Goal: Task Accomplishment & Management: Use online tool/utility

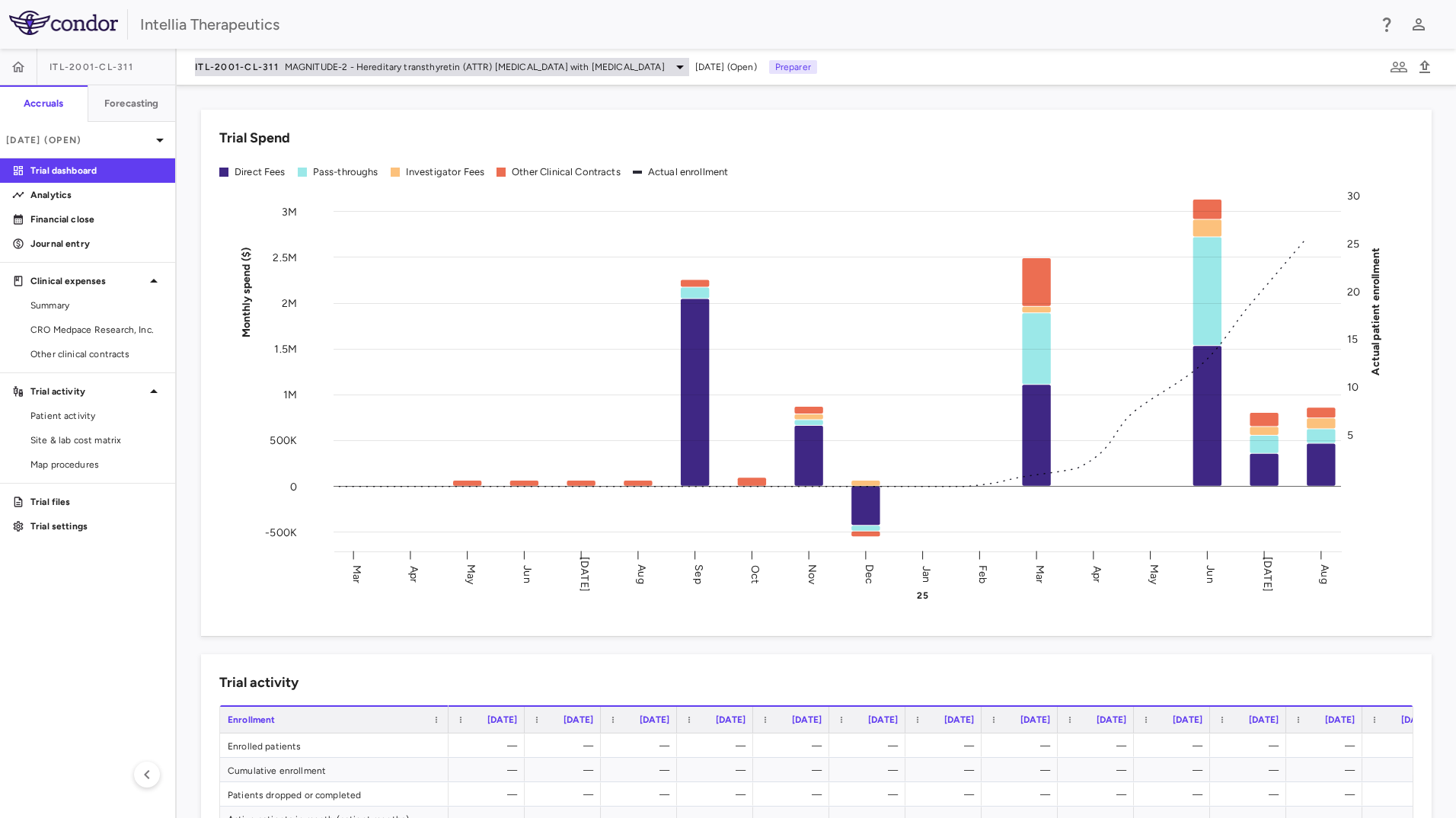
click at [409, 64] on span "MAGNITUDE-2 - Hereditary transthyretin (ATTR) [MEDICAL_DATA] with [MEDICAL_DATA]" at bounding box center [475, 67] width 380 height 14
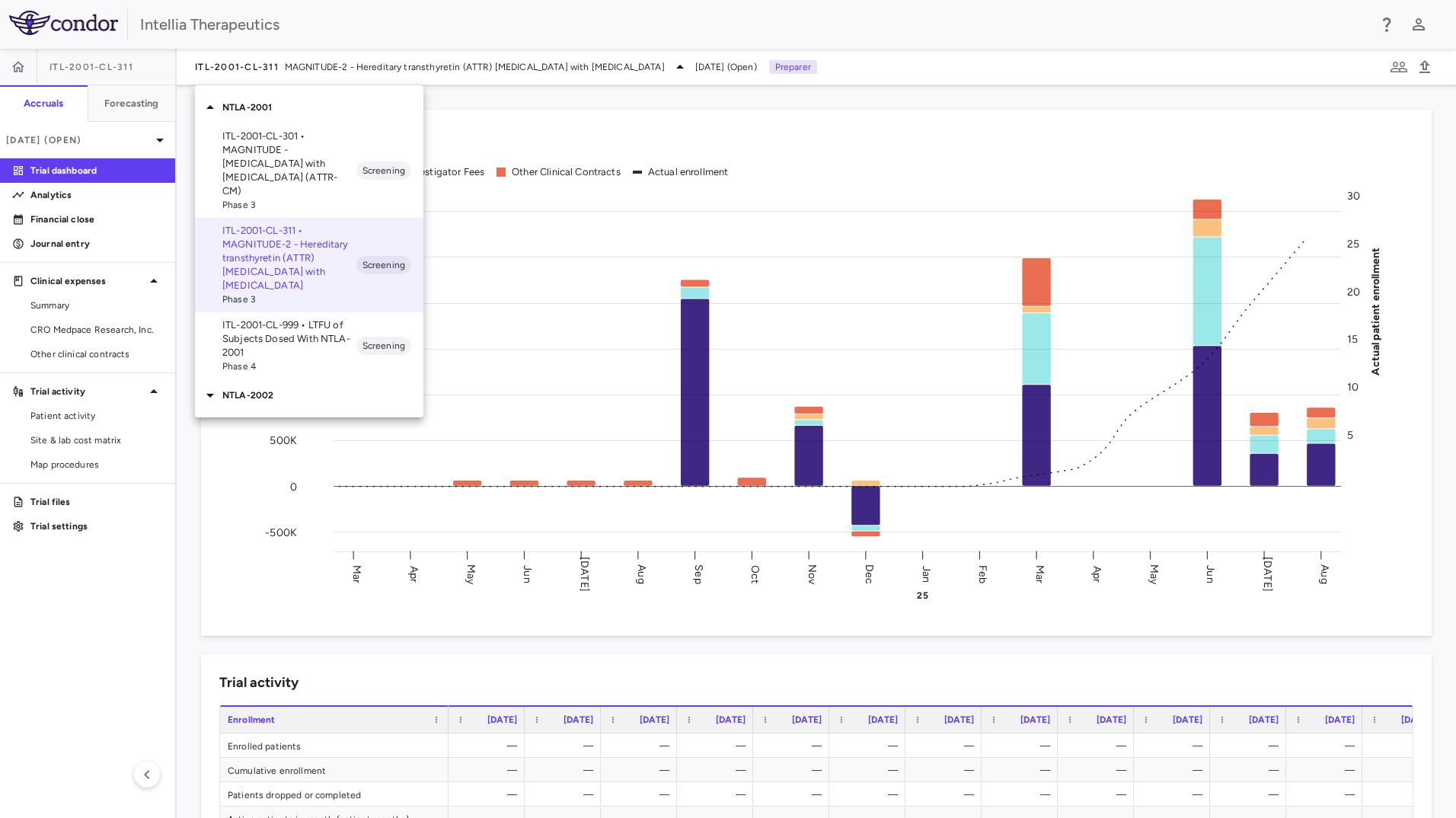
click at [327, 154] on p "ITL-2001-CL-301 • MAGNITUDE - [MEDICAL_DATA] with [MEDICAL_DATA] (ATTR-CM)" at bounding box center [289, 163] width 134 height 68
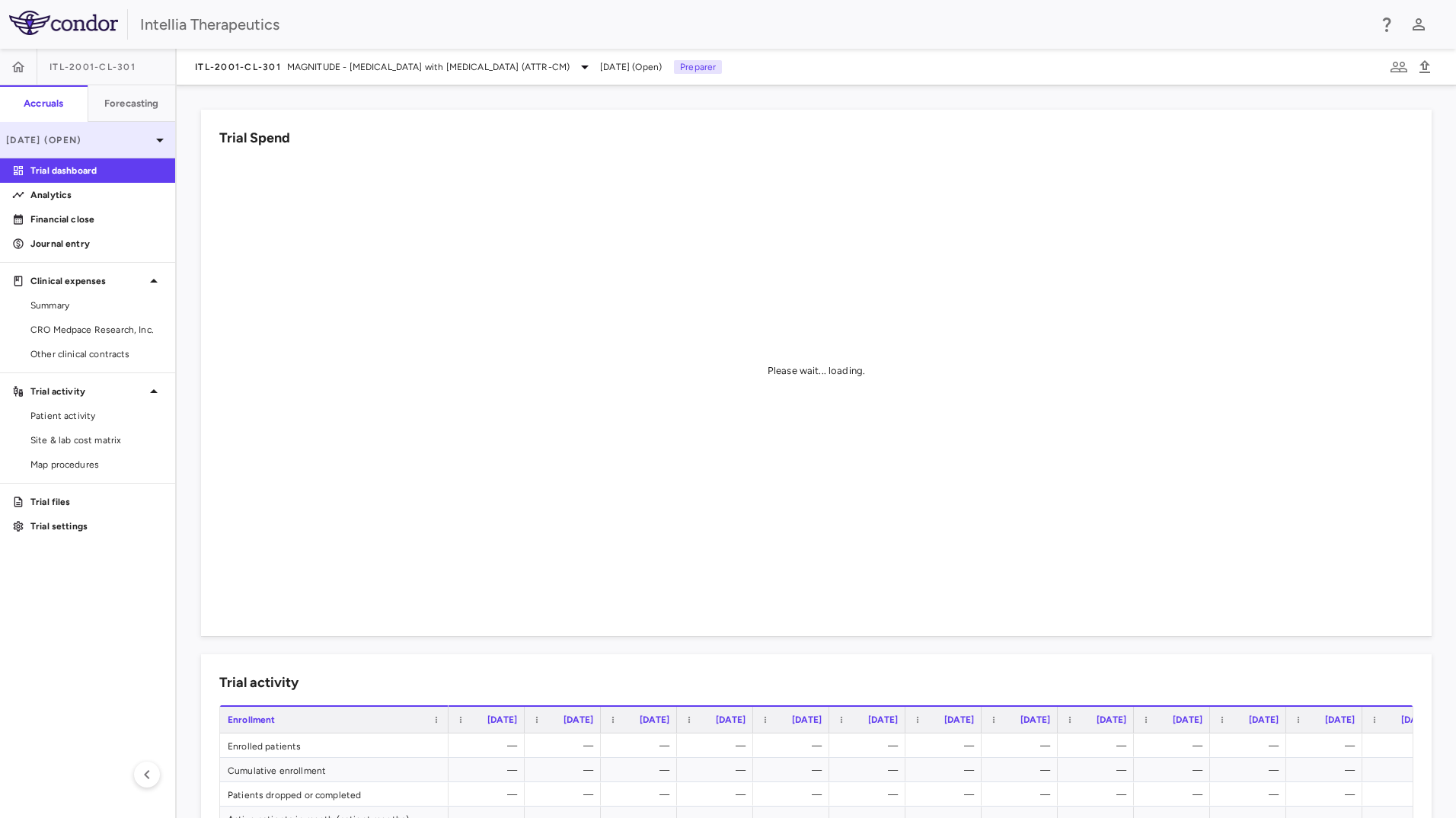
click at [136, 139] on p "[DATE] (Open)" at bounding box center [79, 140] width 145 height 14
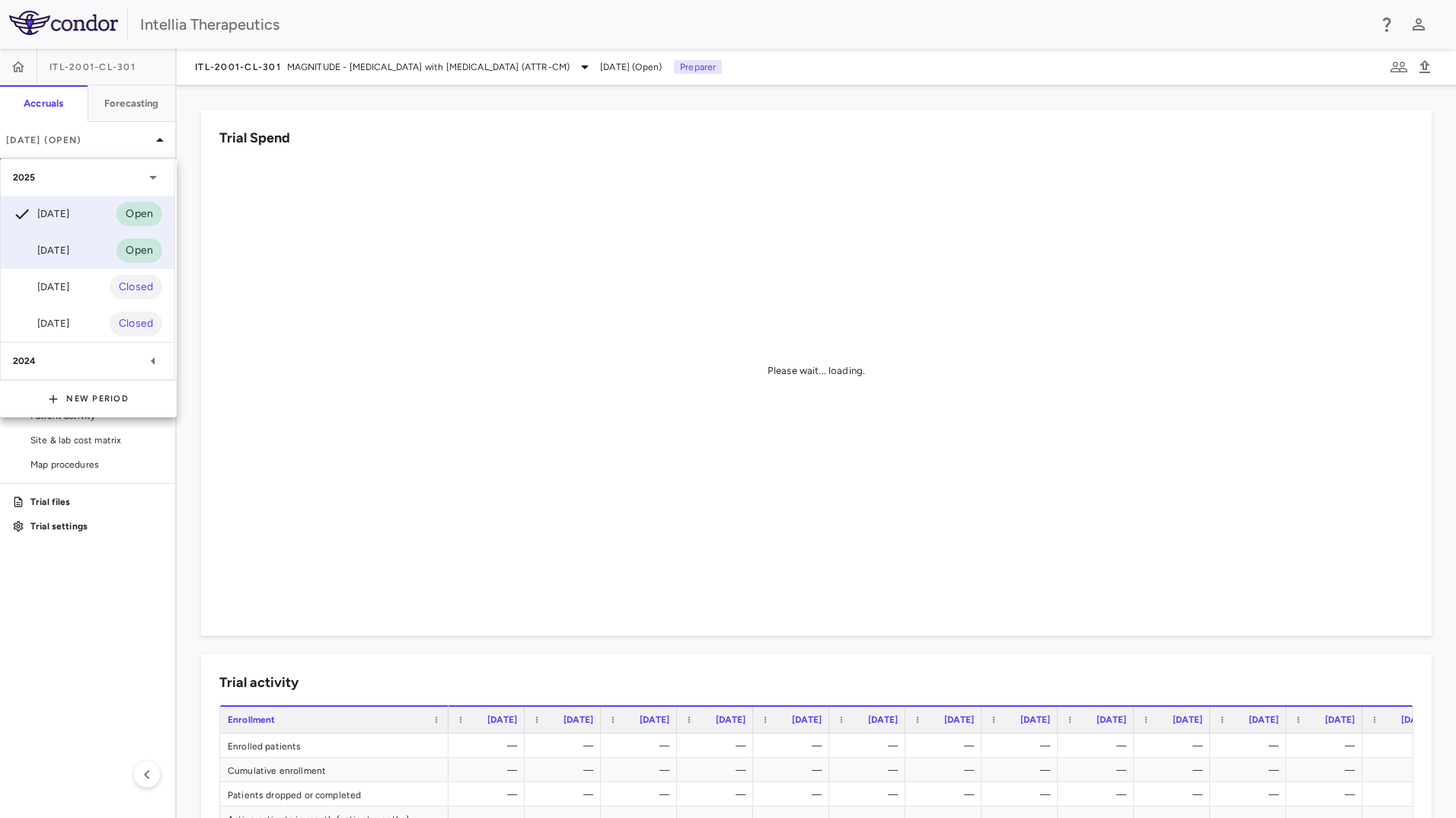
click at [99, 258] on div "[DATE] Open" at bounding box center [88, 250] width 174 height 36
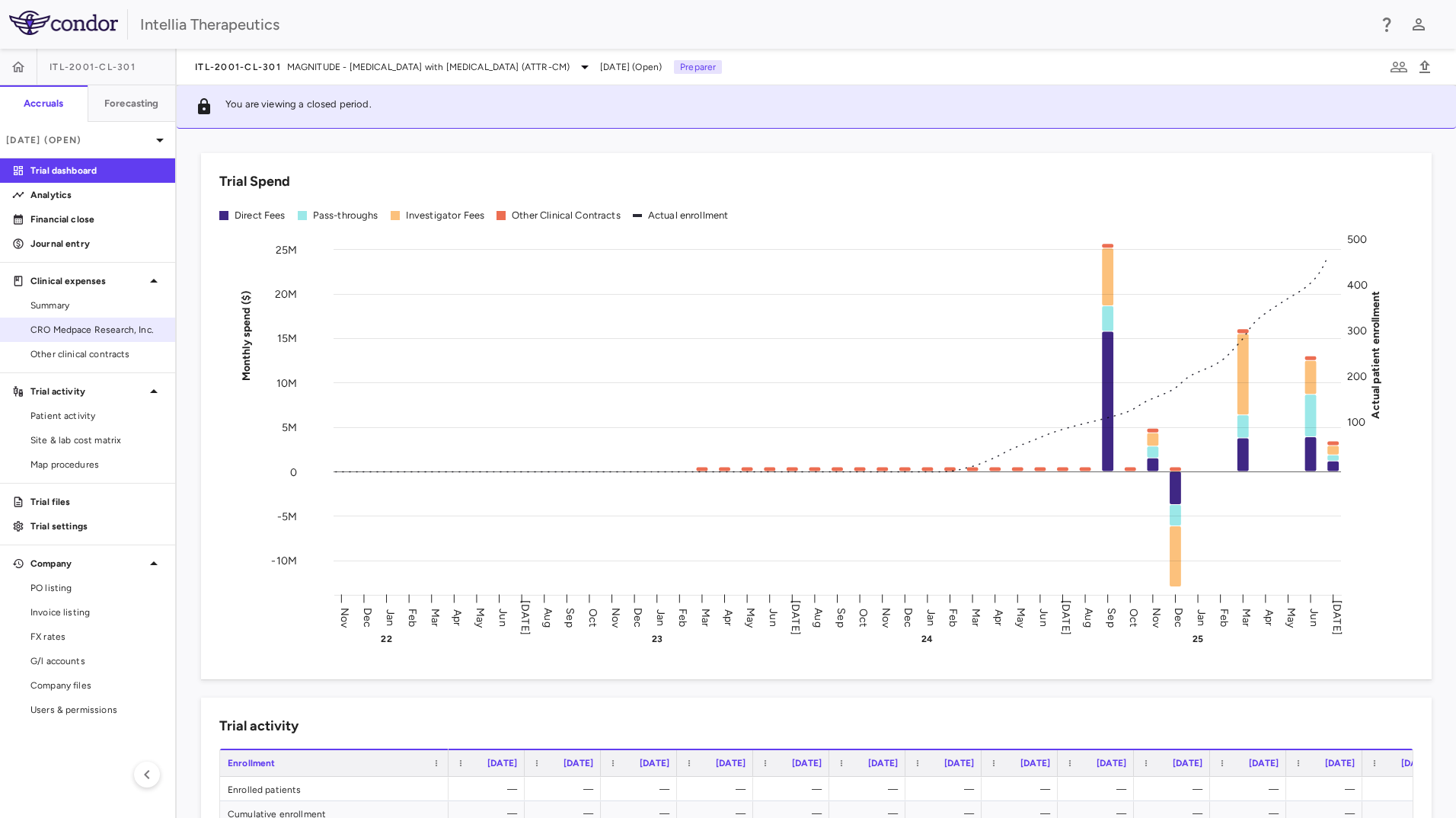
drag, startPoint x: 86, startPoint y: 339, endPoint x: 112, endPoint y: 318, distance: 33.4
click at [86, 339] on link "CRO Medpace Research, Inc." at bounding box center [88, 330] width 175 height 23
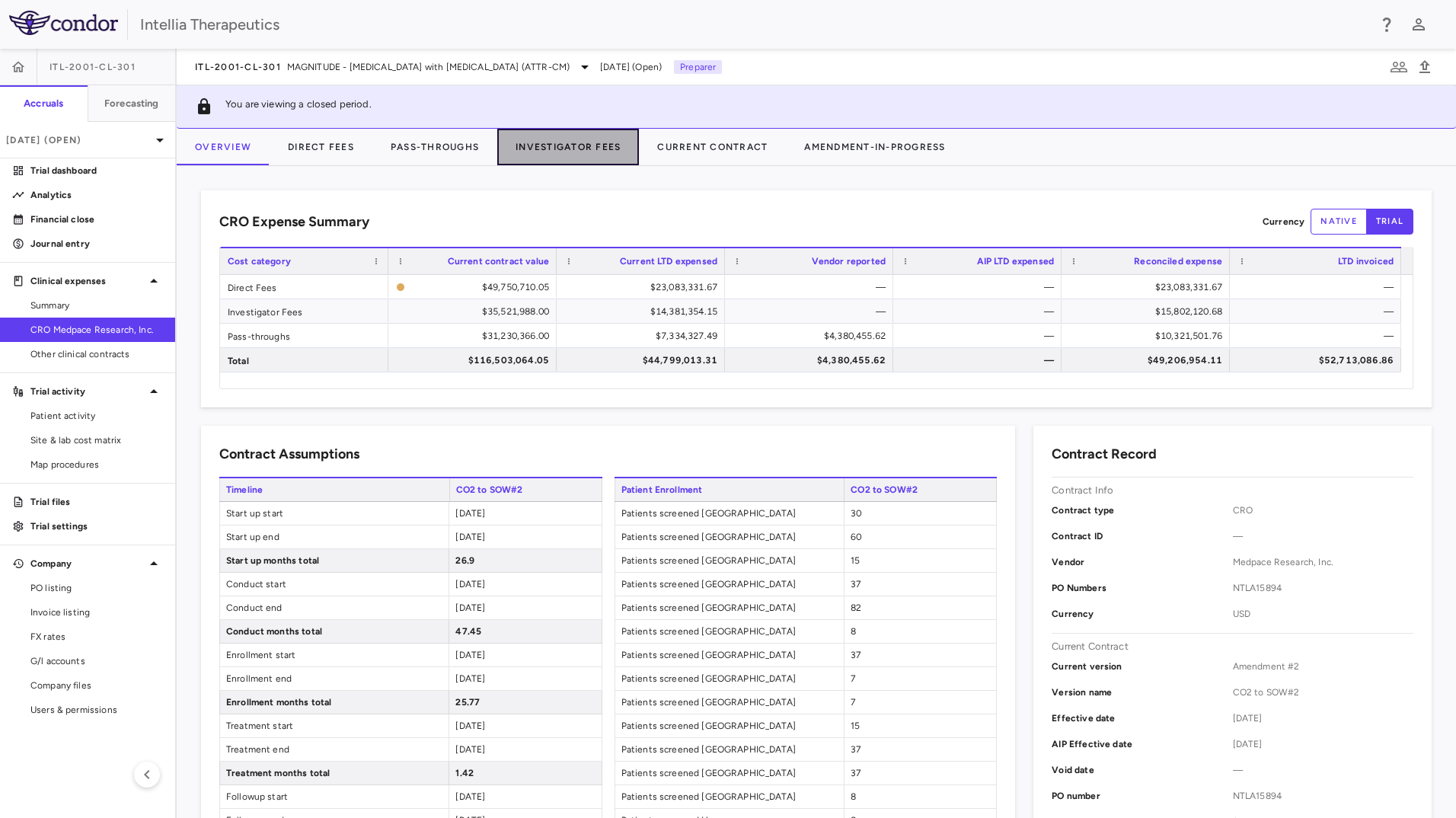
click at [517, 148] on button "Investigator Fees" at bounding box center [568, 146] width 142 height 36
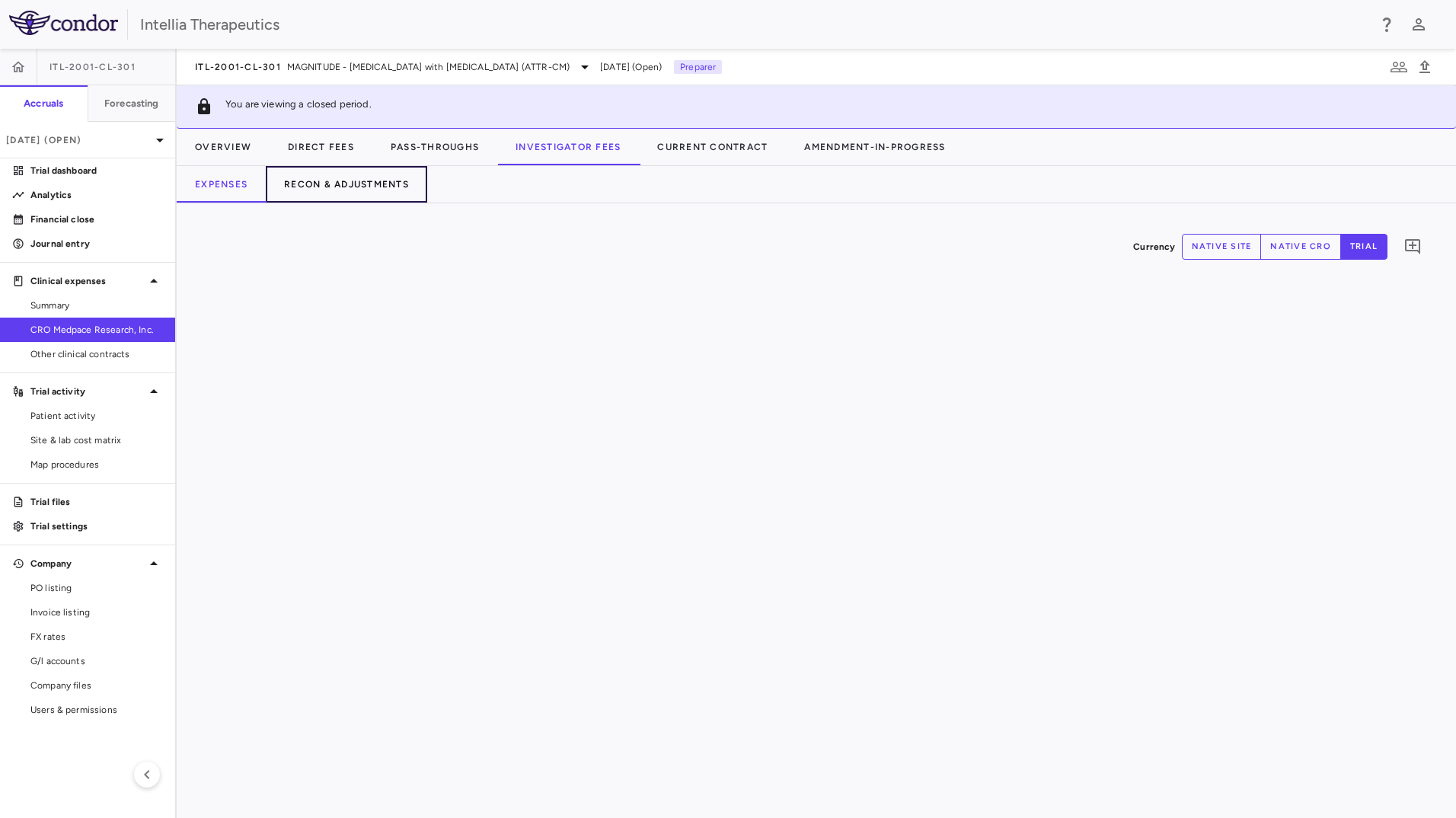
click at [402, 189] on button "Recon & Adjustments" at bounding box center [346, 183] width 162 height 36
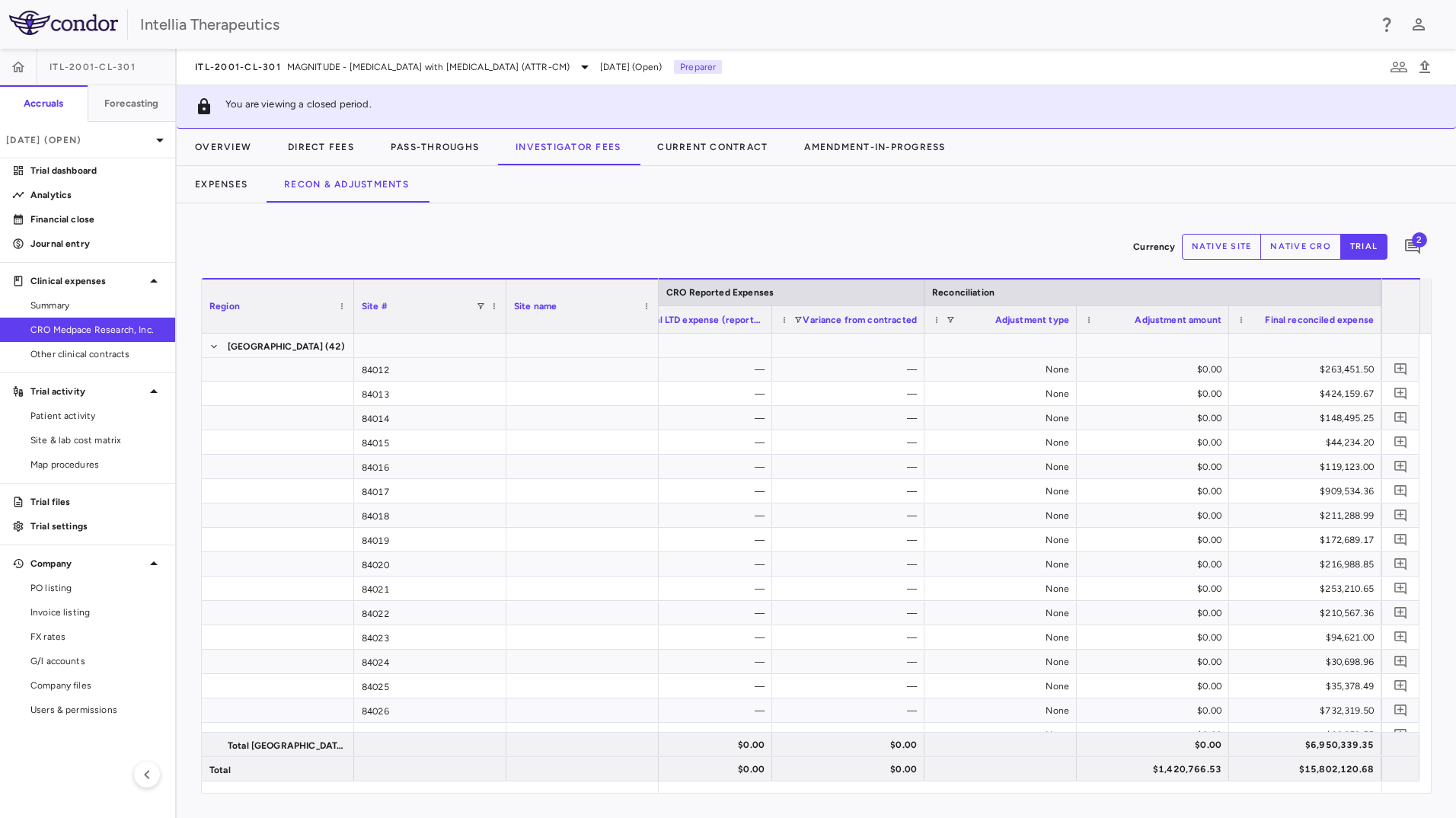
scroll to position [4890, 0]
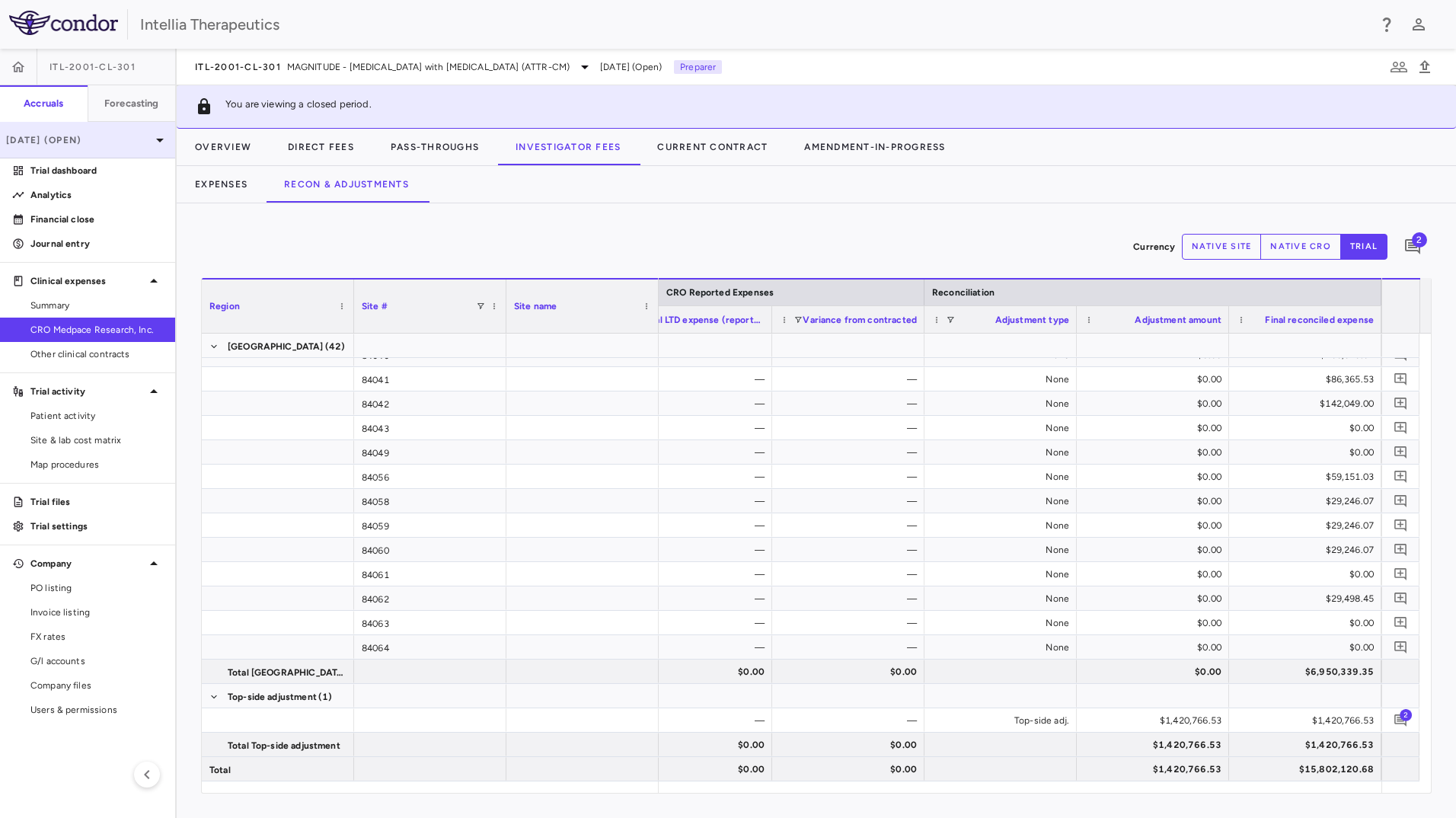
click at [134, 150] on div "[DATE] (Open)" at bounding box center [88, 139] width 175 height 36
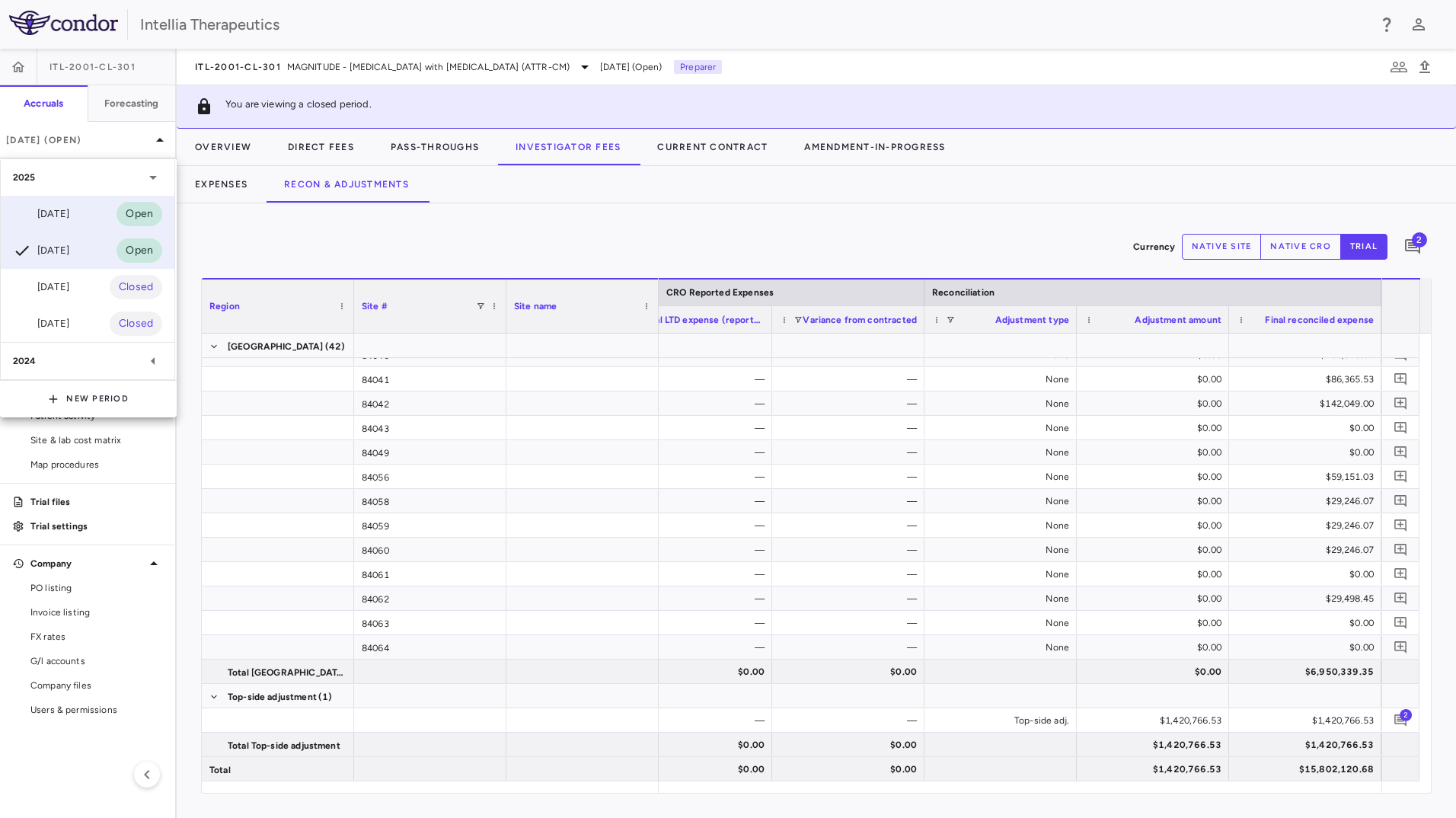
click at [95, 212] on div "[DATE] Open" at bounding box center [88, 213] width 174 height 36
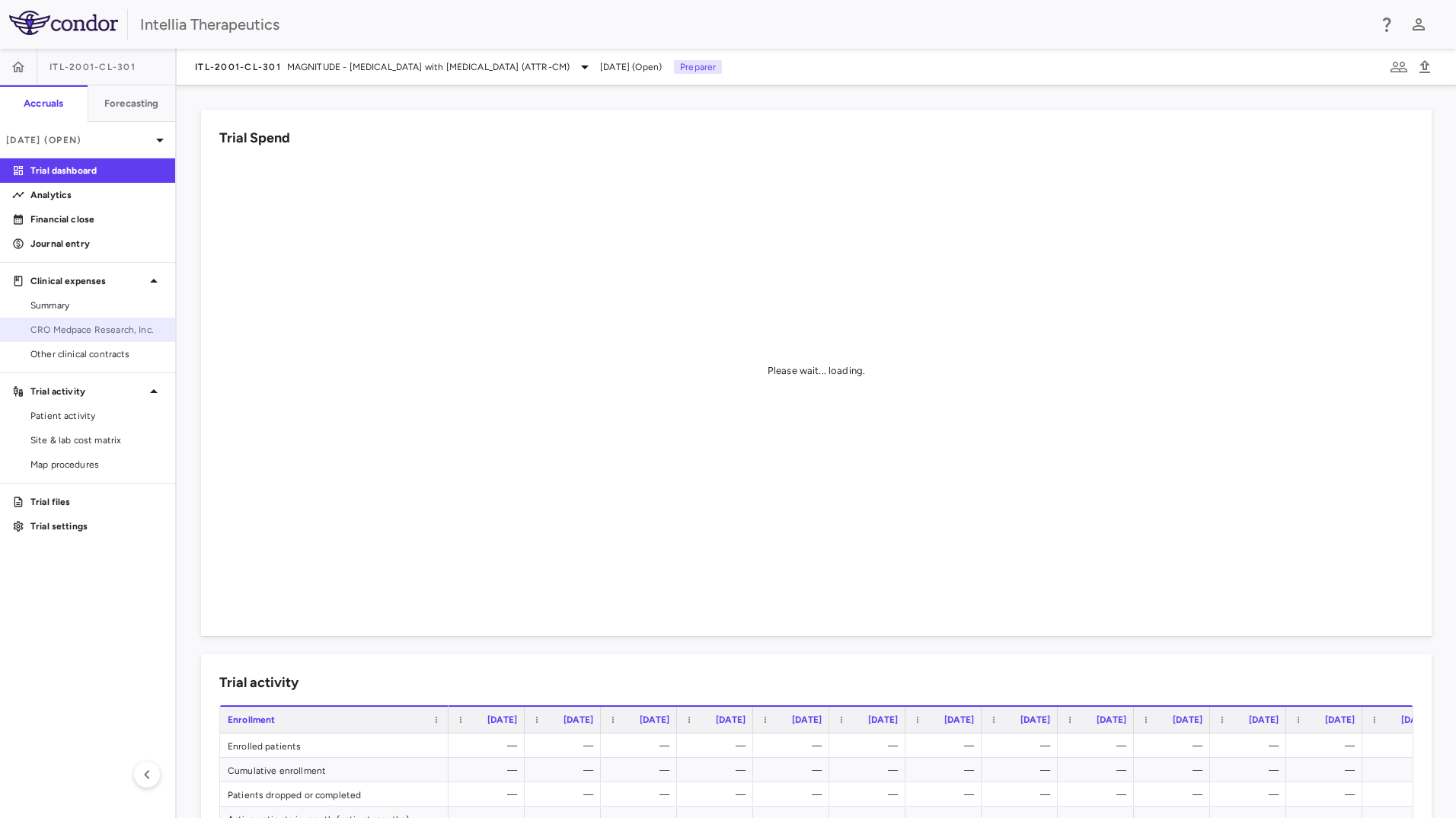
click at [82, 328] on span "CRO Medpace Research, Inc." at bounding box center [97, 329] width 133 height 14
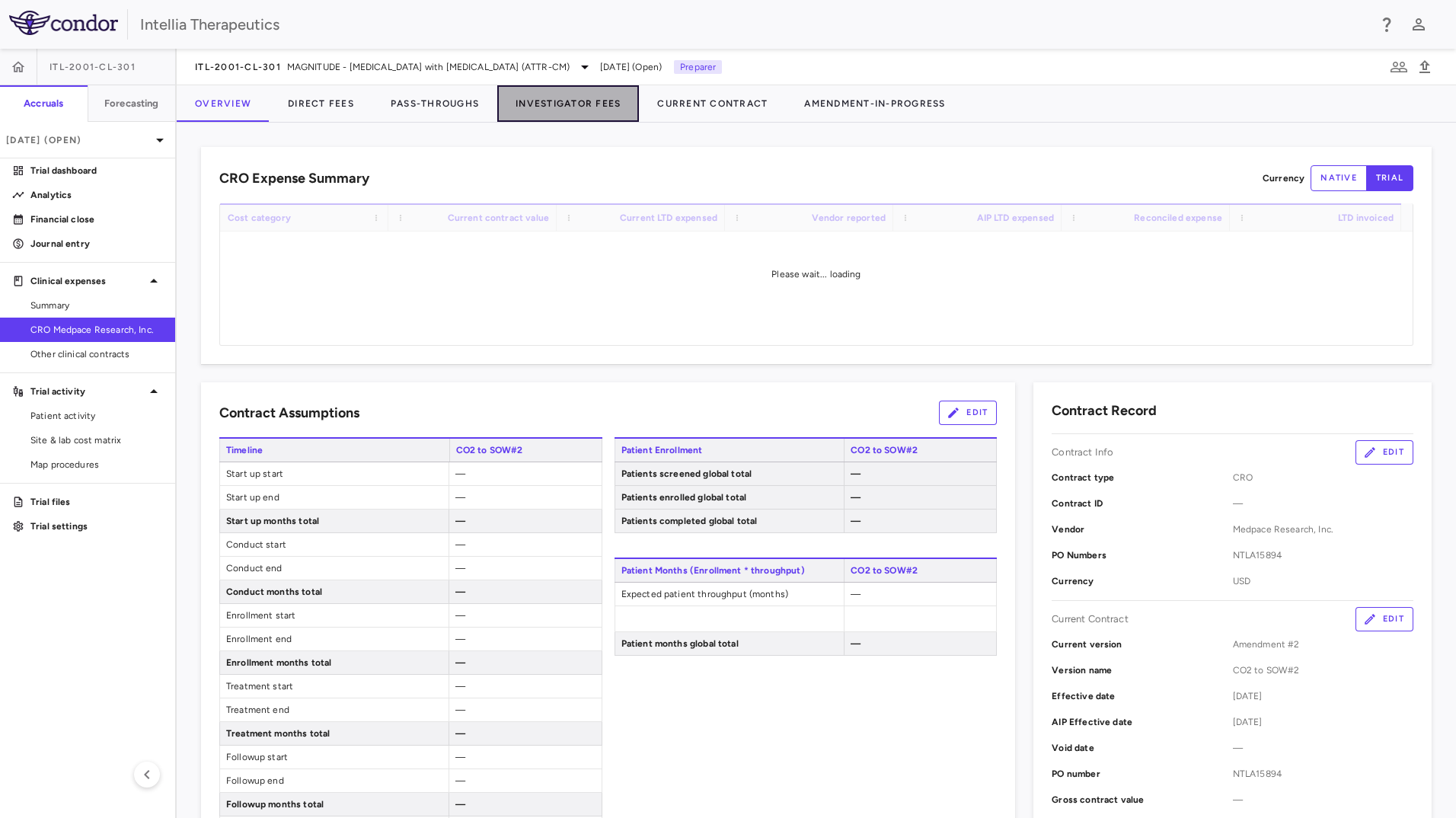
click at [549, 97] on button "Investigator Fees" at bounding box center [568, 103] width 142 height 36
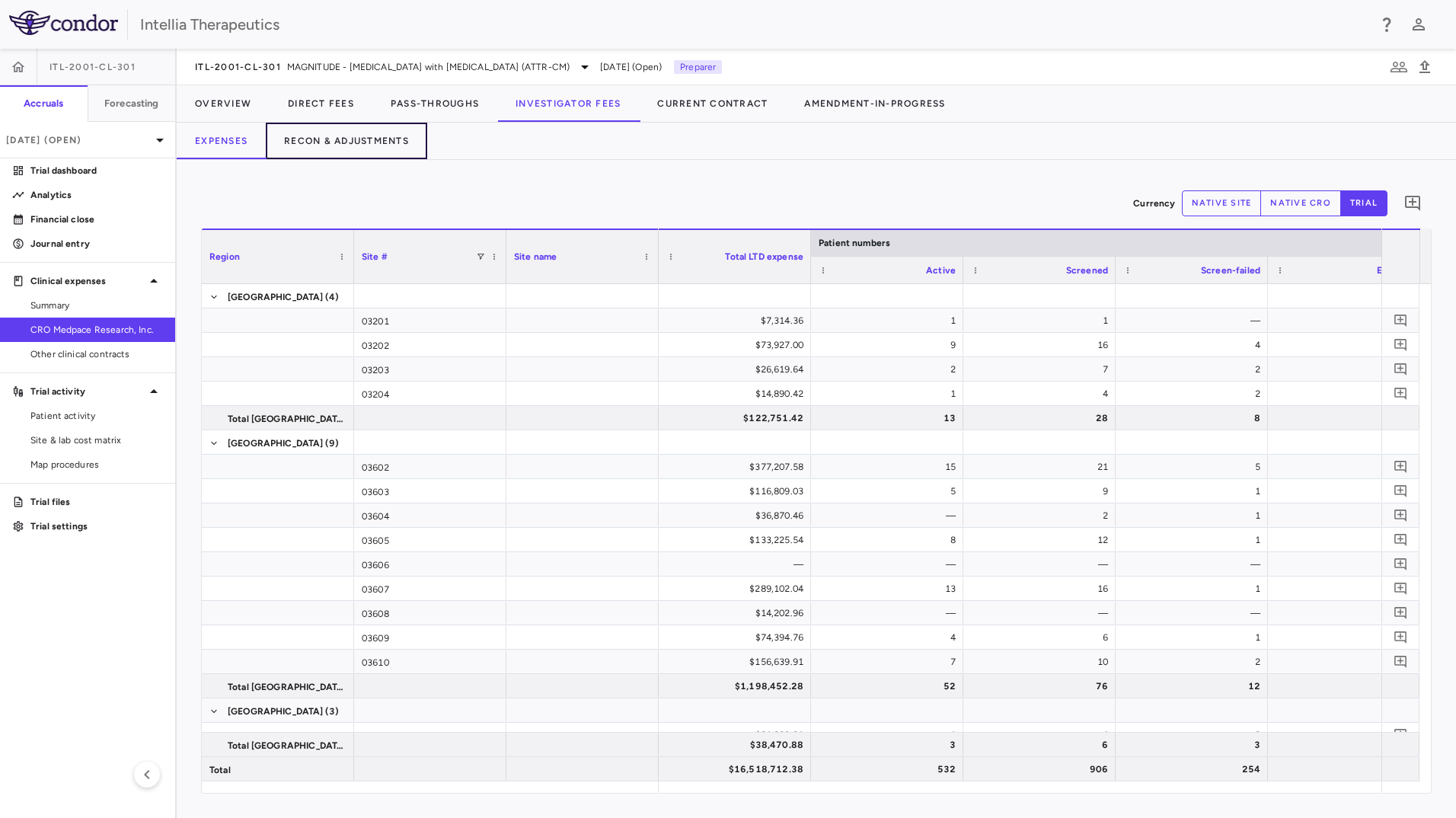
drag, startPoint x: 284, startPoint y: 141, endPoint x: 312, endPoint y: 176, distance: 44.8
click at [284, 140] on button "Recon & Adjustments" at bounding box center [346, 140] width 162 height 36
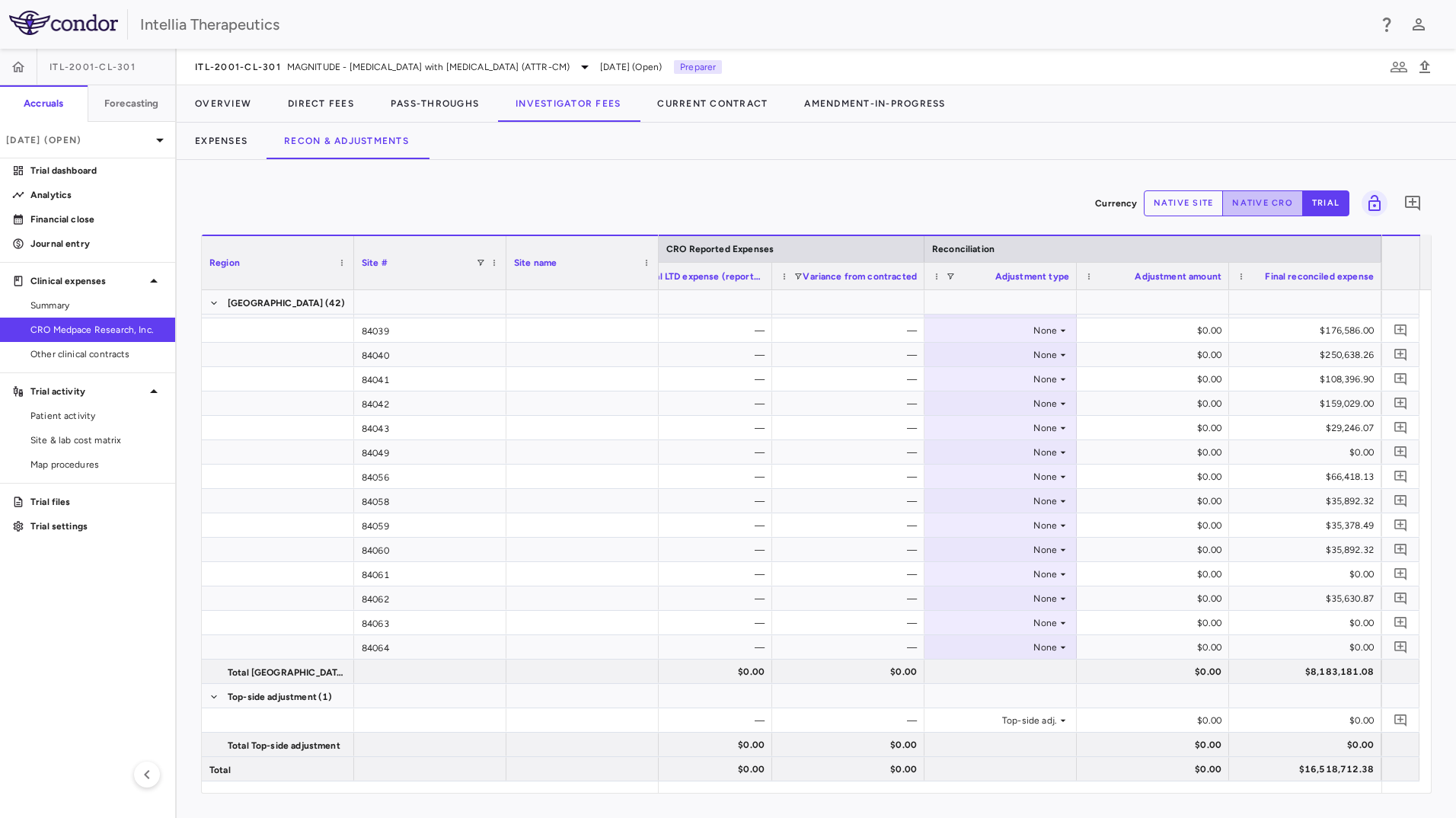
click at [1257, 208] on button "native cro" at bounding box center [1263, 203] width 80 height 26
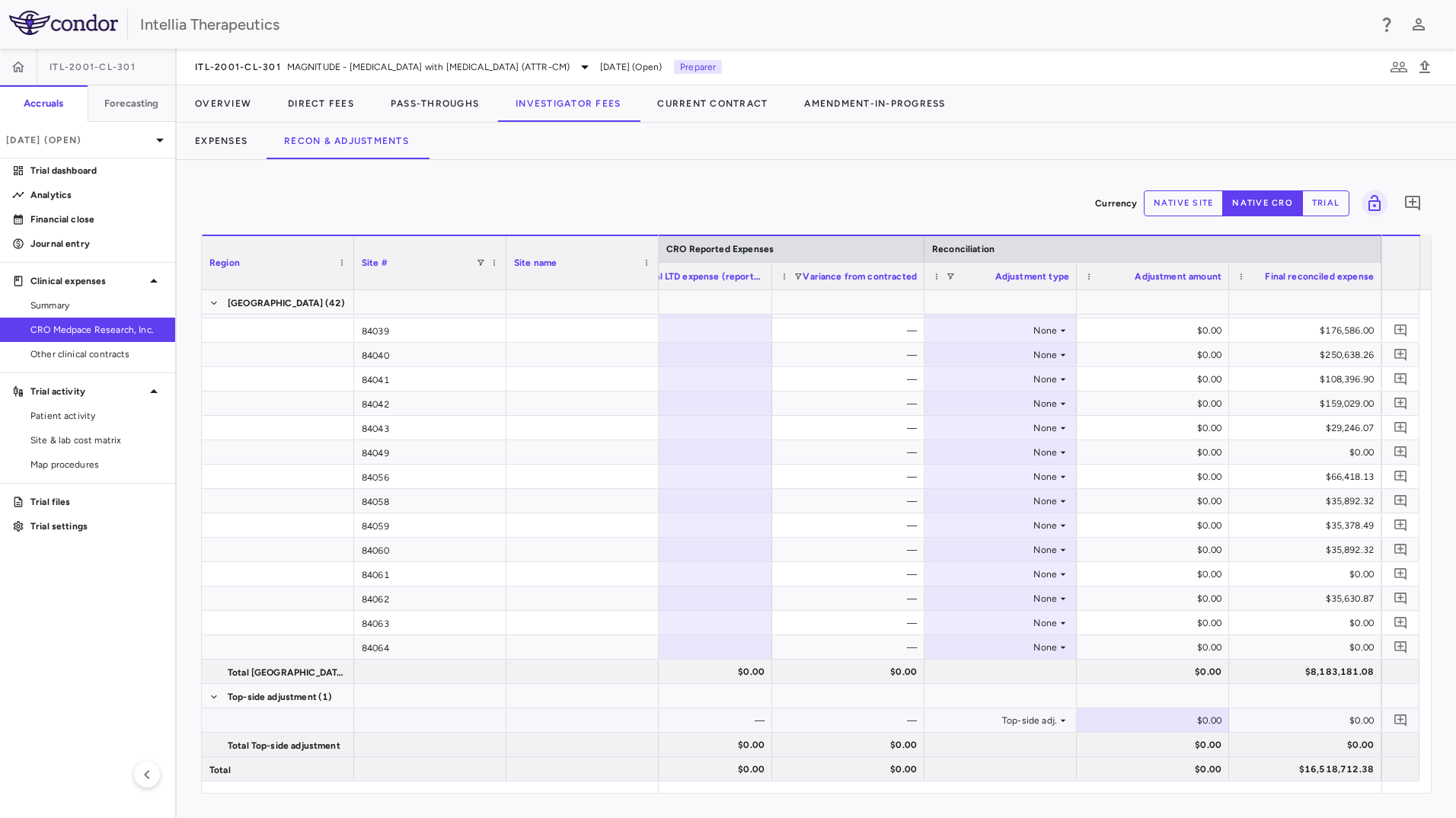
click at [1171, 726] on div "$0.00" at bounding box center [1156, 721] width 131 height 24
click at [1184, 720] on div "$1,481,949.32" at bounding box center [1156, 721] width 131 height 24
click at [1253, 717] on div "$1,481,949.32" at bounding box center [1308, 721] width 131 height 24
click at [1400, 726] on icon "Add comment" at bounding box center [1401, 720] width 14 height 14
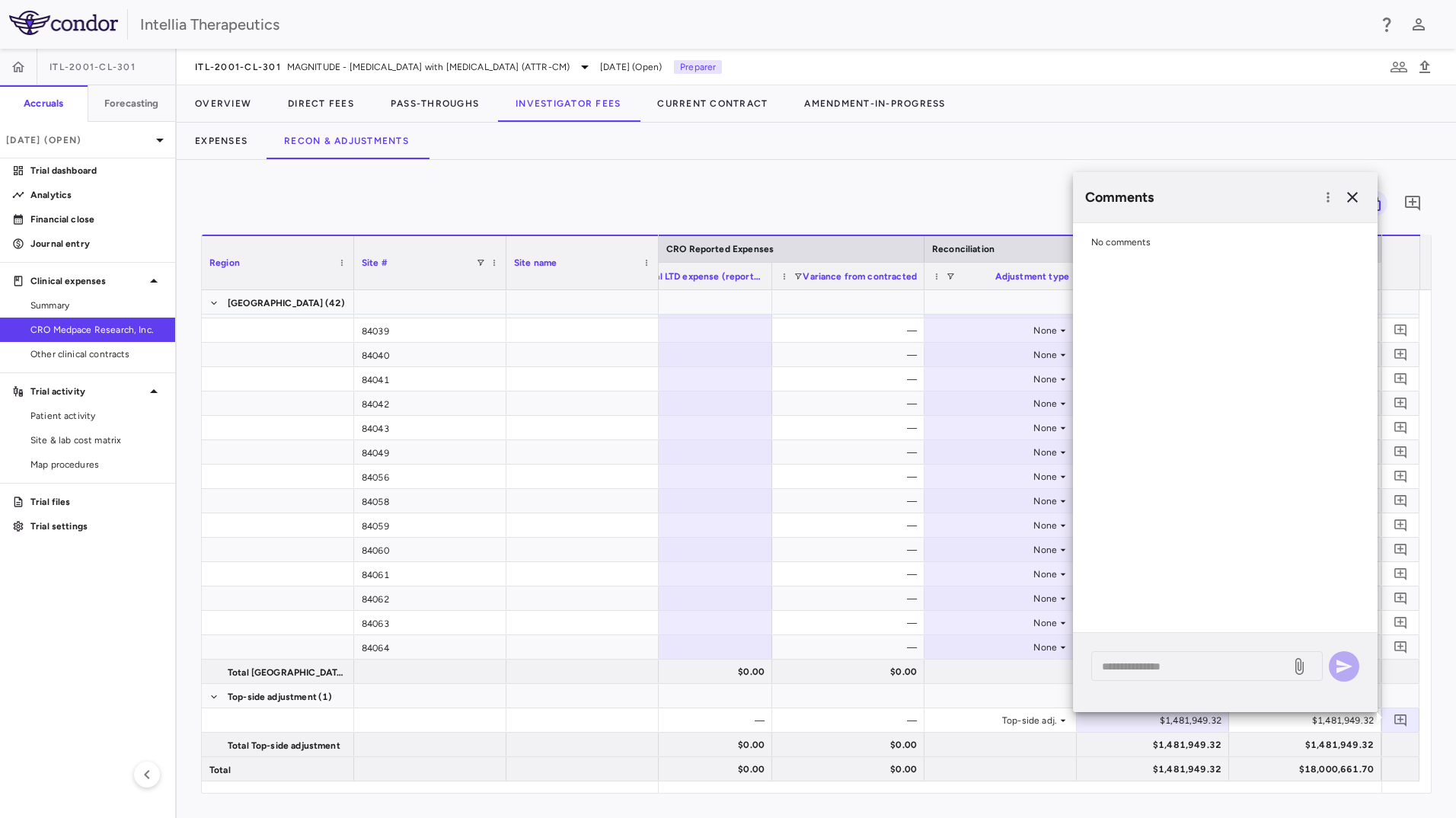
drag, startPoint x: 1211, startPoint y: 677, endPoint x: 1195, endPoint y: 689, distance: 20.0
click at [1195, 689] on div "* ​" at bounding box center [1225, 672] width 305 height 79
click at [1189, 670] on textarea at bounding box center [1191, 666] width 179 height 17
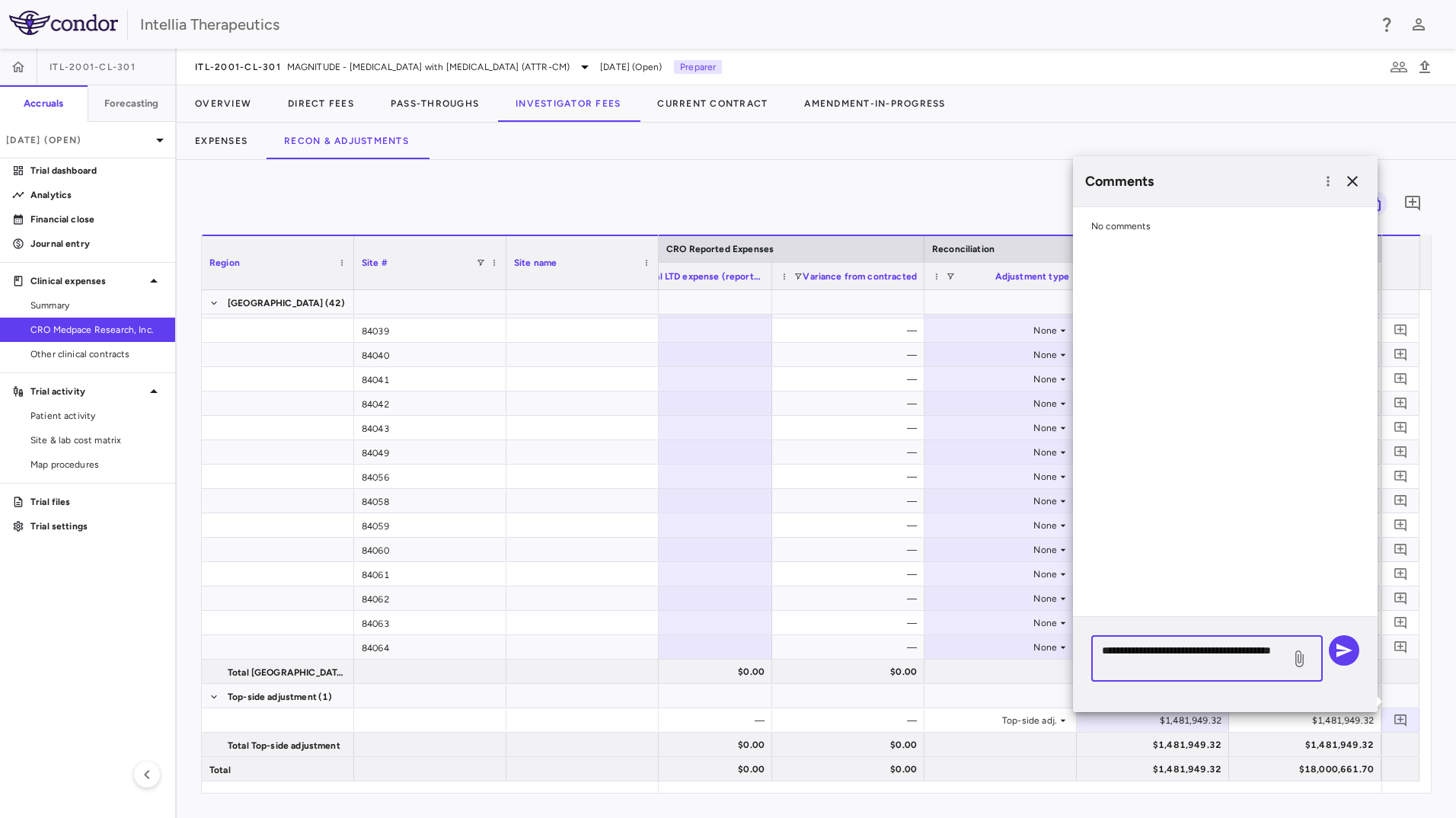
type textarea "**********"
click at [1302, 651] on icon at bounding box center [1299, 659] width 19 height 18
click at [0, 0] on input "file" at bounding box center [0, 0] width 0 height 0
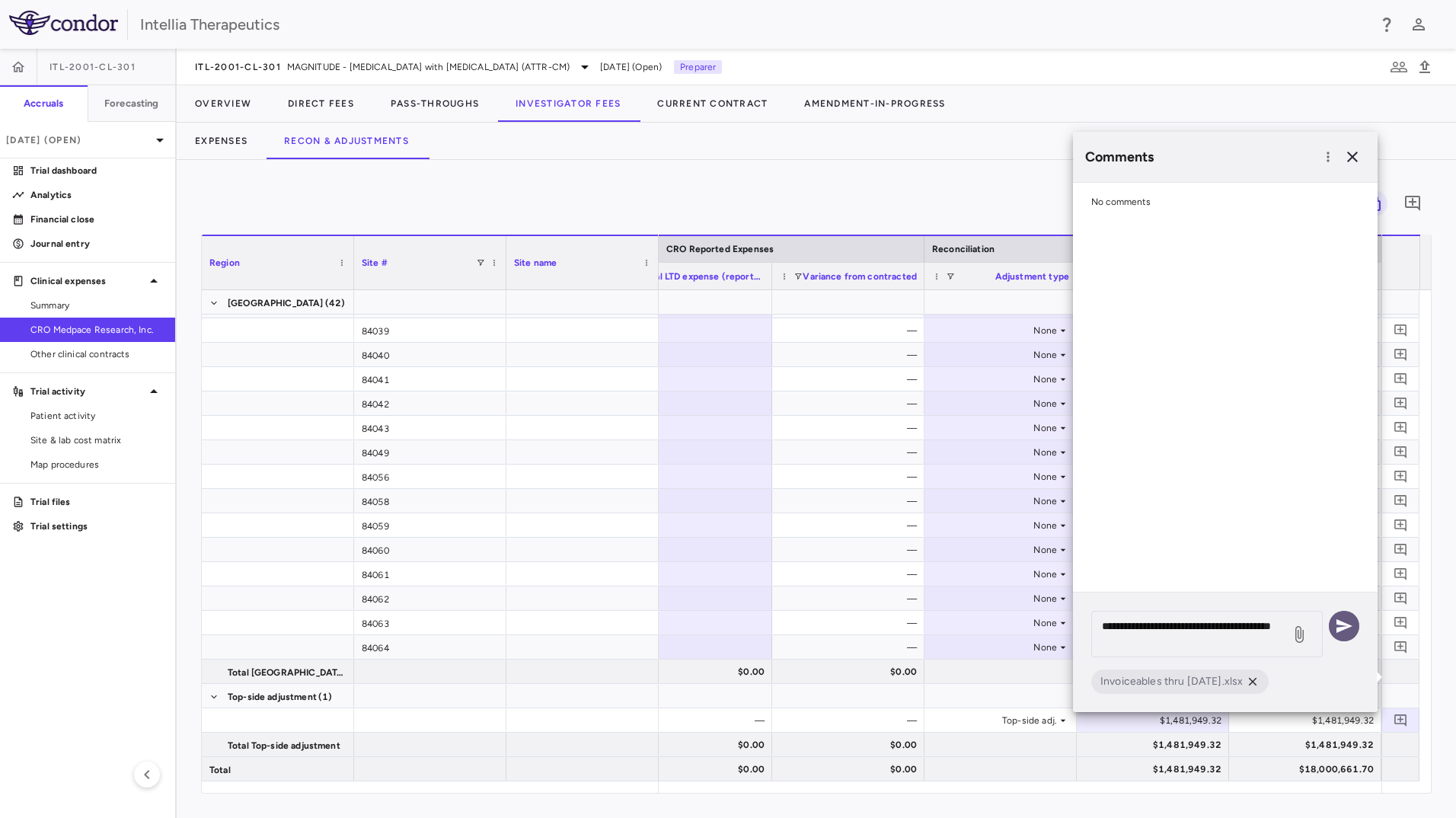
click at [1351, 629] on icon "button" at bounding box center [1344, 626] width 19 height 18
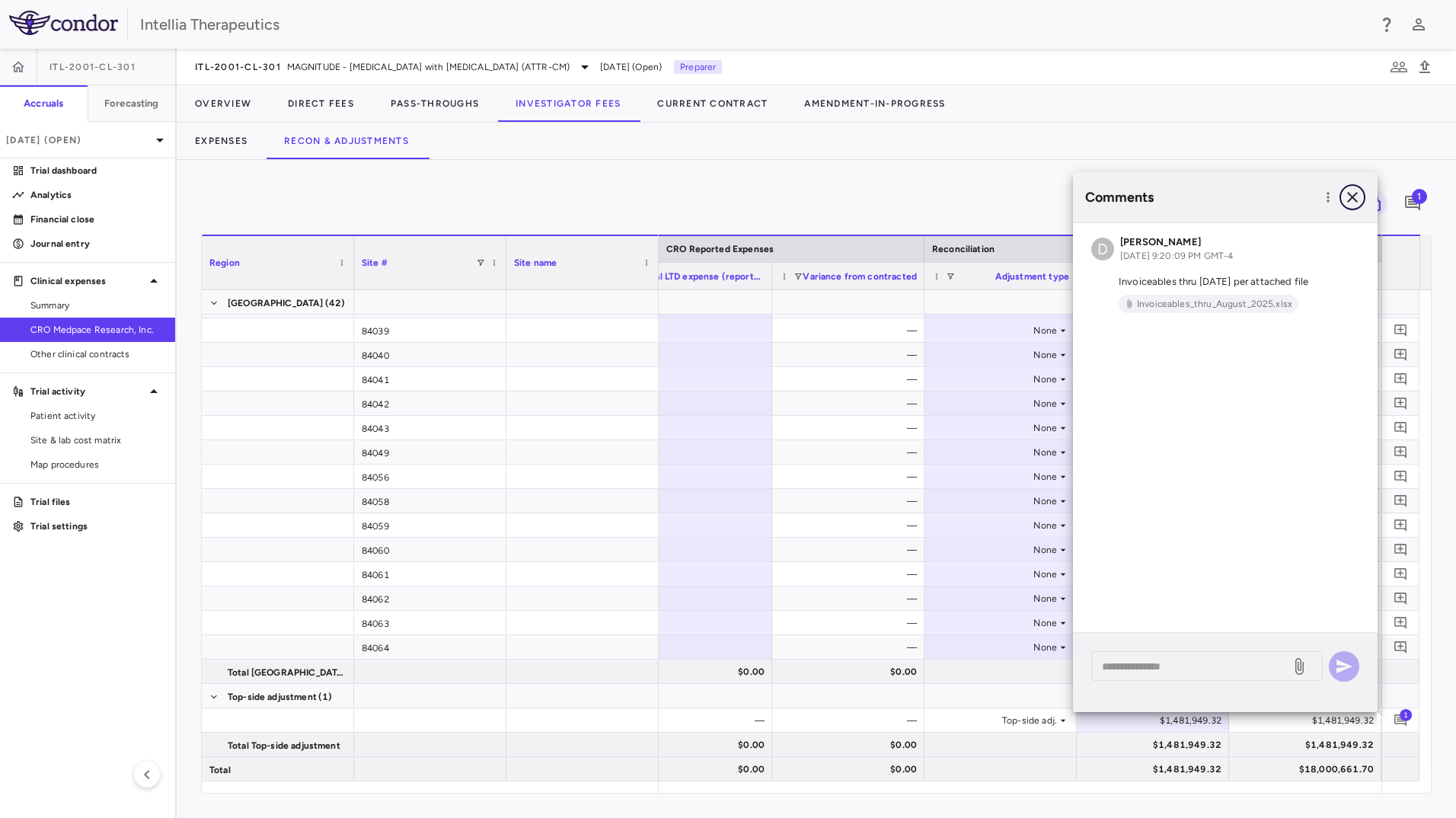
click at [1344, 201] on icon "button" at bounding box center [1352, 197] width 19 height 18
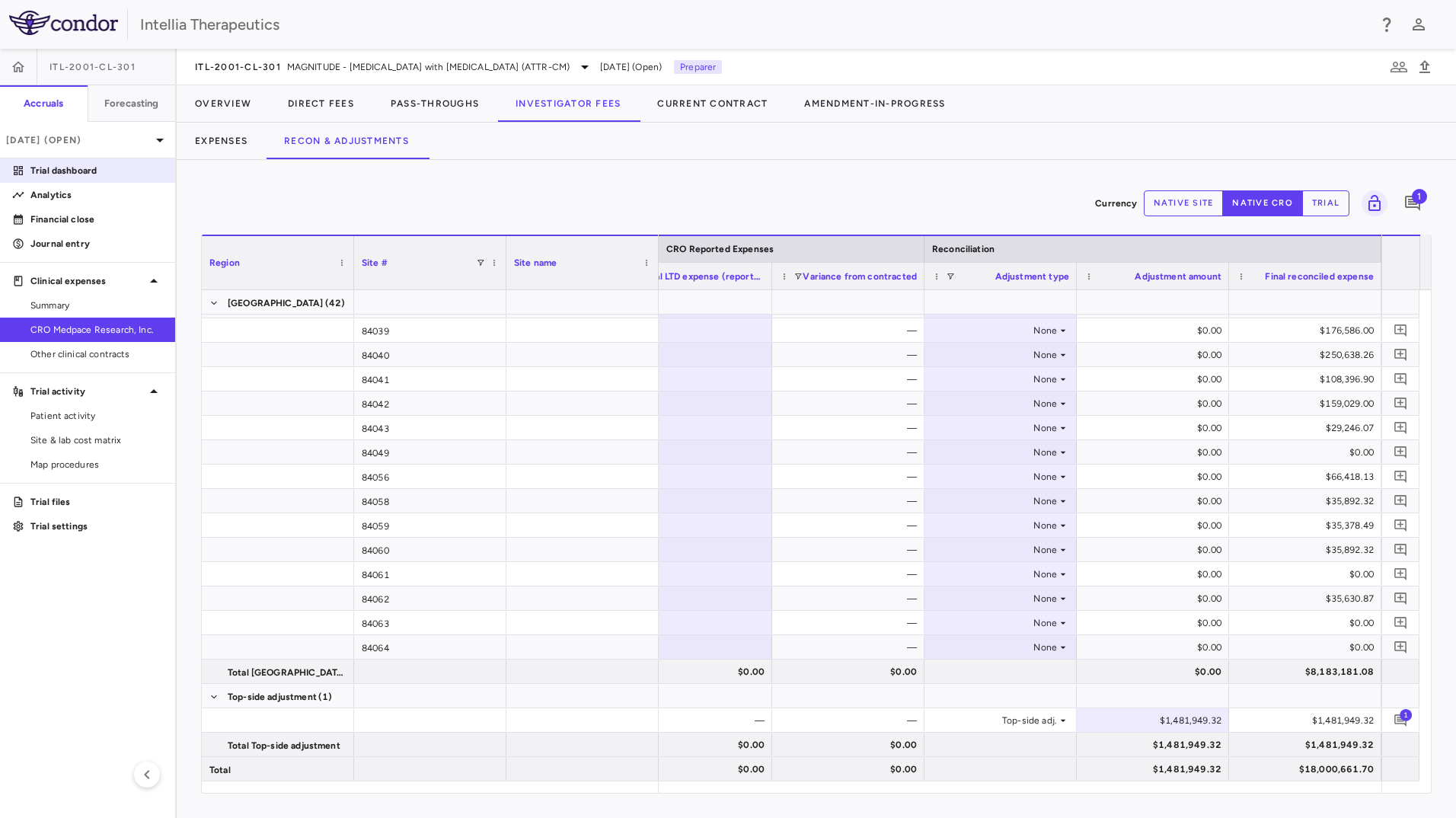
click at [133, 166] on p "Trial dashboard" at bounding box center [97, 171] width 133 height 14
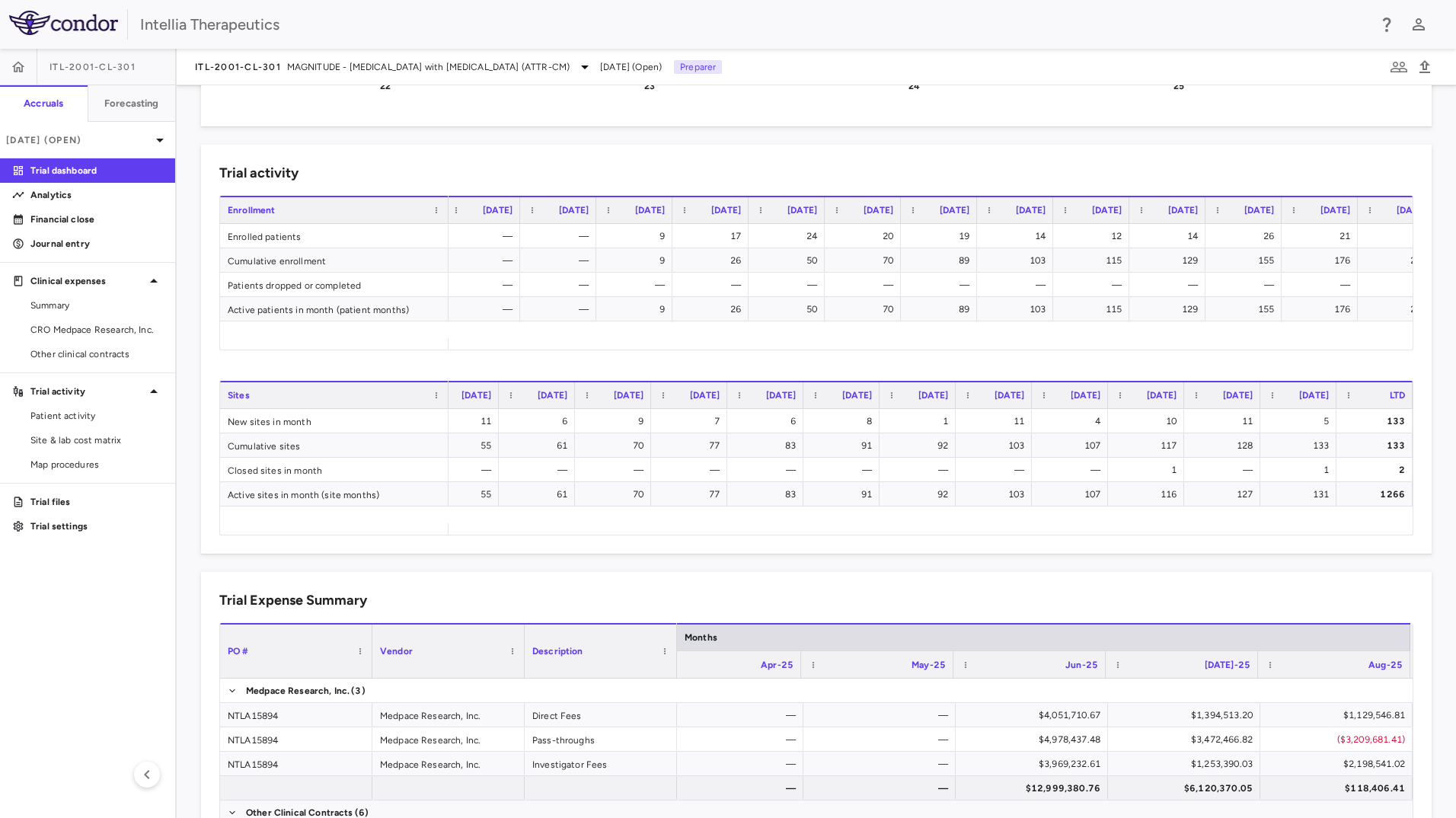
scroll to position [0, 2172]
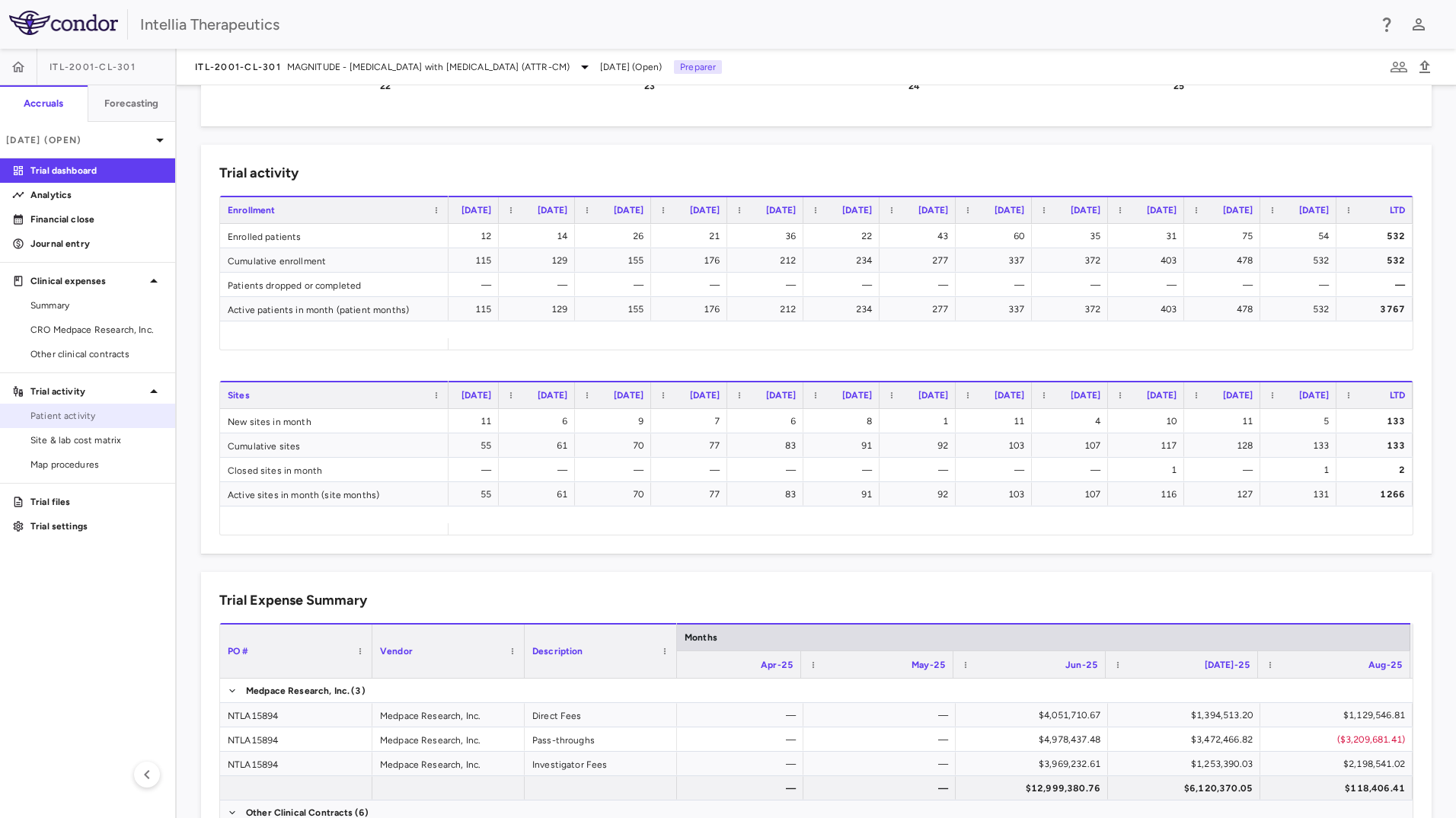
click at [66, 418] on span "Patient activity" at bounding box center [97, 415] width 133 height 14
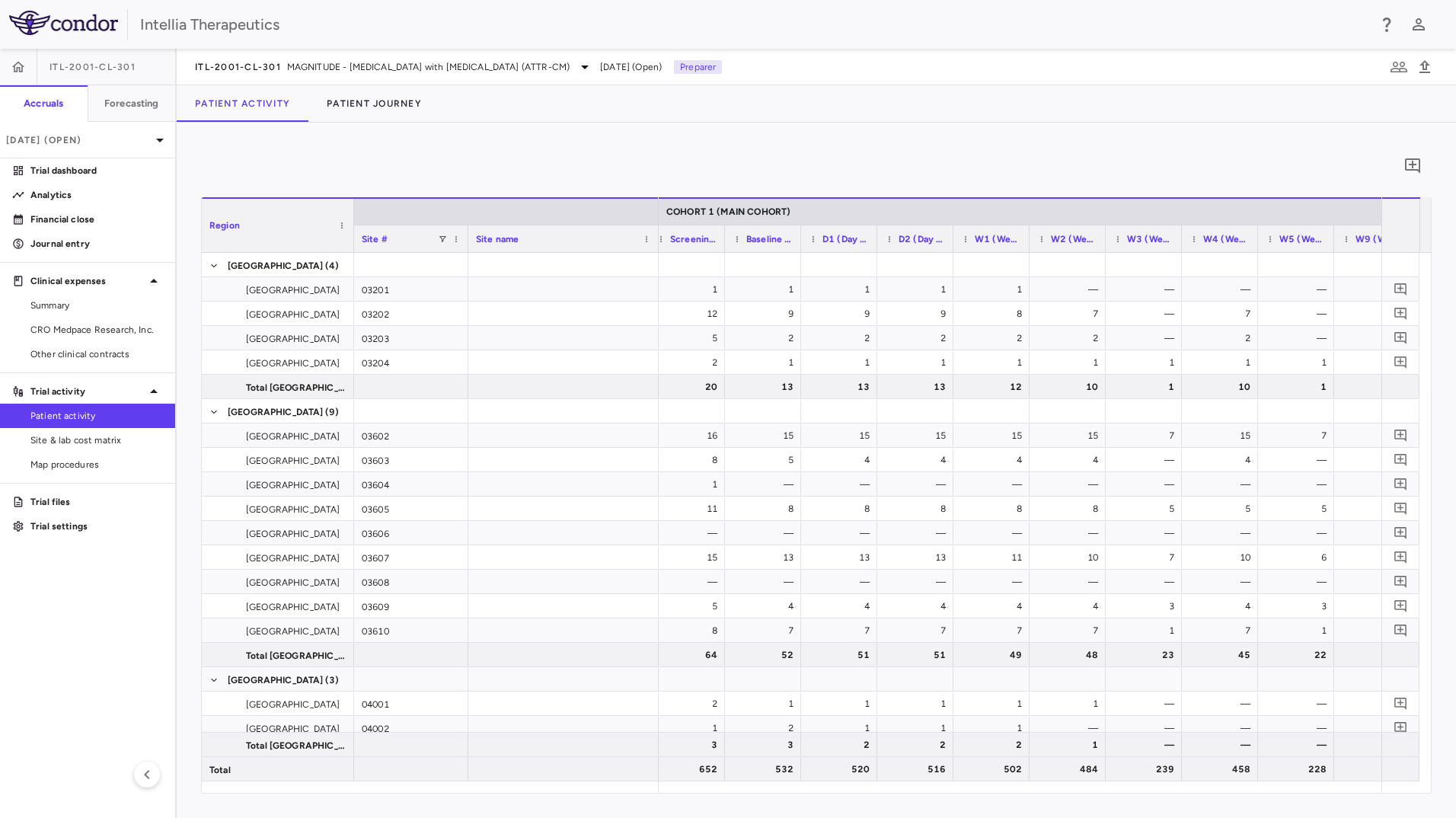
scroll to position [0, 2037]
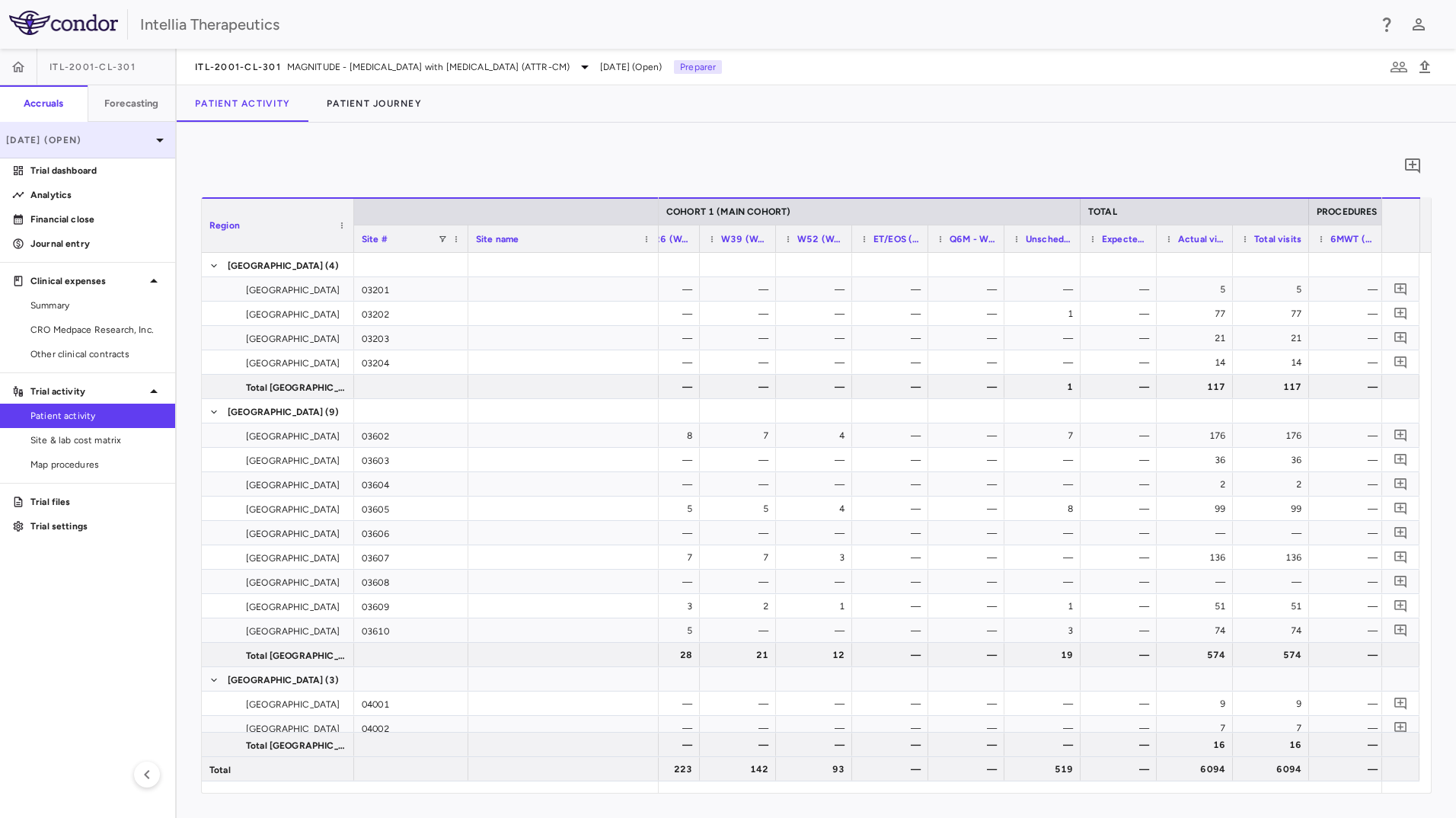
click at [153, 153] on div "[DATE] (Open)" at bounding box center [88, 139] width 175 height 36
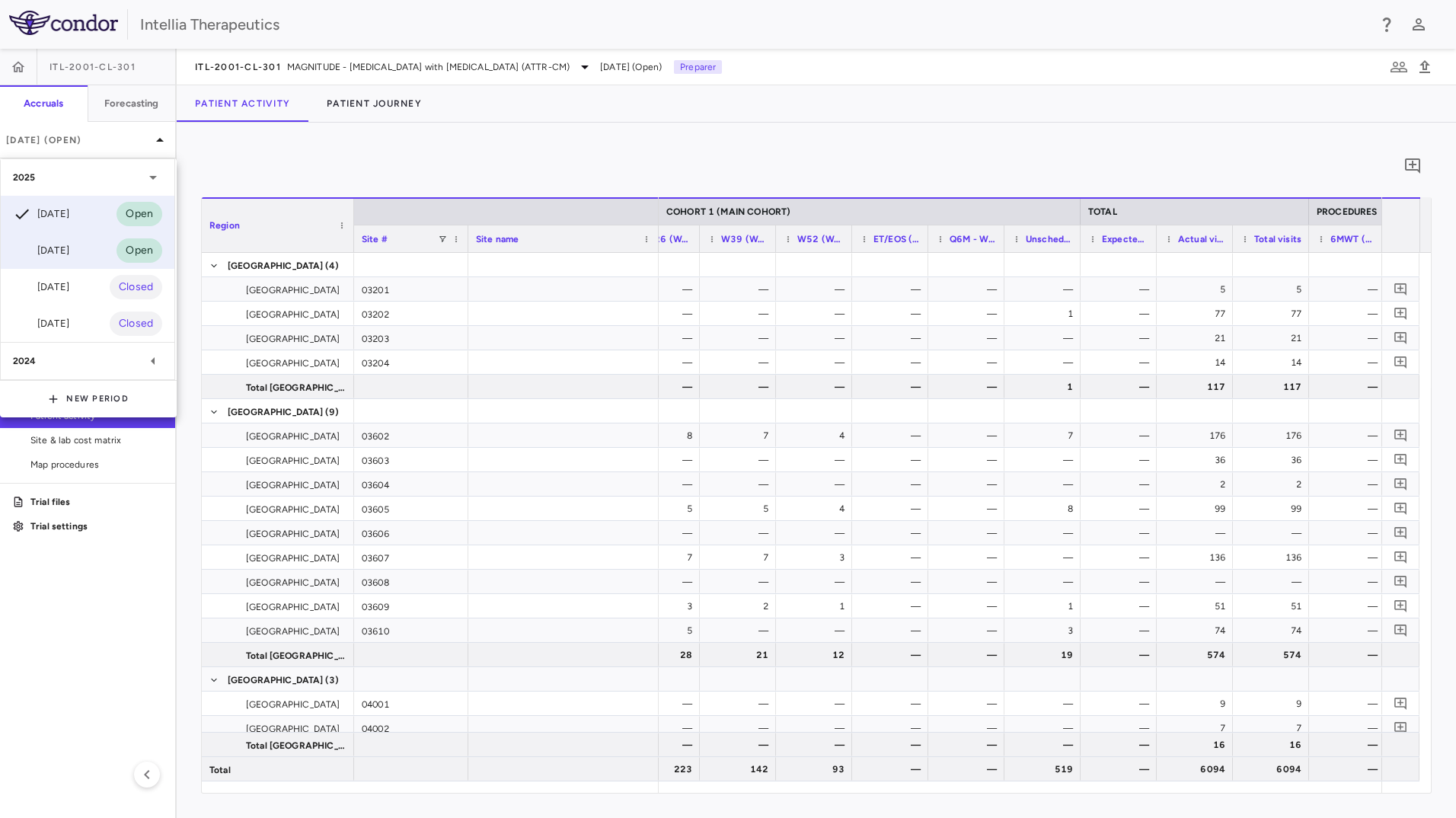
click at [103, 236] on div "[DATE] Open" at bounding box center [88, 250] width 174 height 36
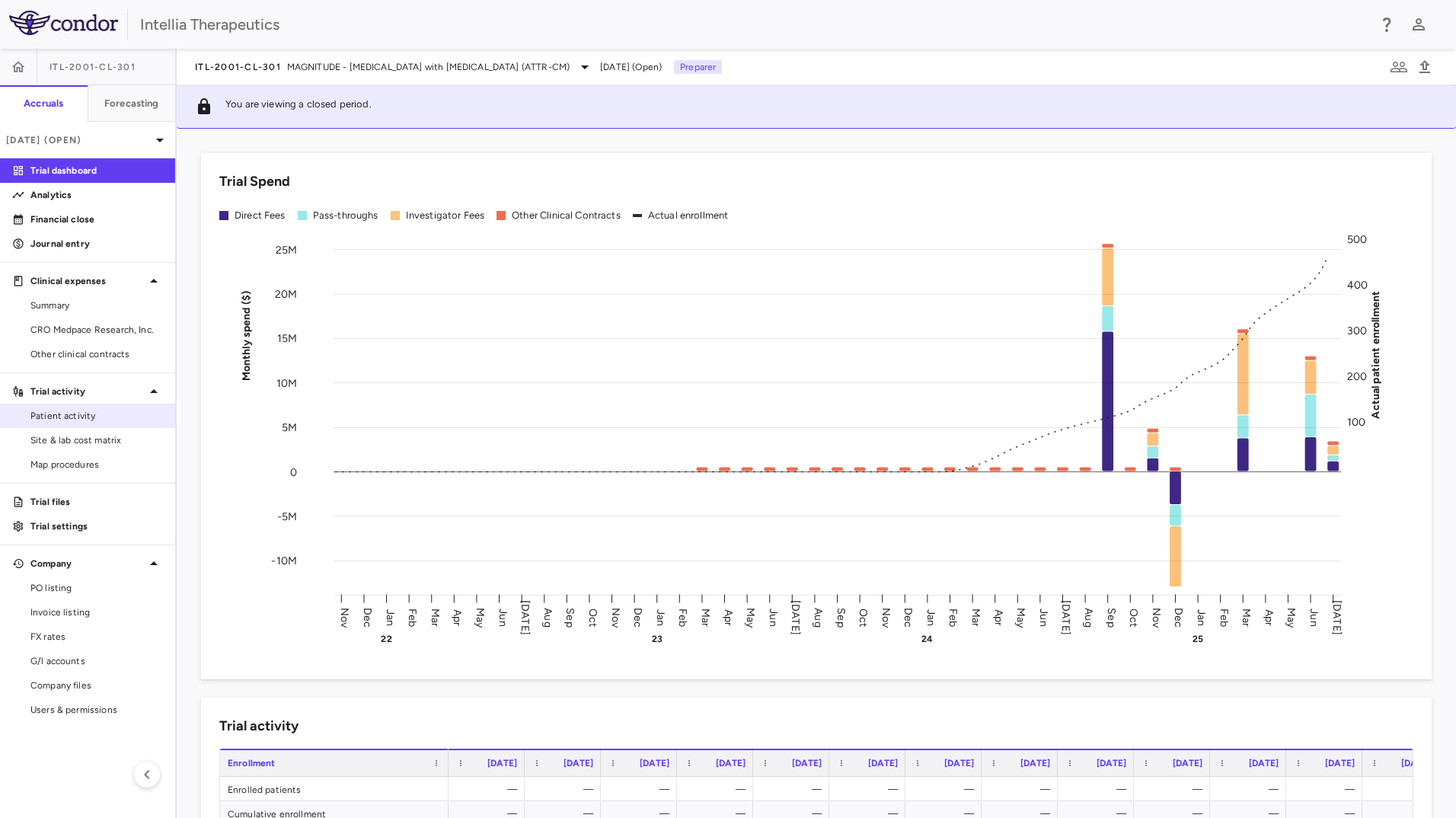
click at [72, 424] on link "Patient activity" at bounding box center [88, 416] width 175 height 23
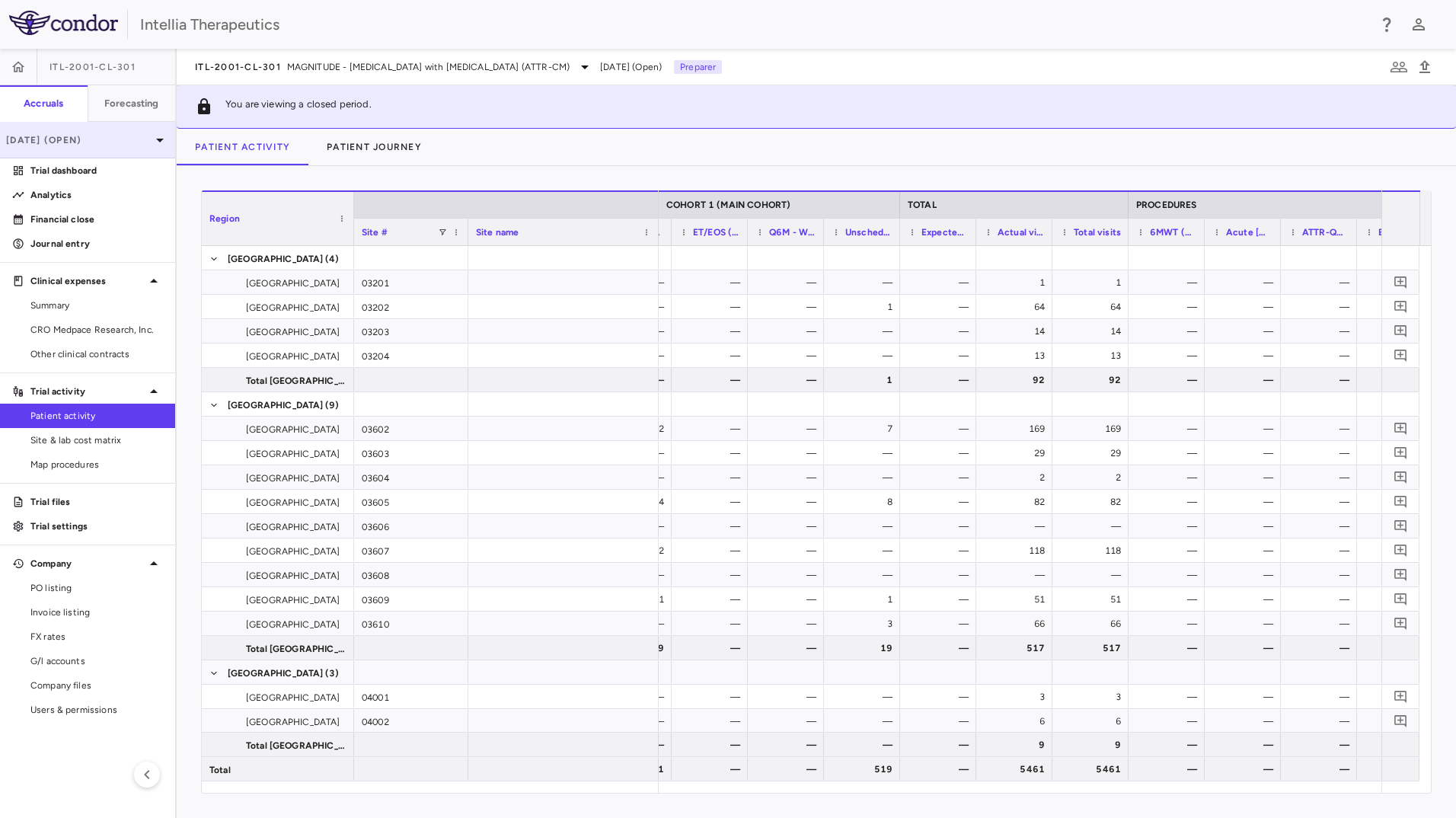
click at [127, 142] on p "[DATE] (Open)" at bounding box center [79, 140] width 145 height 14
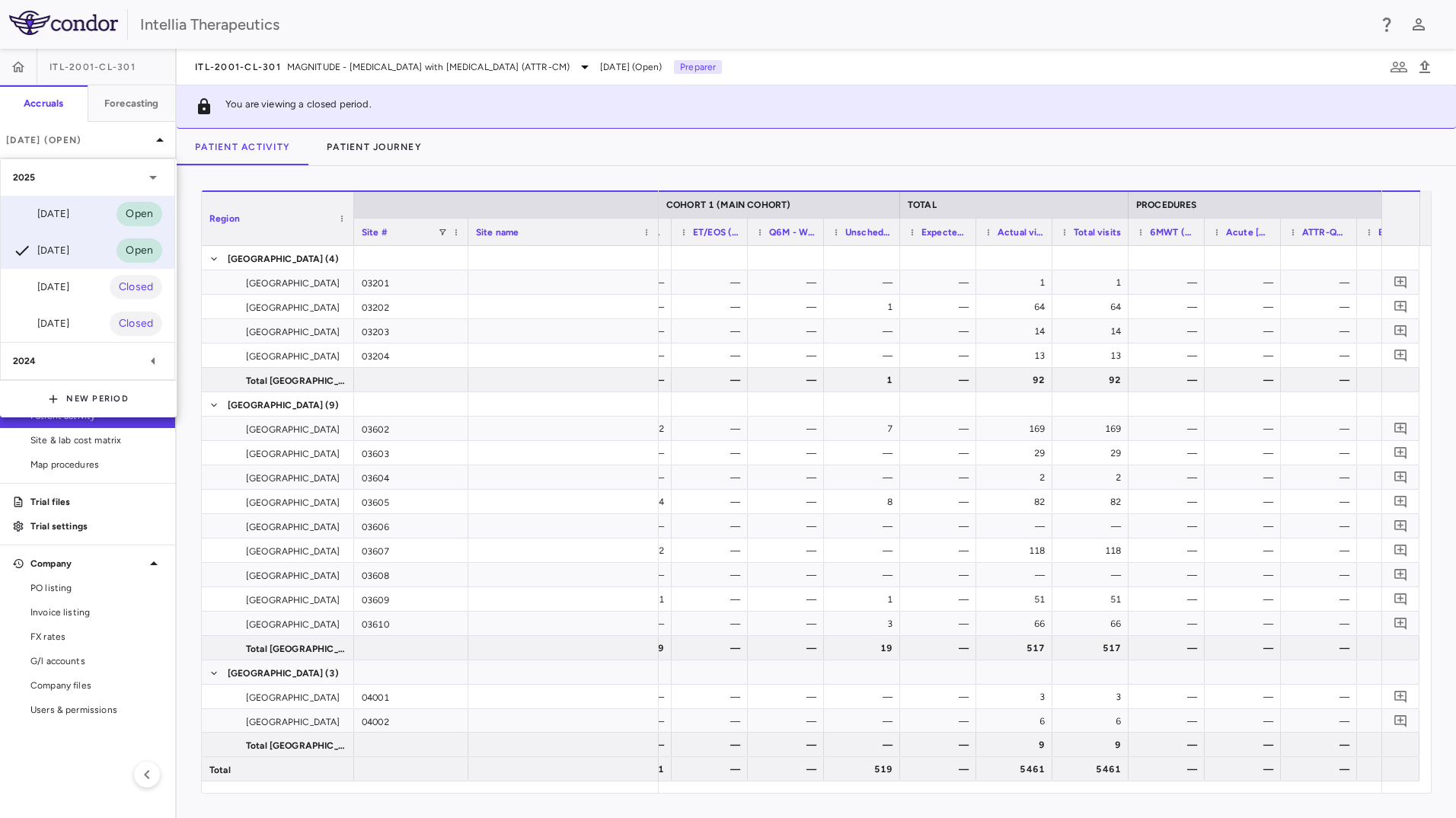
click at [97, 222] on div "[DATE] Open" at bounding box center [88, 213] width 174 height 36
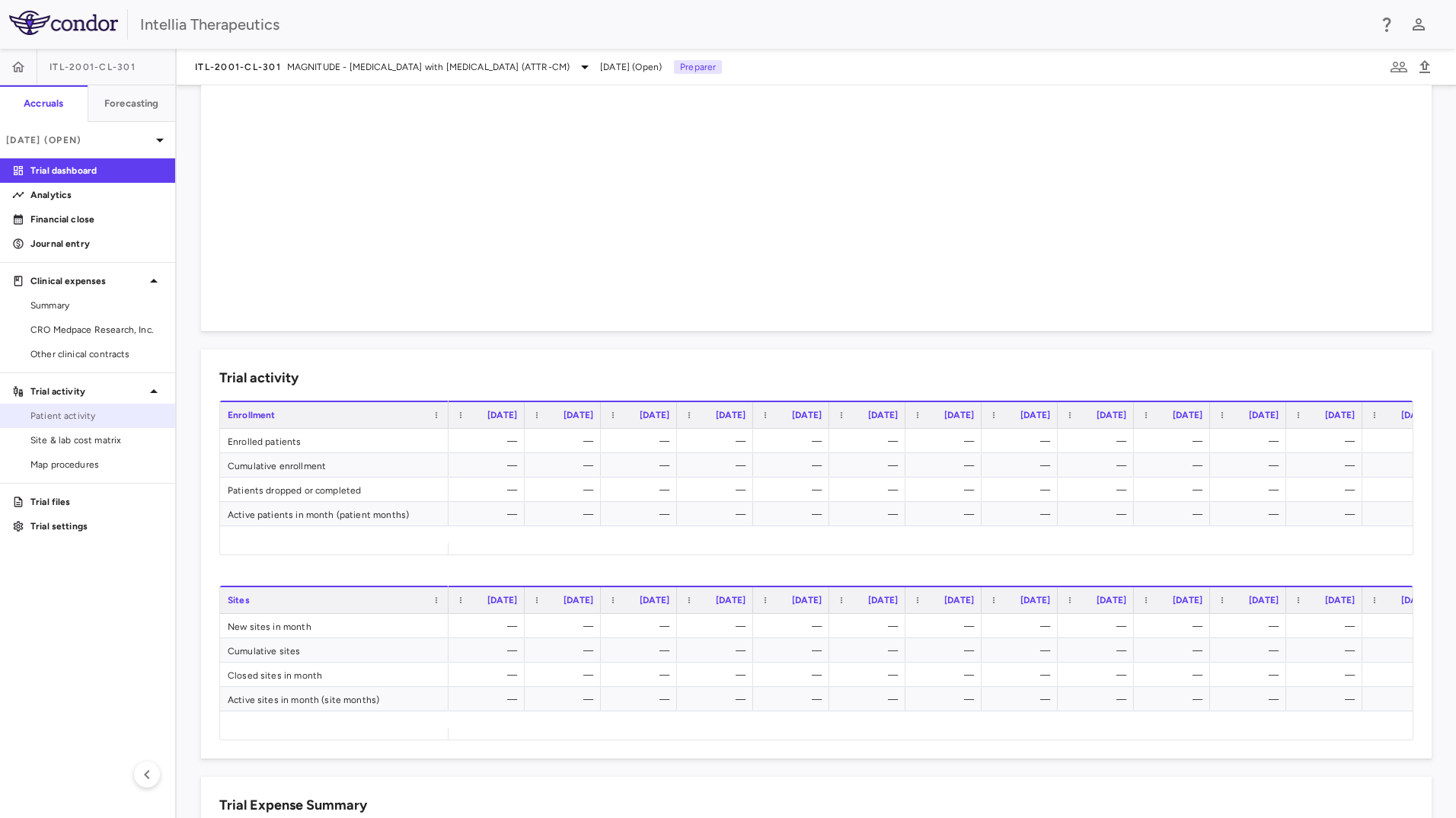
click at [86, 413] on span "Patient activity" at bounding box center [97, 415] width 133 height 14
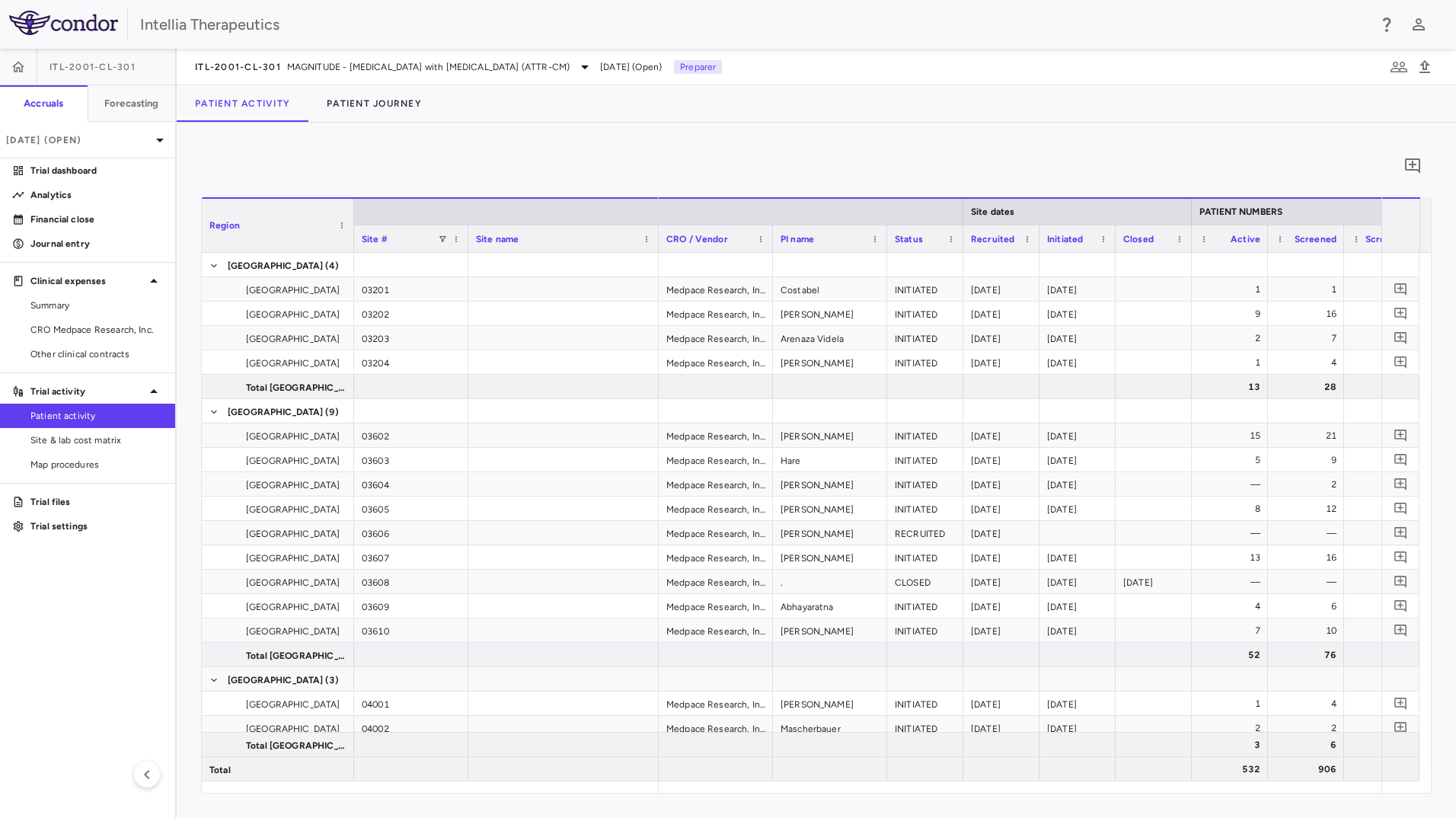
click at [722, 788] on div "Region Drag here to set column labels Region Site # Site name" at bounding box center [816, 495] width 1231 height 596
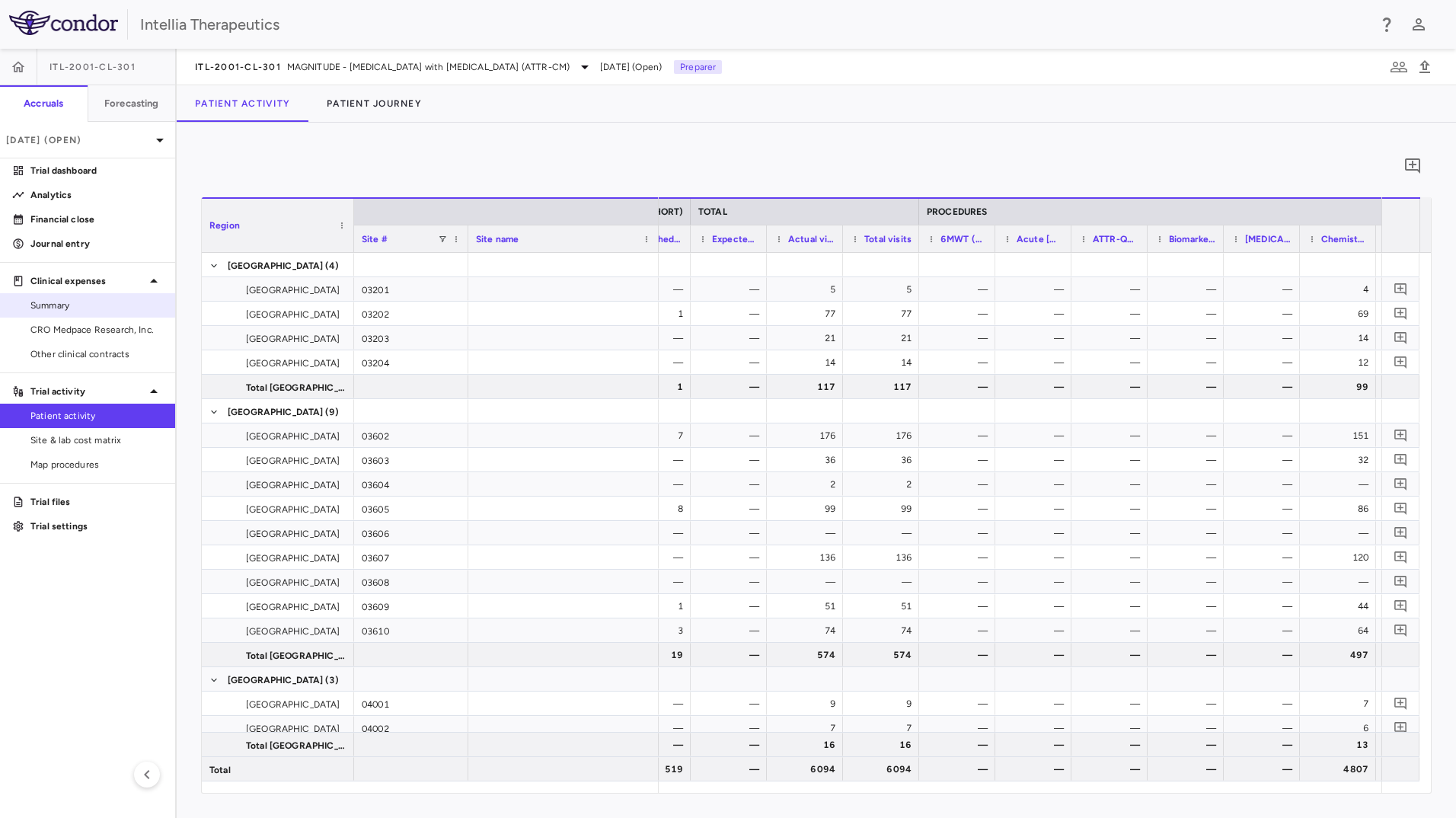
drag, startPoint x: 85, startPoint y: 321, endPoint x: 116, endPoint y: 305, distance: 34.9
click at [85, 321] on link "CRO Medpace Research, Inc." at bounding box center [88, 330] width 175 height 23
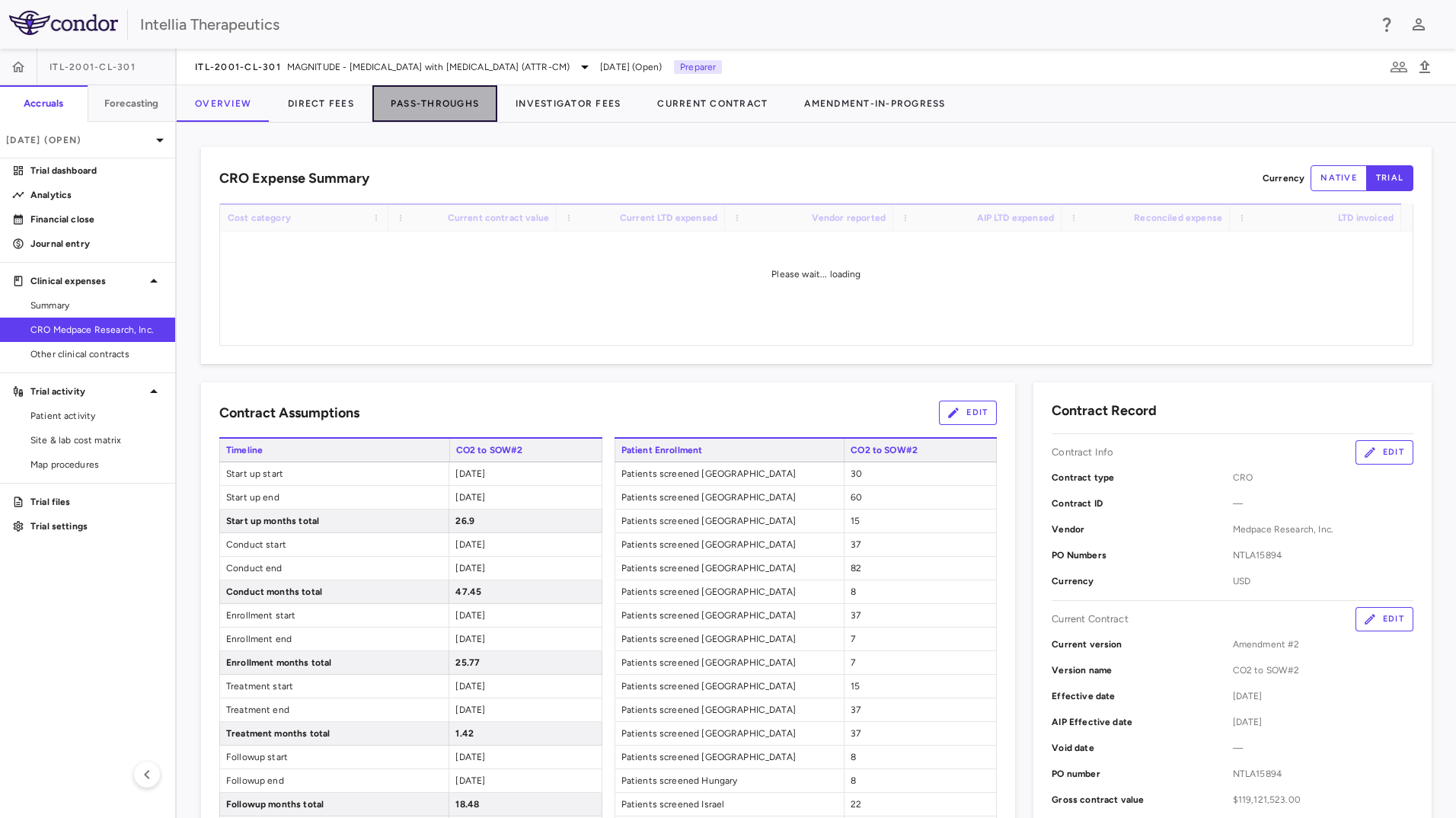
click at [454, 101] on button "Pass-Throughs" at bounding box center [434, 103] width 125 height 36
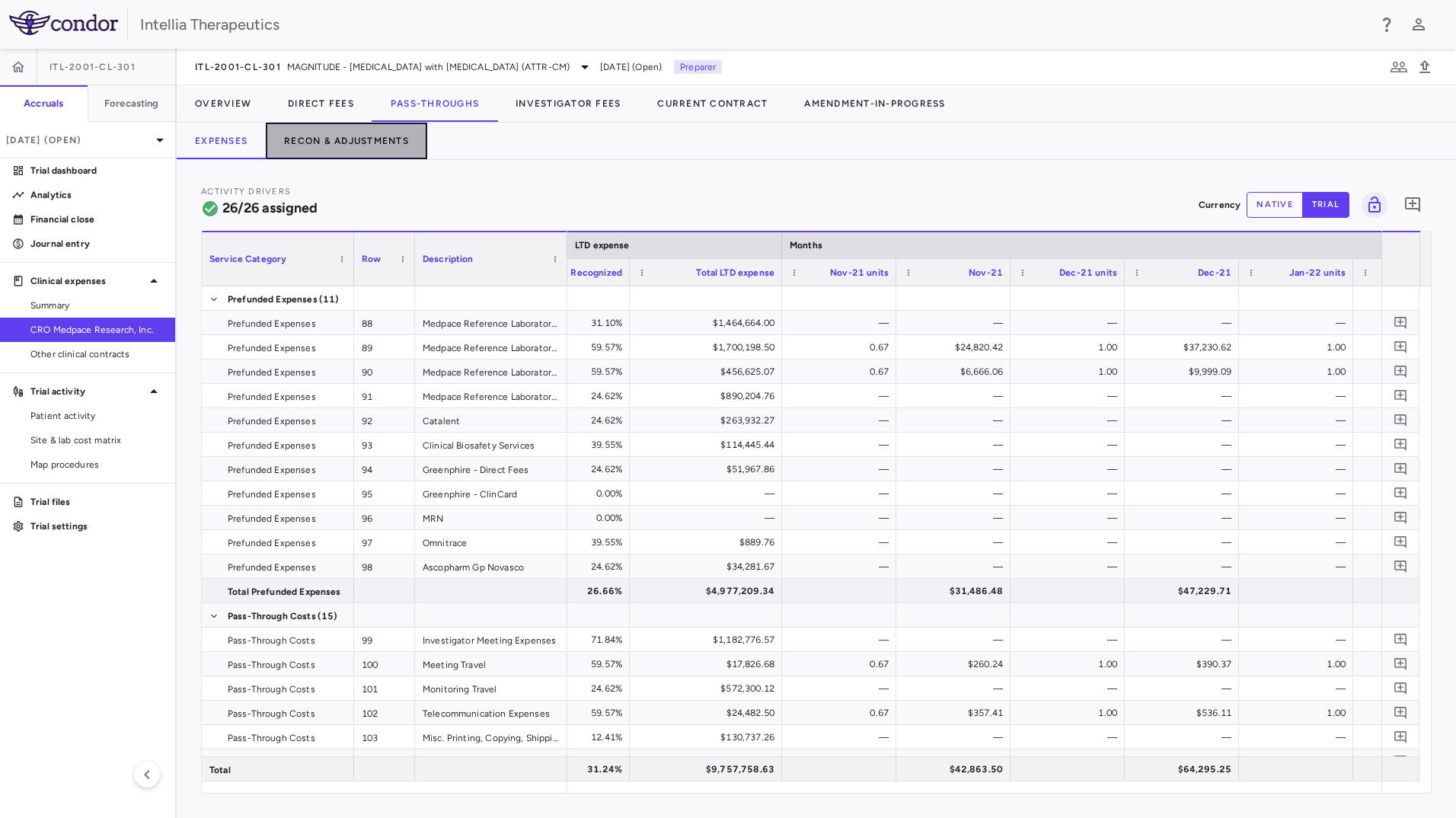
click at [376, 138] on button "Recon & Adjustments" at bounding box center [346, 140] width 162 height 36
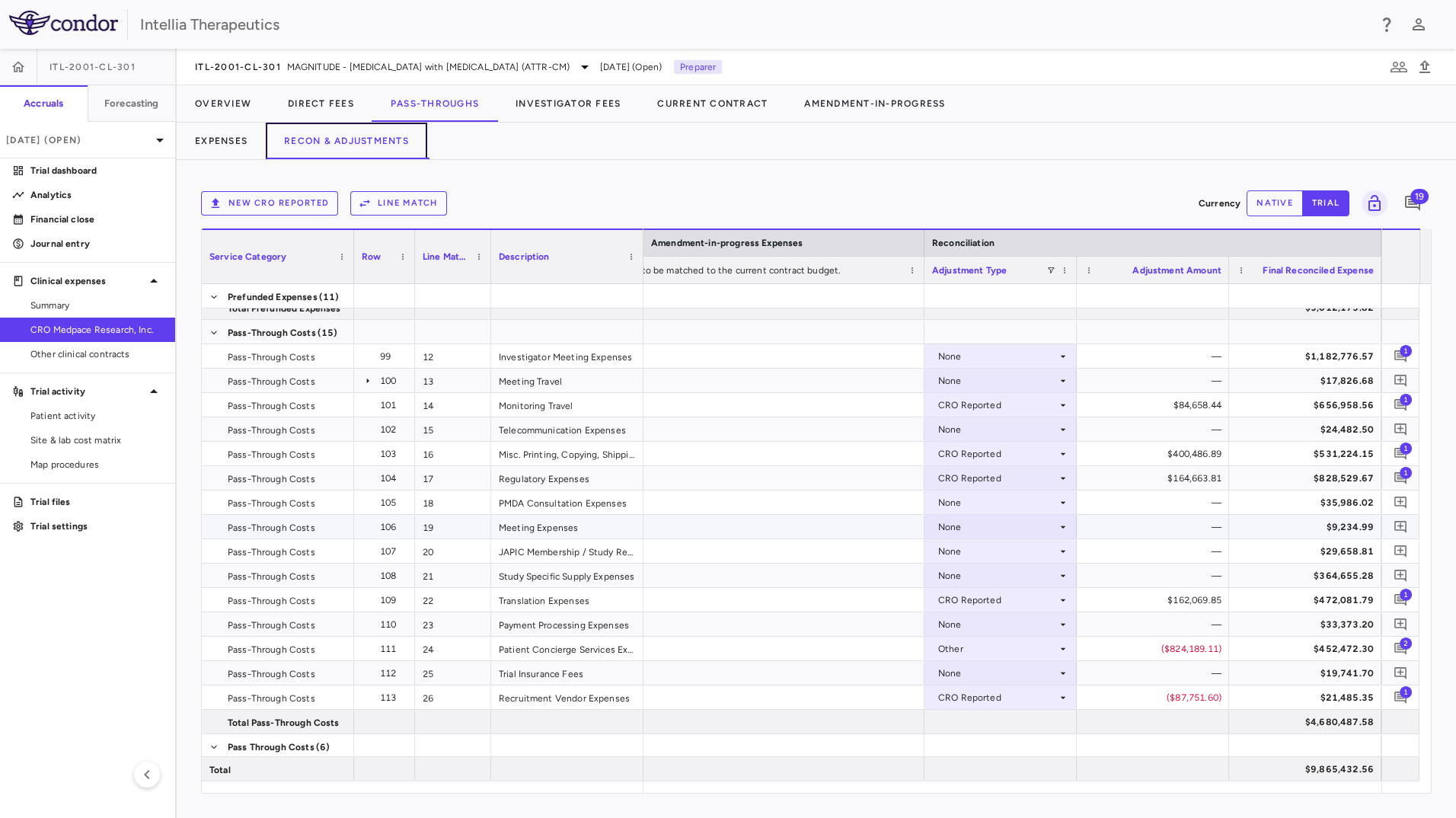
scroll to position [305, 0]
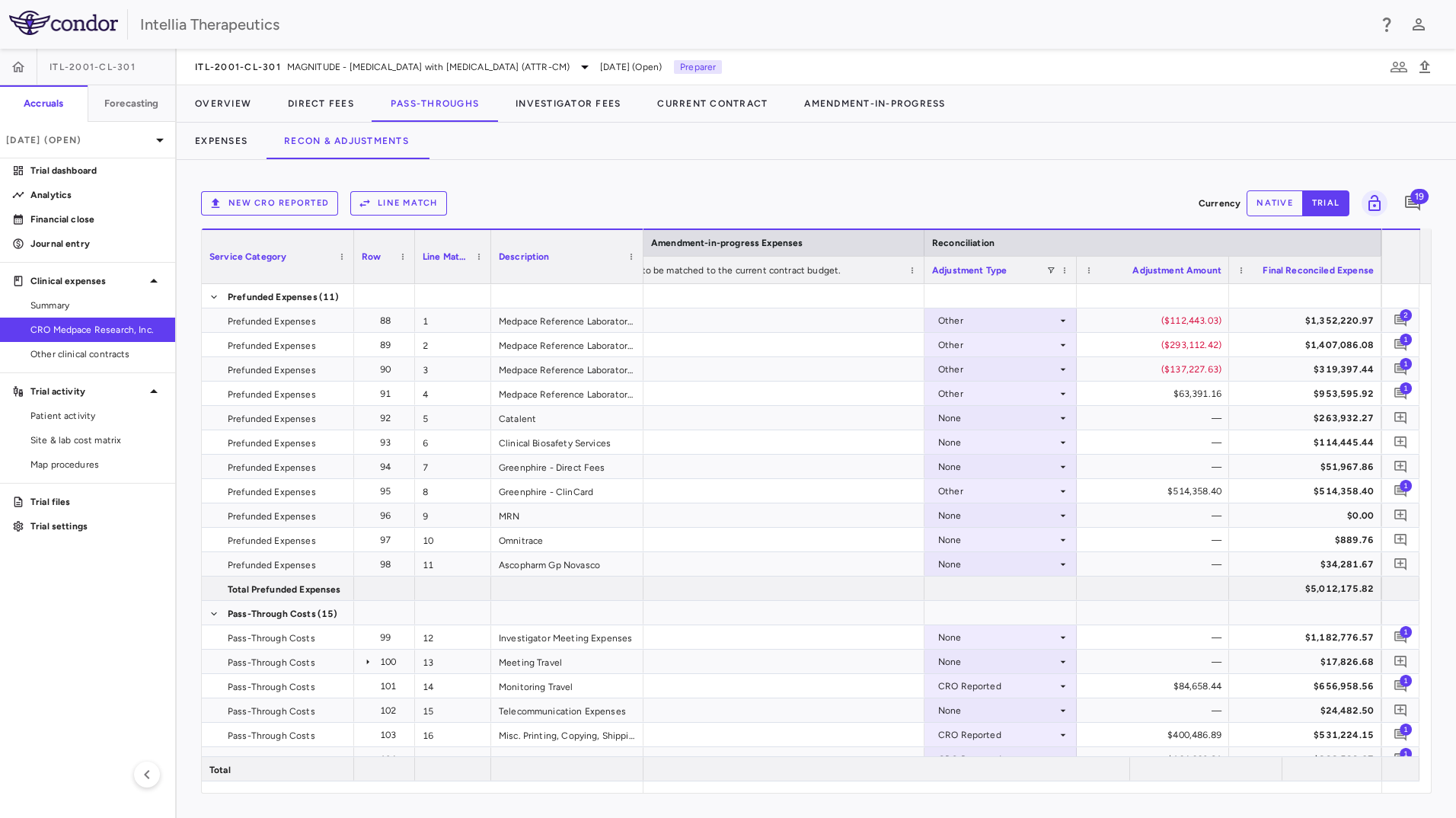
click at [858, 23] on div "Intellia Therapeutics" at bounding box center [754, 24] width 1228 height 23
click at [1422, 59] on icon "button" at bounding box center [1425, 67] width 19 height 18
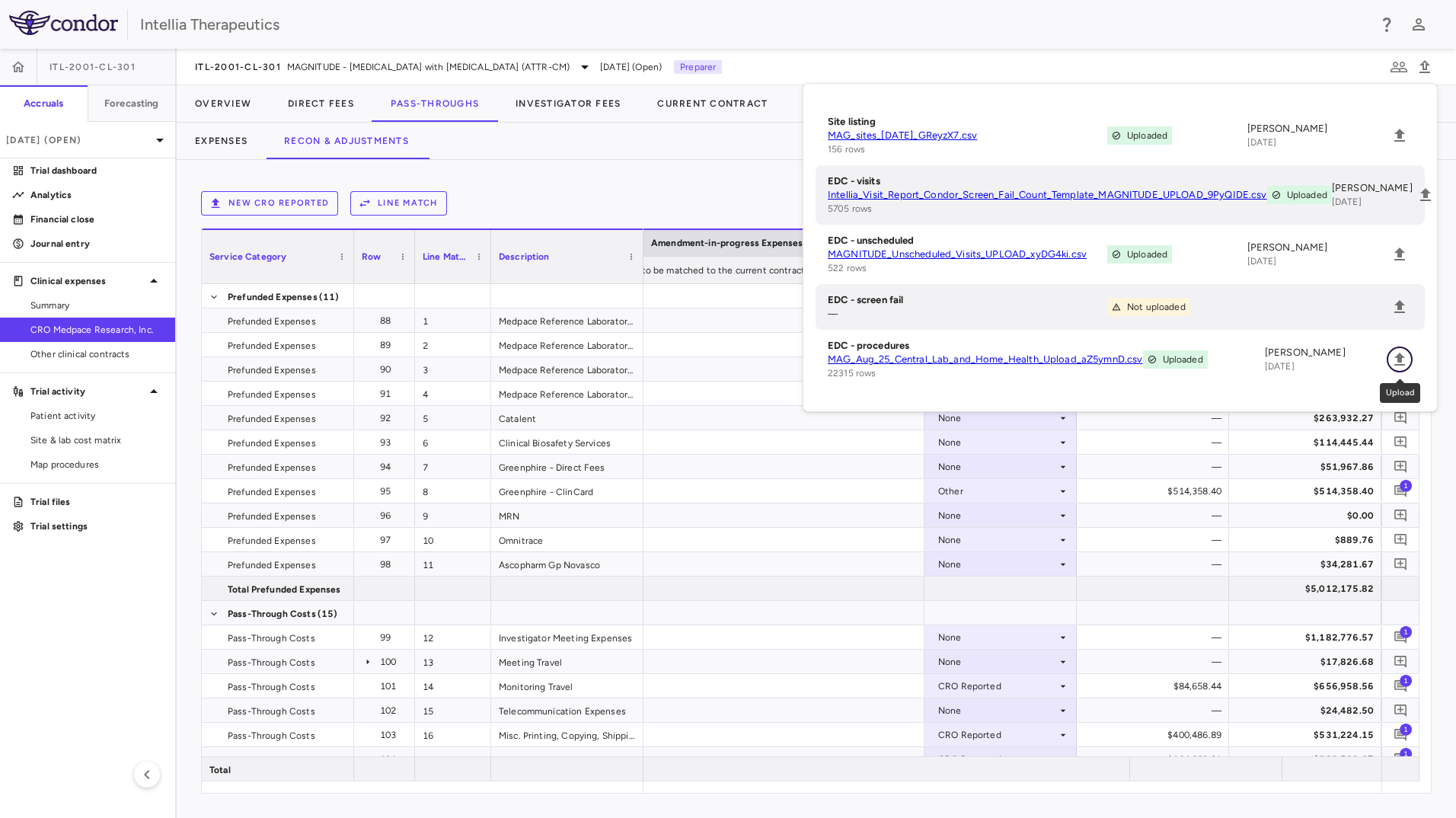
click at [1405, 356] on icon "Upload" at bounding box center [1400, 360] width 19 height 18
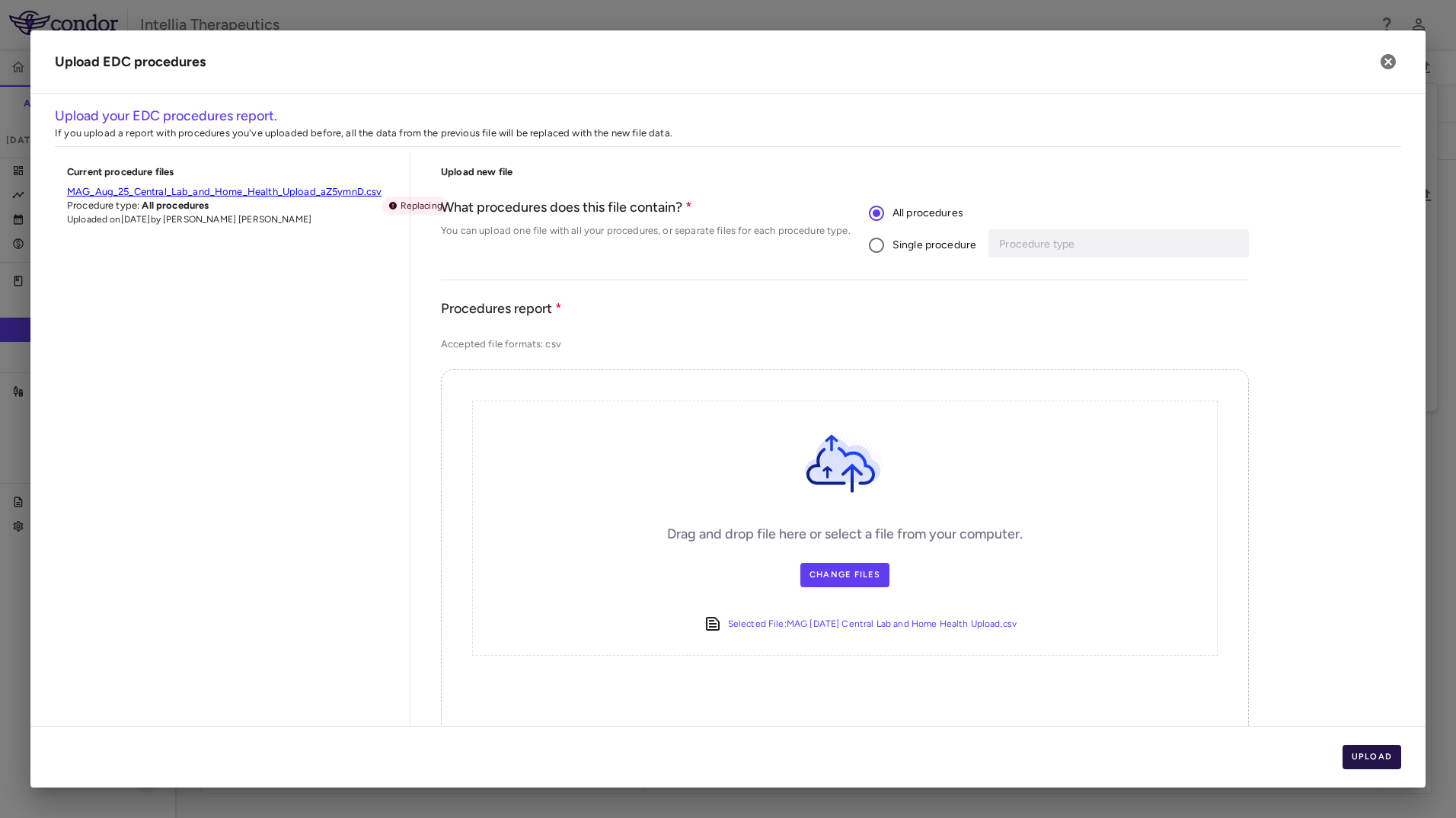
click at [1368, 752] on button "Upload" at bounding box center [1372, 757] width 60 height 24
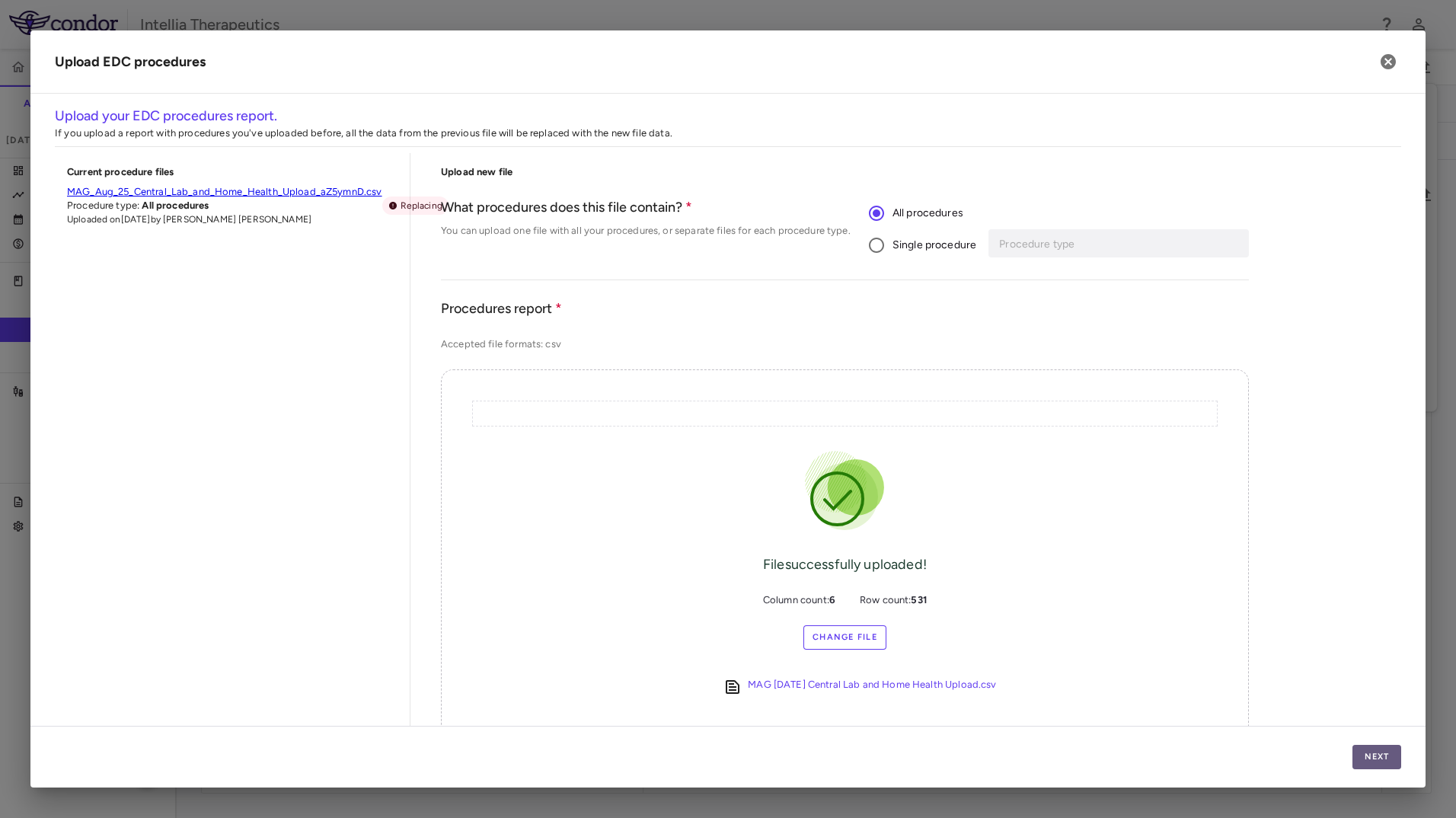
click at [1383, 751] on button "Next" at bounding box center [1377, 757] width 49 height 24
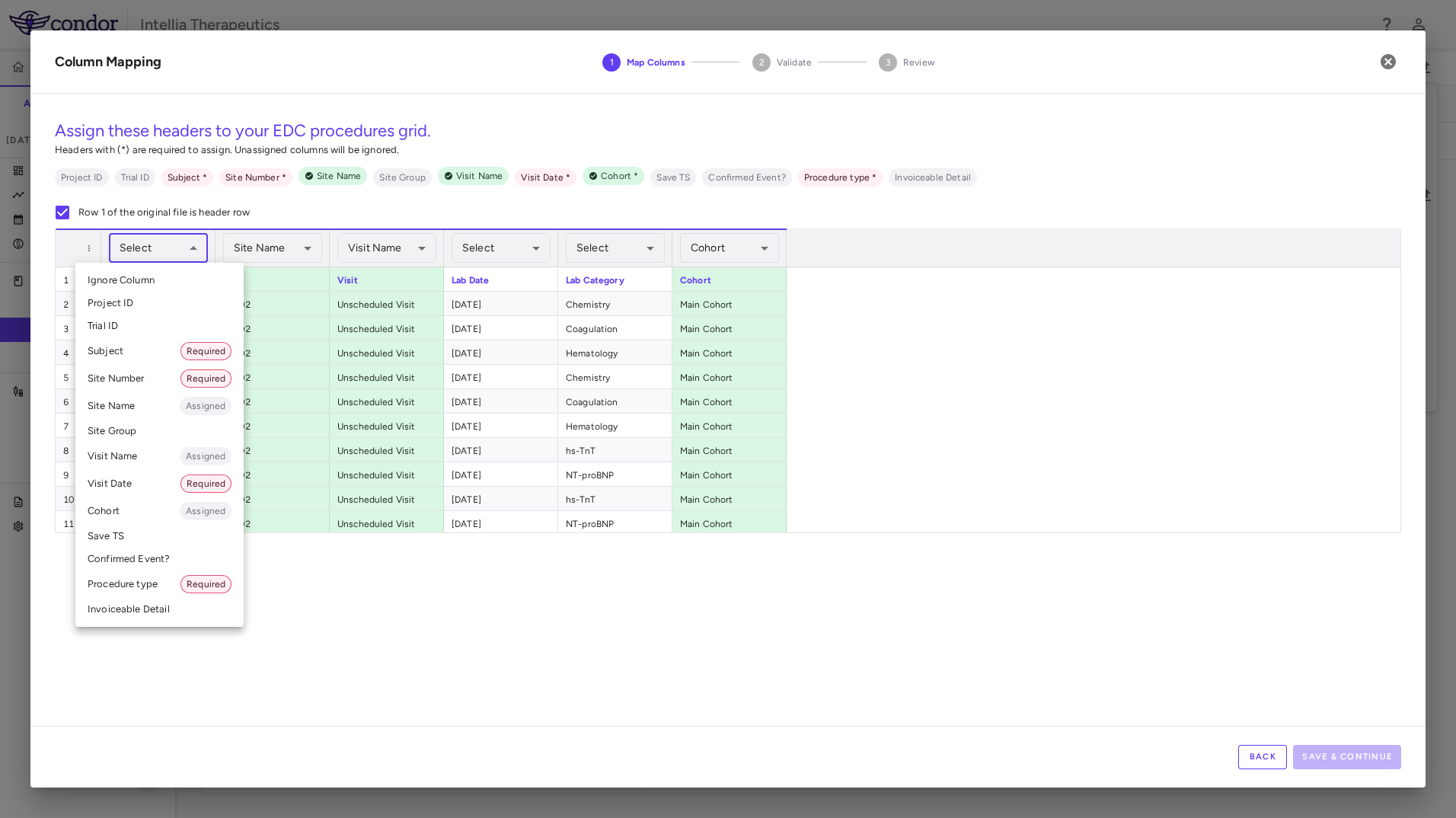
click at [173, 248] on body "Skip to sidebar Skip to main content Intellia Therapeutics ITL-2001-CL-301 Accr…" at bounding box center [728, 409] width 1456 height 818
click at [150, 358] on li "Subject Required" at bounding box center [159, 351] width 168 height 27
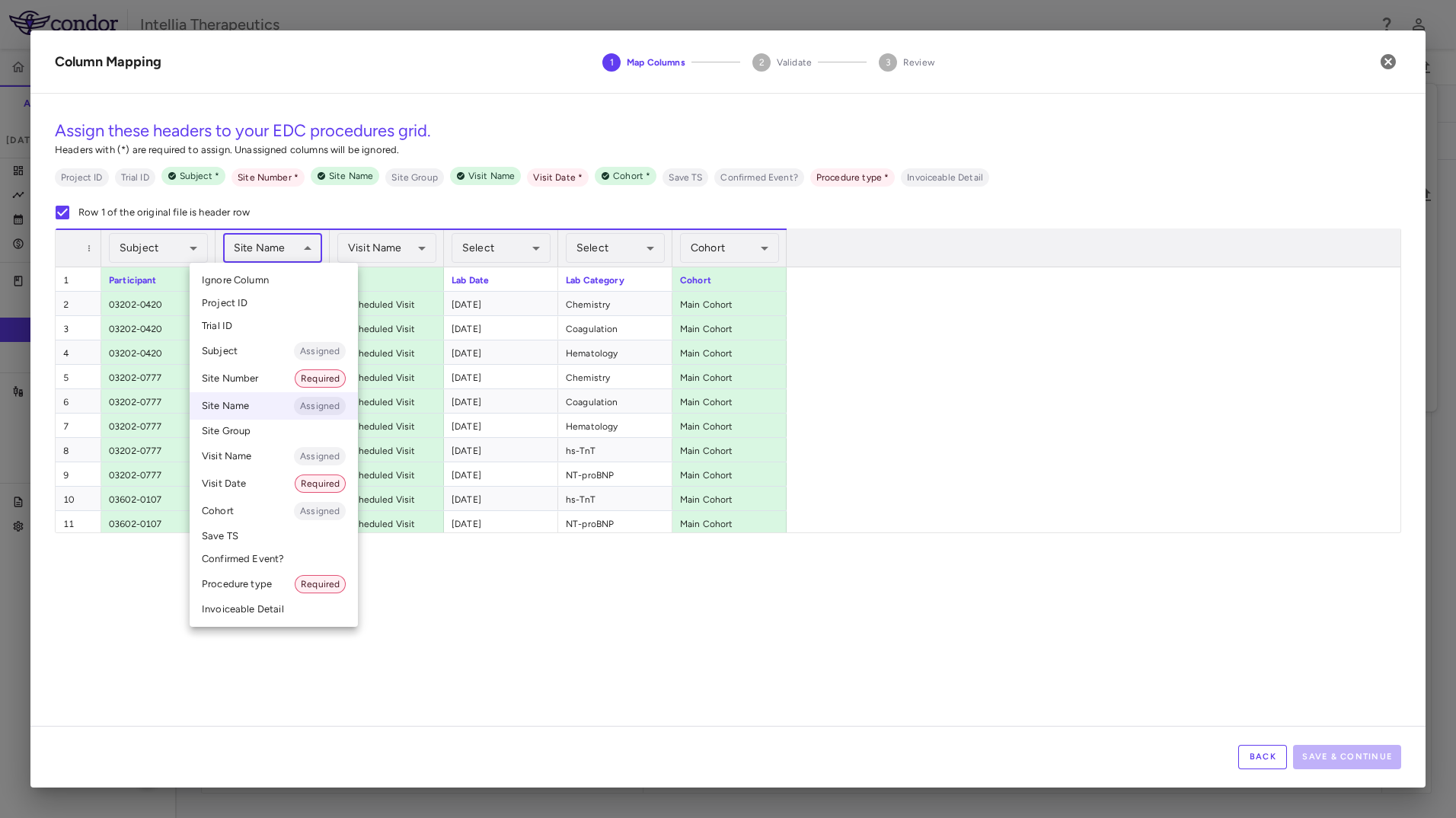
click at [256, 254] on body "Skip to sidebar Skip to main content Intellia Therapeutics ITL-2001-CL-301 Accr…" at bounding box center [728, 409] width 1456 height 818
click at [267, 380] on li "Site Number Required" at bounding box center [274, 379] width 168 height 27
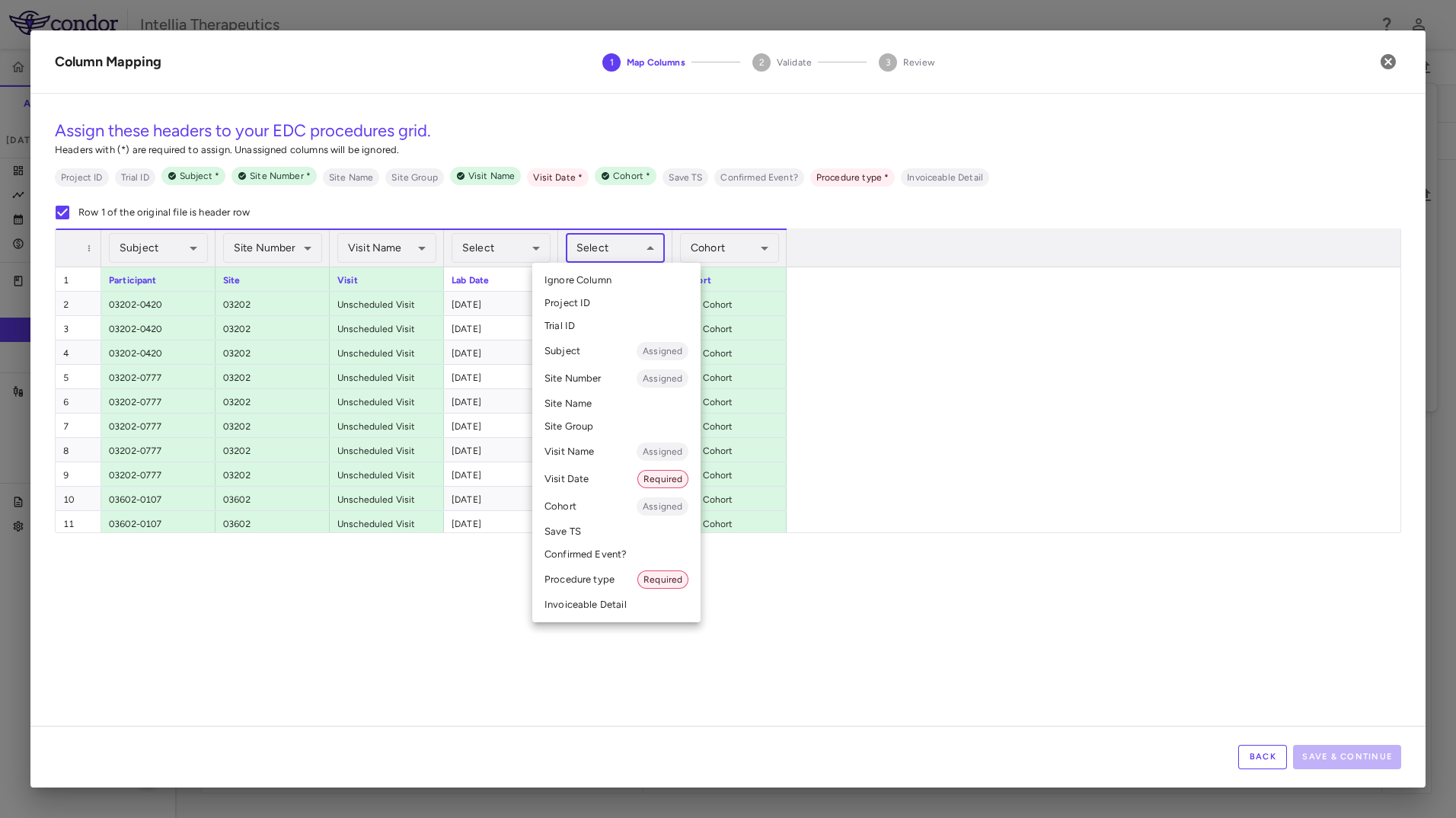
click at [631, 247] on body "Skip to sidebar Skip to main content Intellia Therapeutics ITL-2001-CL-301 Accr…" at bounding box center [728, 409] width 1456 height 818
click at [595, 576] on li "Procedure type Required" at bounding box center [616, 580] width 168 height 27
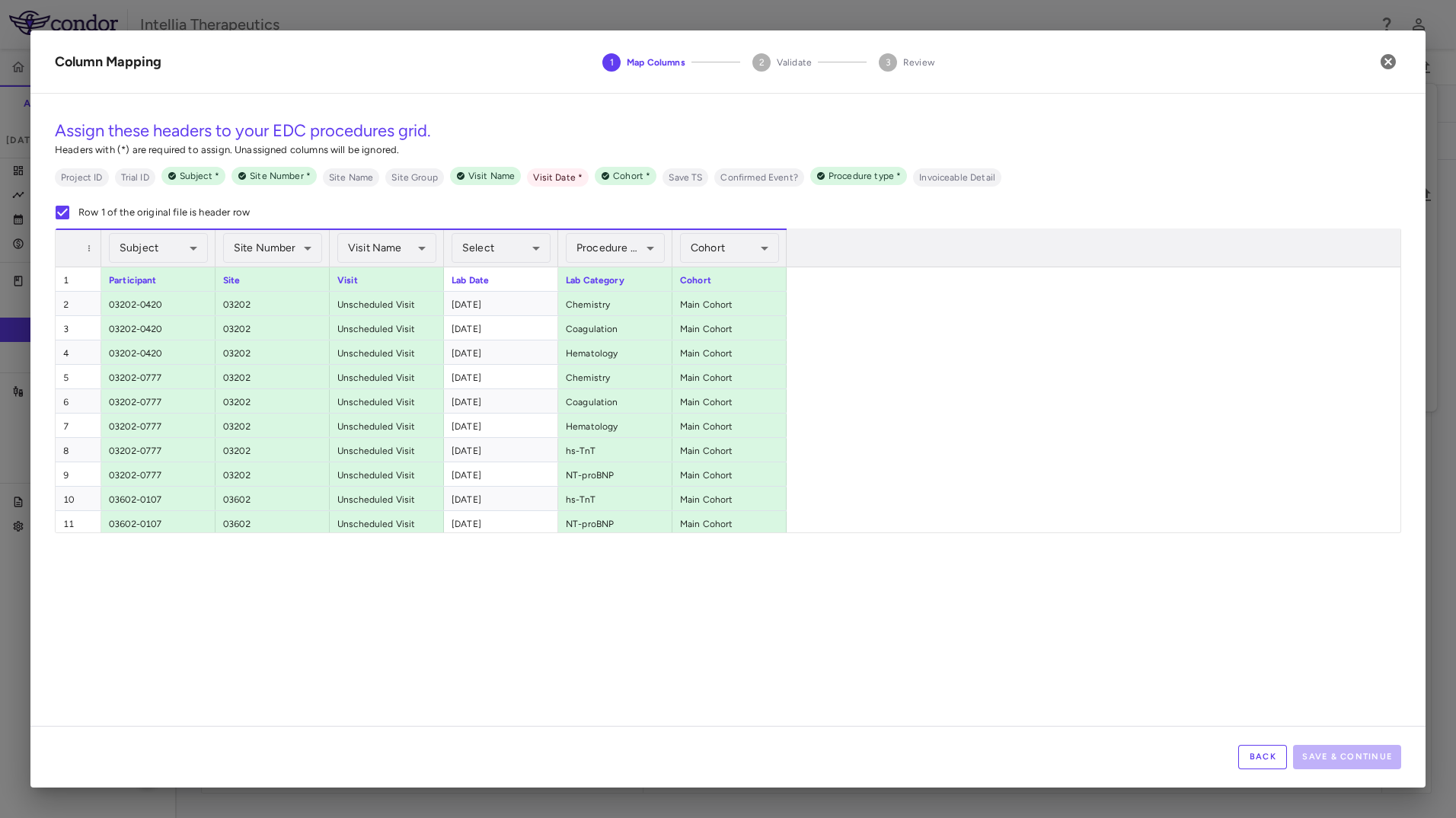
click at [1260, 750] on button "Back" at bounding box center [1263, 757] width 49 height 24
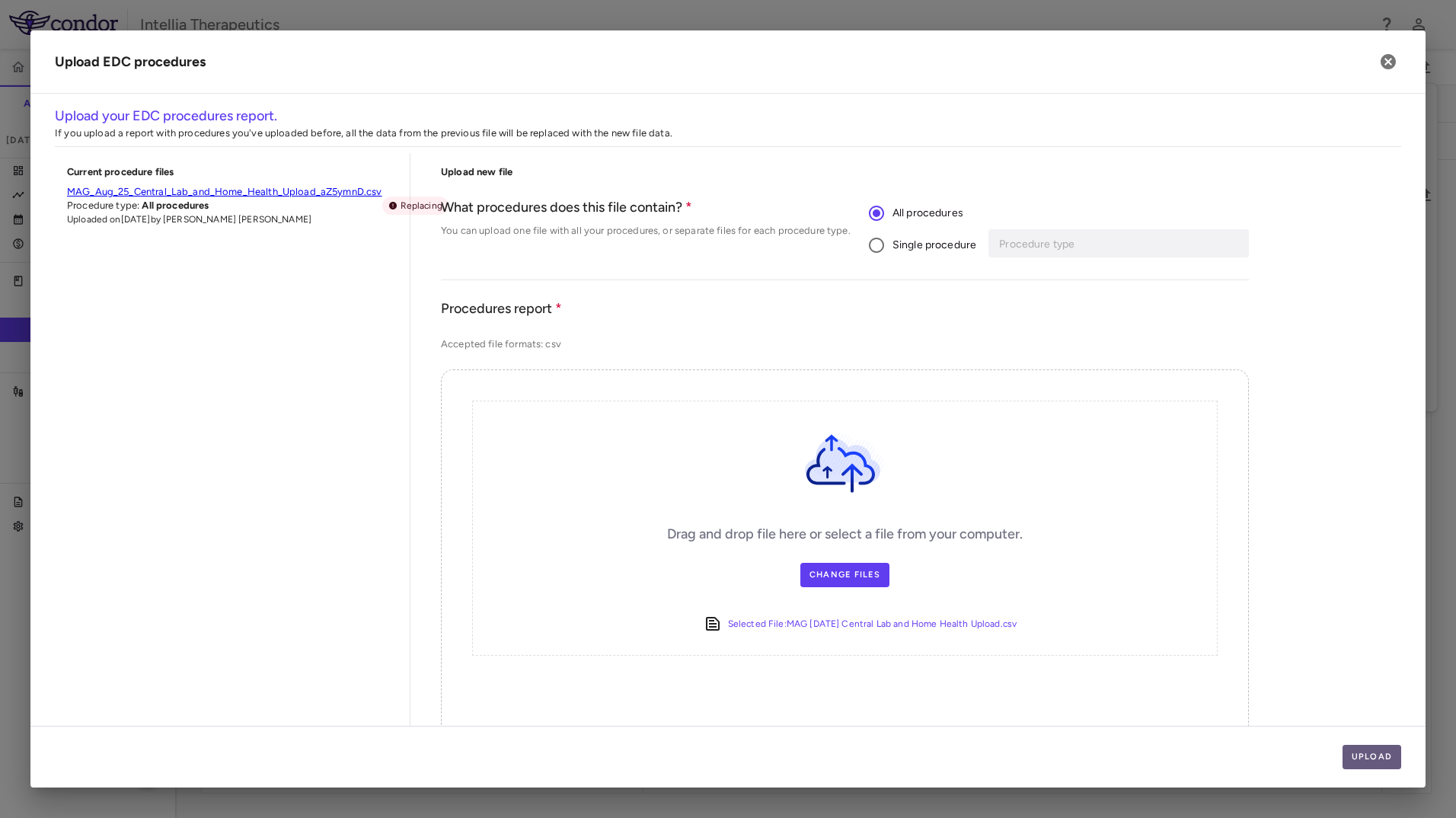
click at [1354, 750] on button "Upload" at bounding box center [1372, 757] width 60 height 24
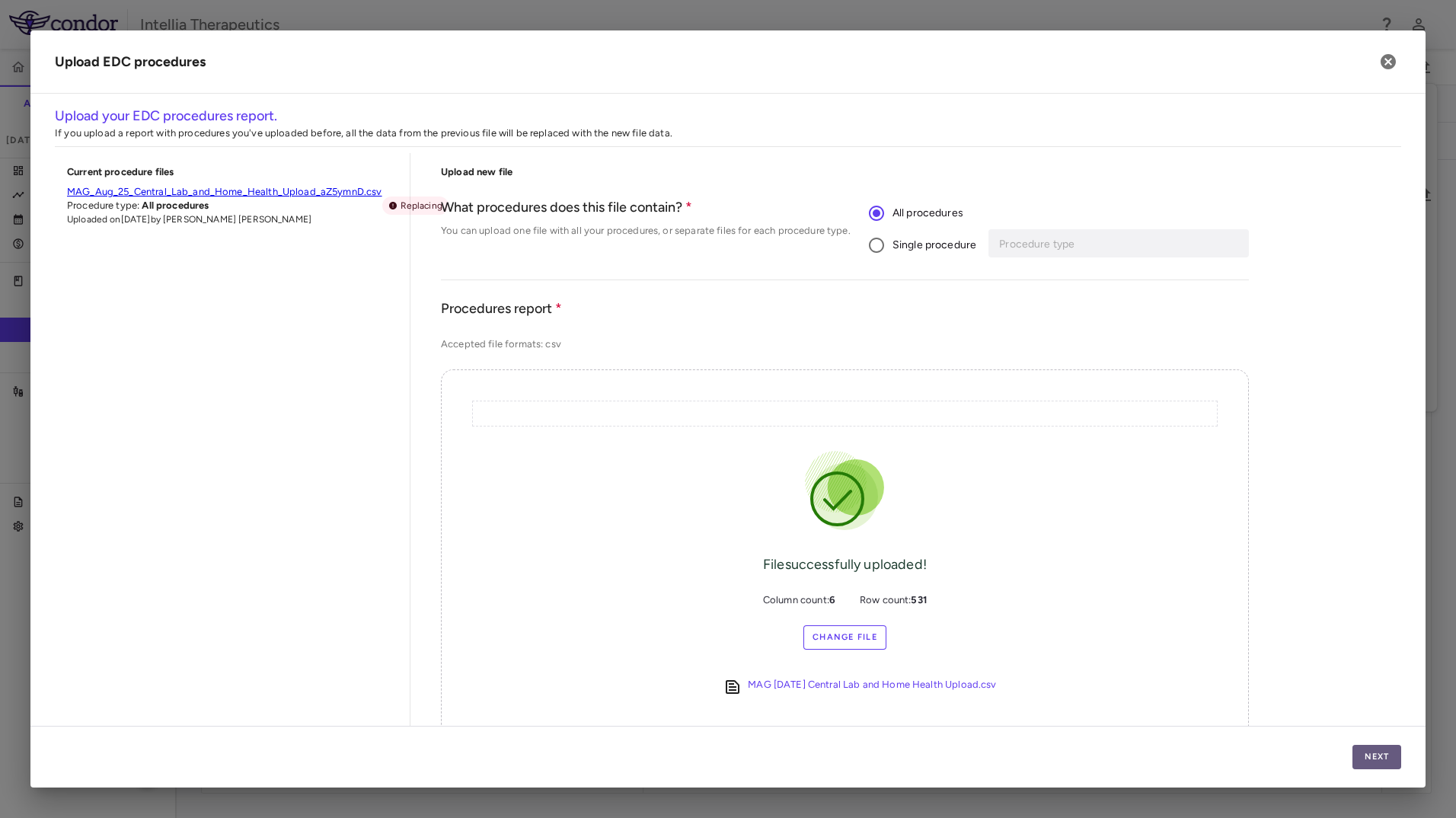
click at [1373, 753] on button "Next" at bounding box center [1377, 757] width 49 height 24
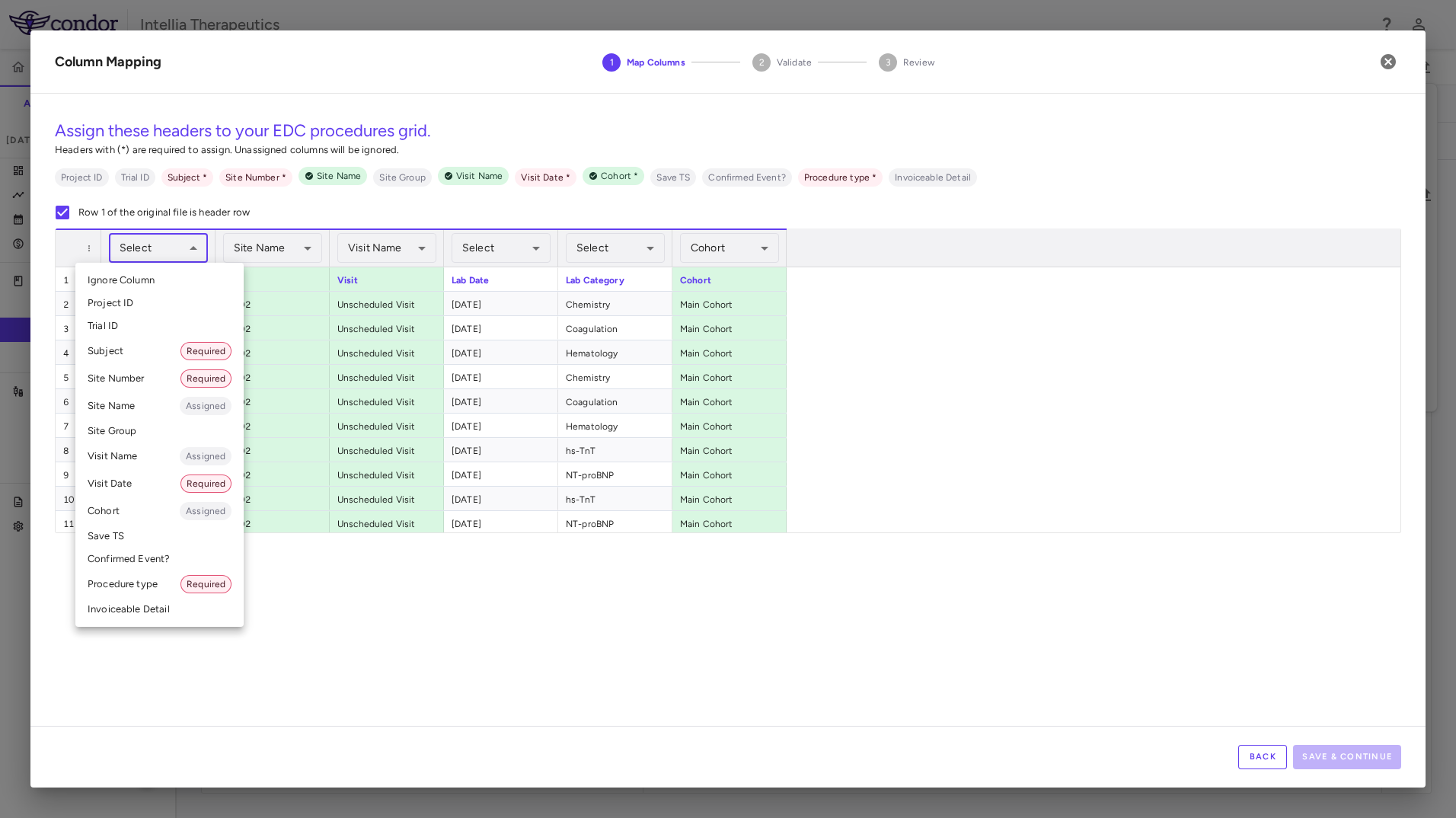
click at [144, 240] on body "Skip to sidebar Skip to main content Intellia Therapeutics ITL-2001-CL-301 Accr…" at bounding box center [728, 409] width 1456 height 818
click at [142, 357] on li "Subject Required" at bounding box center [159, 351] width 168 height 27
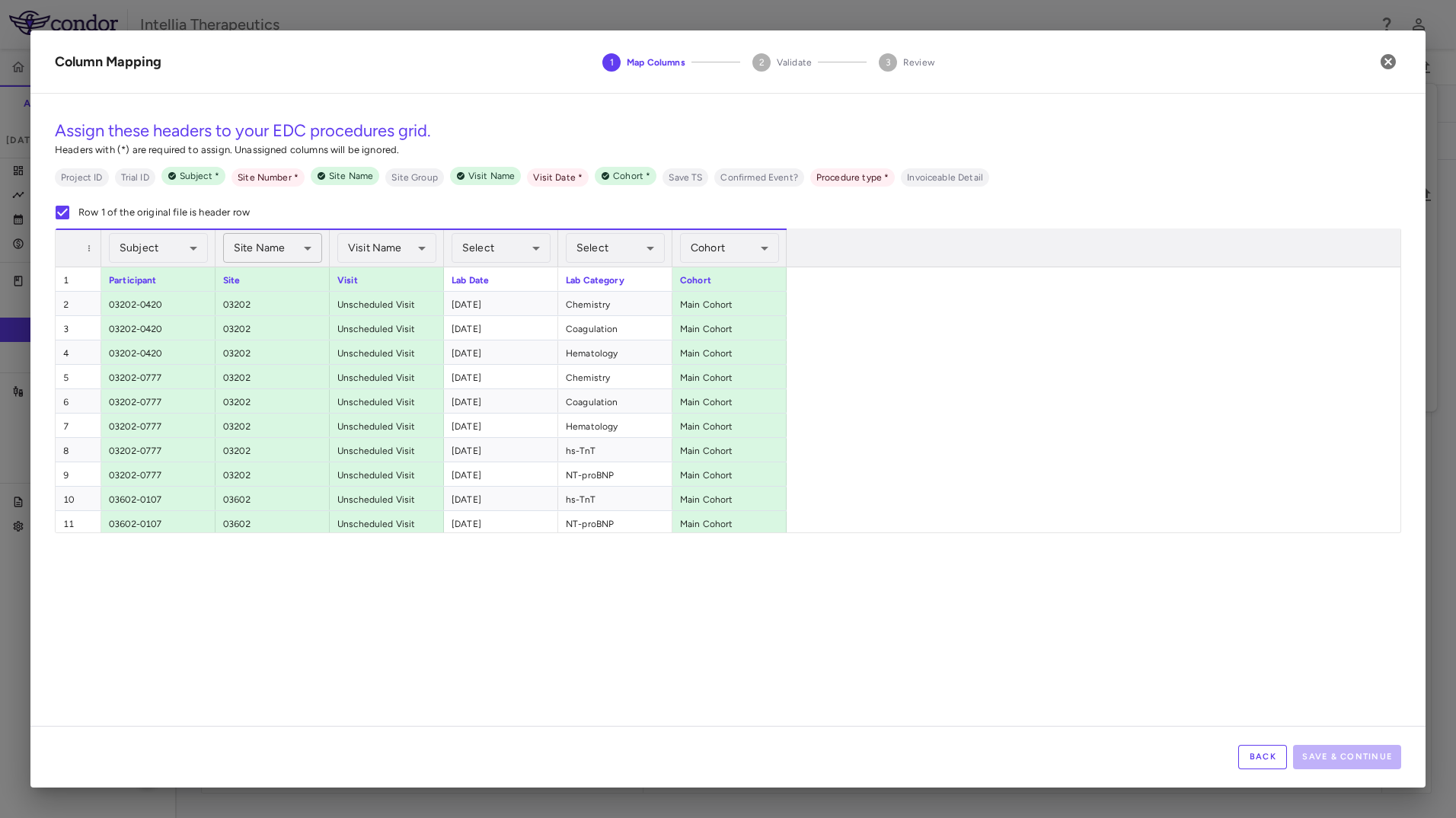
click at [253, 253] on body "Skip to sidebar Skip to main content Intellia Therapeutics ITL-2001-CL-301 Accr…" at bounding box center [728, 409] width 1456 height 818
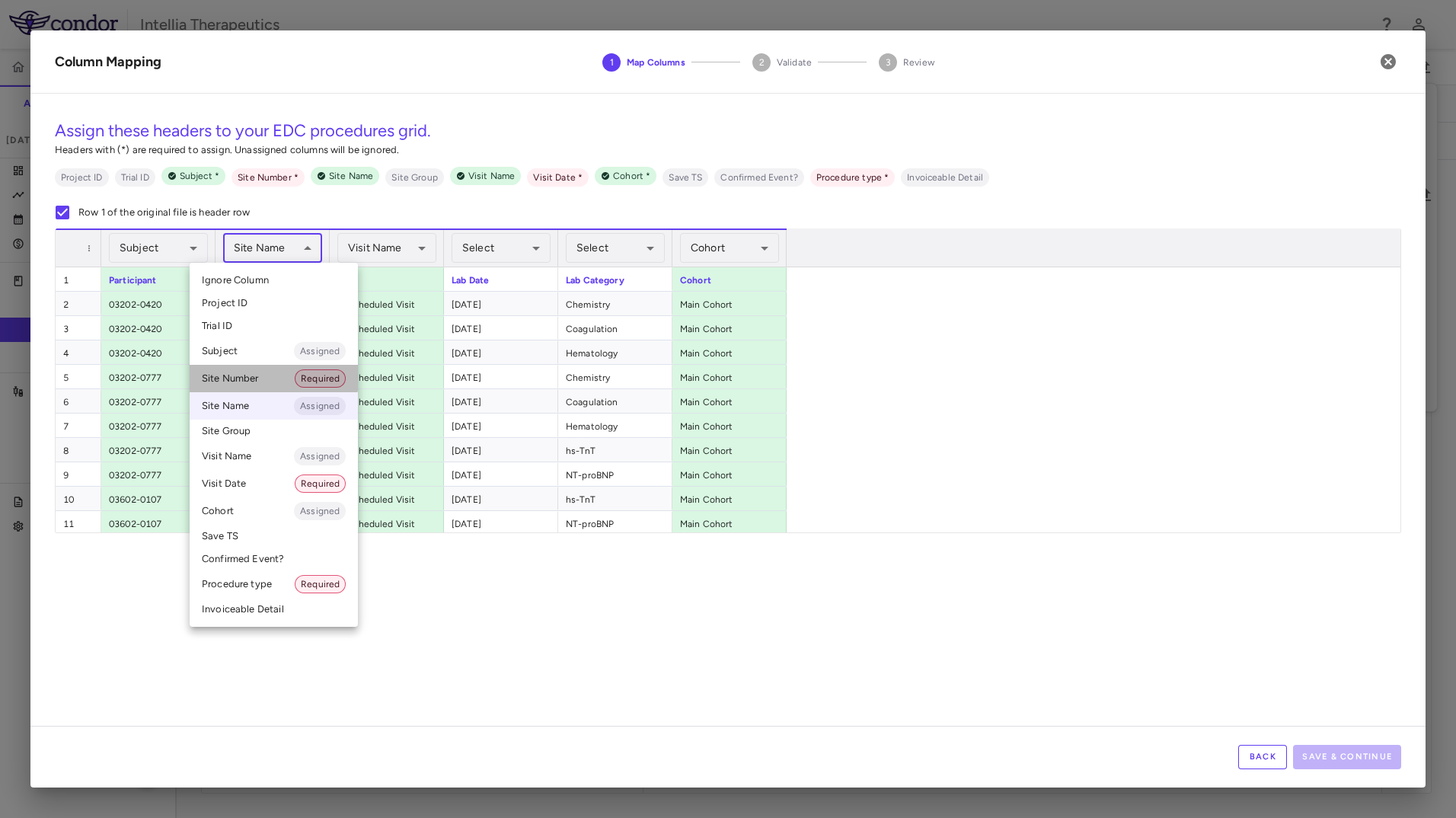
click at [263, 373] on li "Site Number Required" at bounding box center [274, 379] width 168 height 27
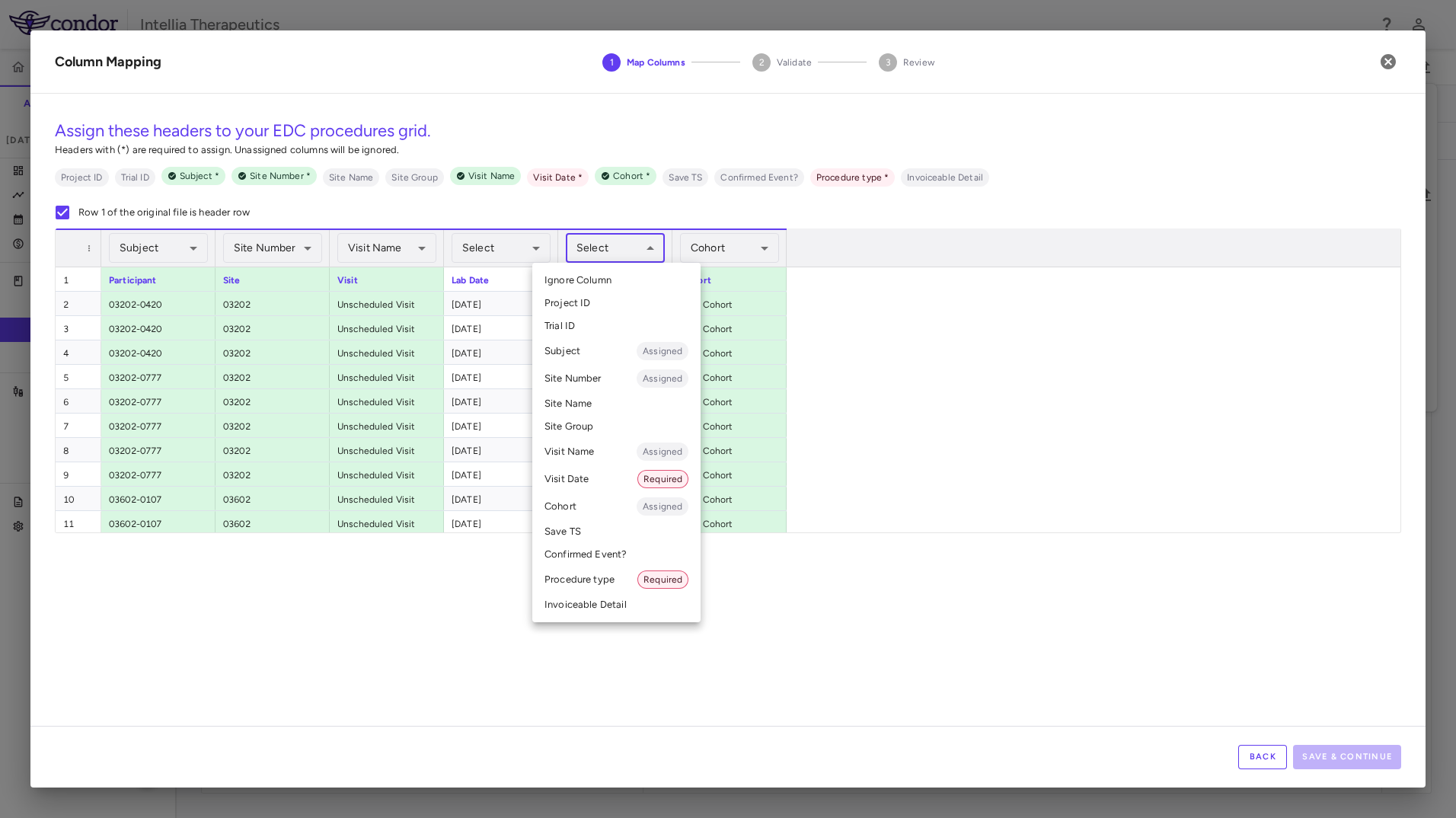
click at [610, 245] on body "Skip to sidebar Skip to main content Intellia Therapeutics ITL-2001-CL-301 Accr…" at bounding box center [728, 409] width 1456 height 818
click at [606, 576] on li "Procedure type Required" at bounding box center [616, 580] width 168 height 27
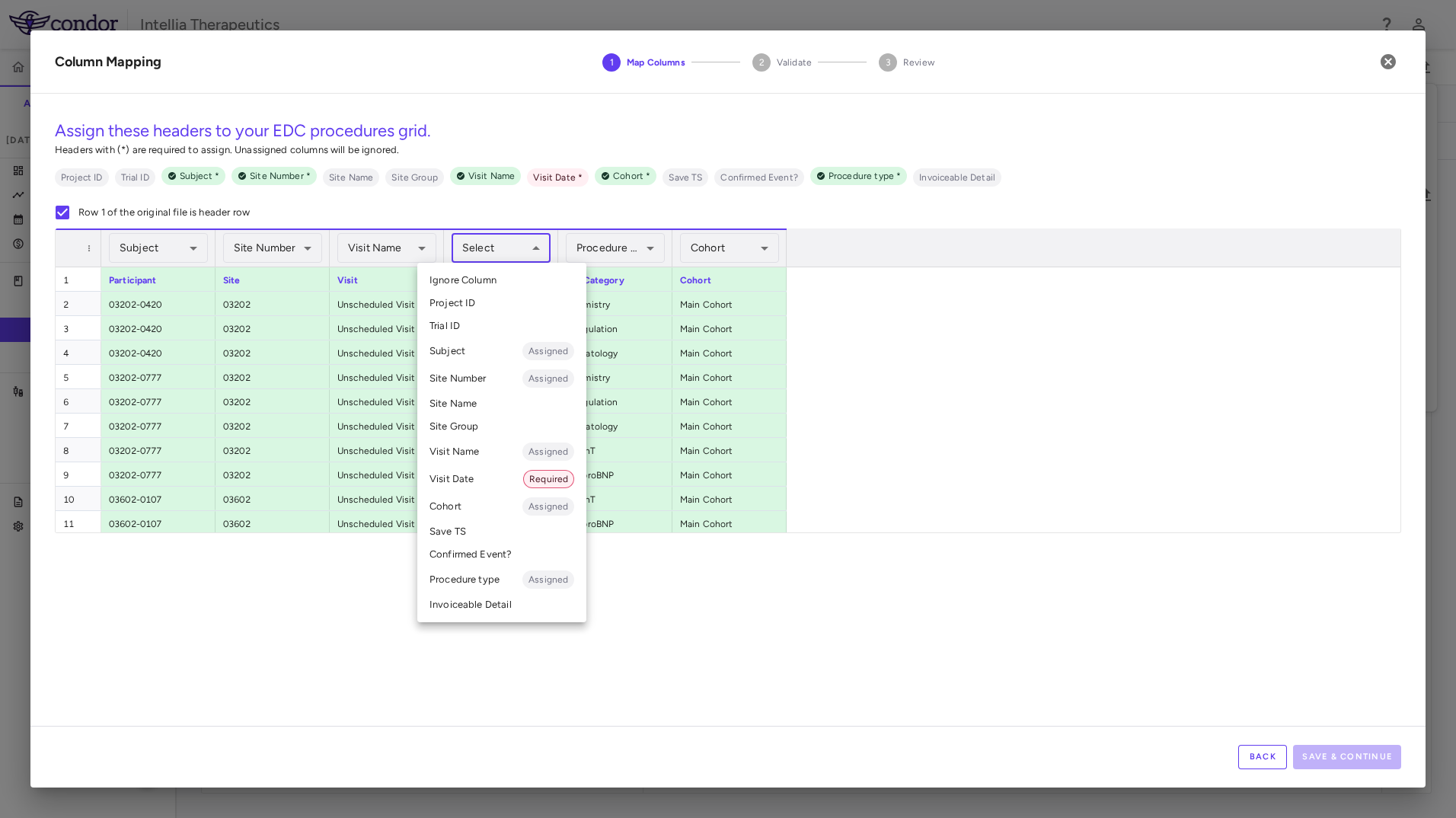
click at [518, 249] on body "Skip to sidebar Skip to main content Intellia Therapeutics ITL-2001-CL-301 Accr…" at bounding box center [728, 409] width 1456 height 818
click at [496, 470] on li "Visit Date Required" at bounding box center [502, 479] width 169 height 27
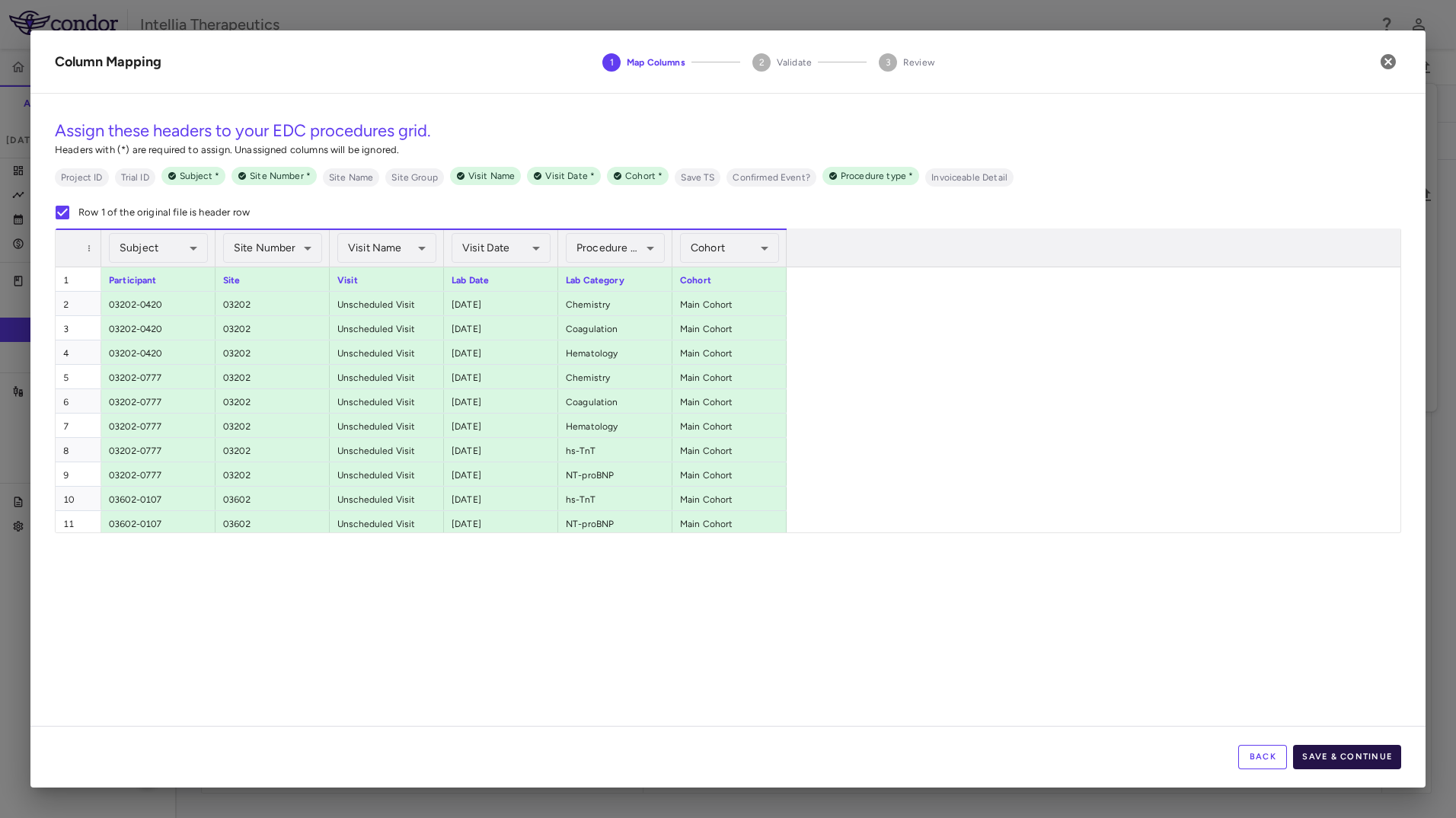
click at [1347, 758] on button "Save & Continue" at bounding box center [1347, 757] width 108 height 24
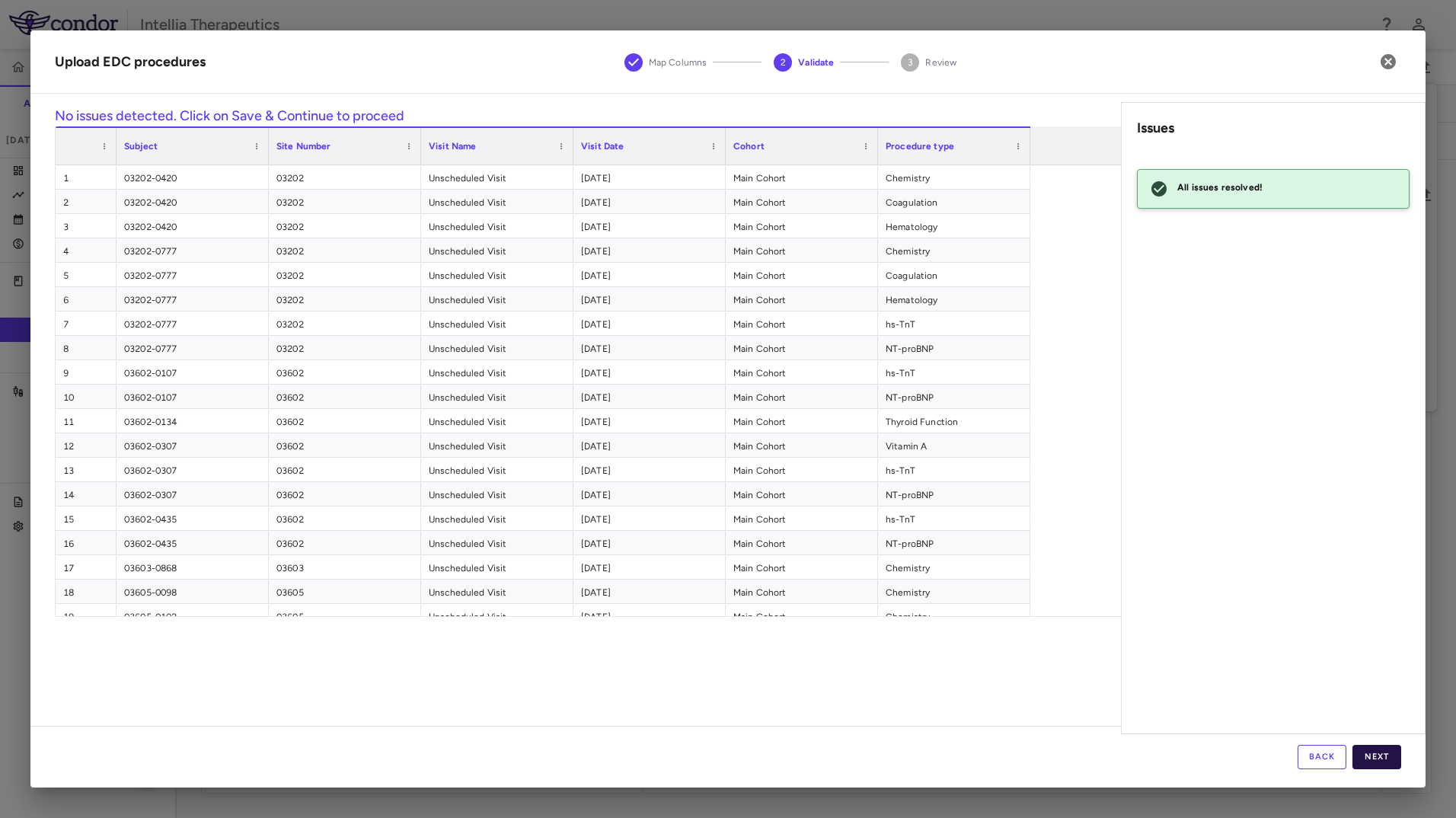
click at [1383, 761] on button "Next" at bounding box center [1377, 757] width 49 height 24
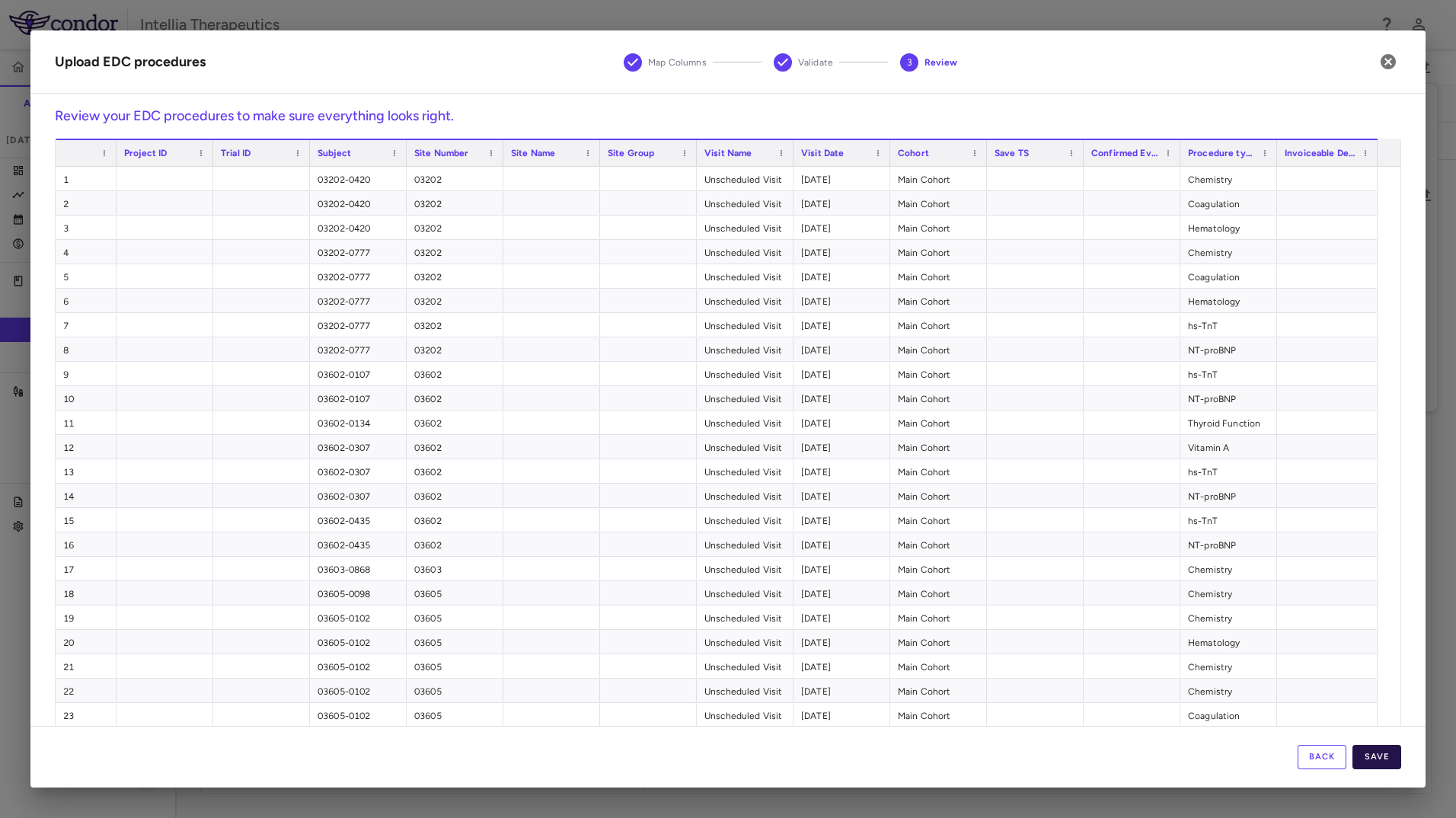
click at [1393, 764] on button "Save" at bounding box center [1377, 757] width 49 height 24
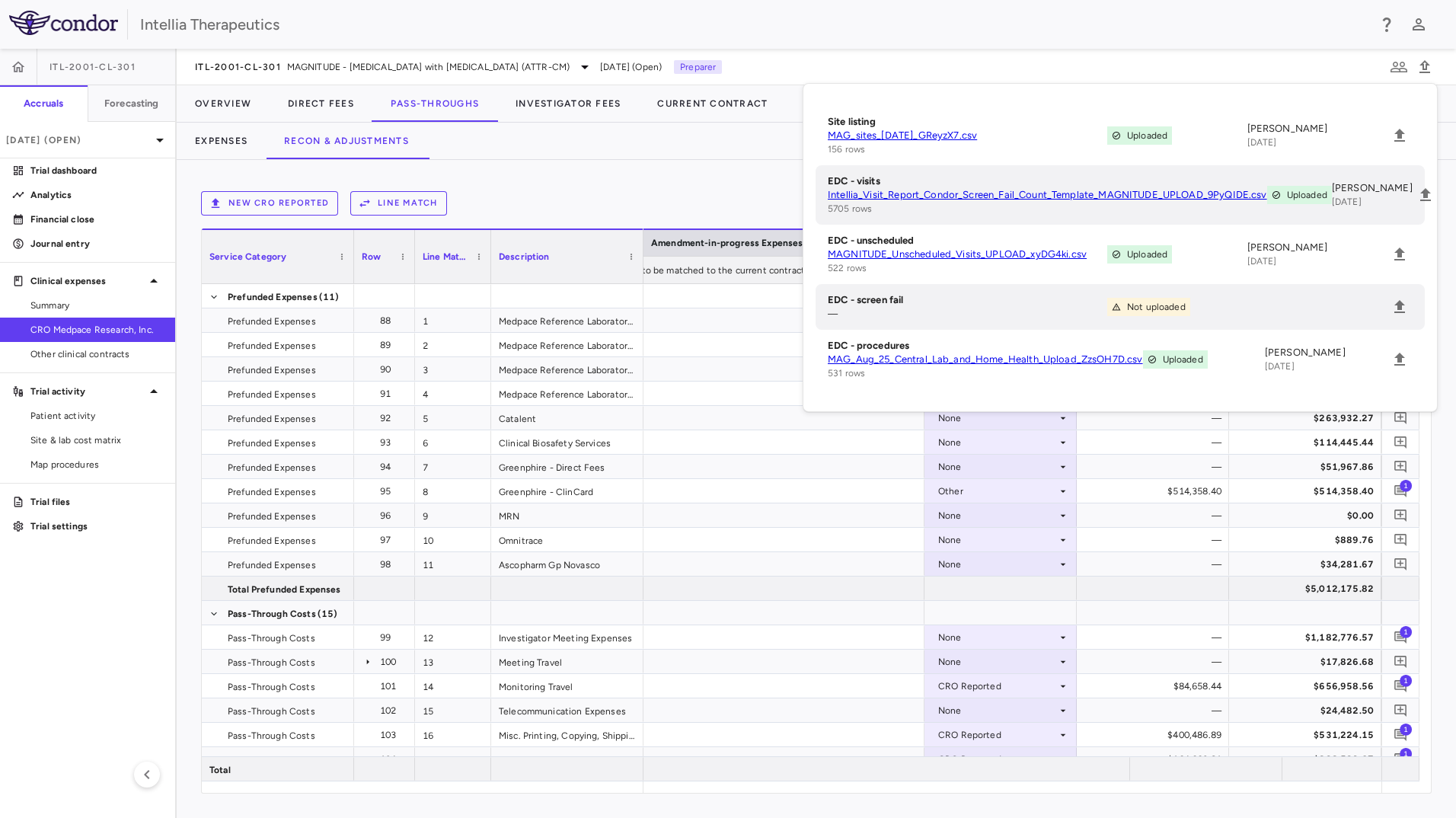
click at [709, 170] on div "New CRO reported Line Match Currency native trial 19 Service Category Drag here…" at bounding box center [816, 489] width 1280 height 658
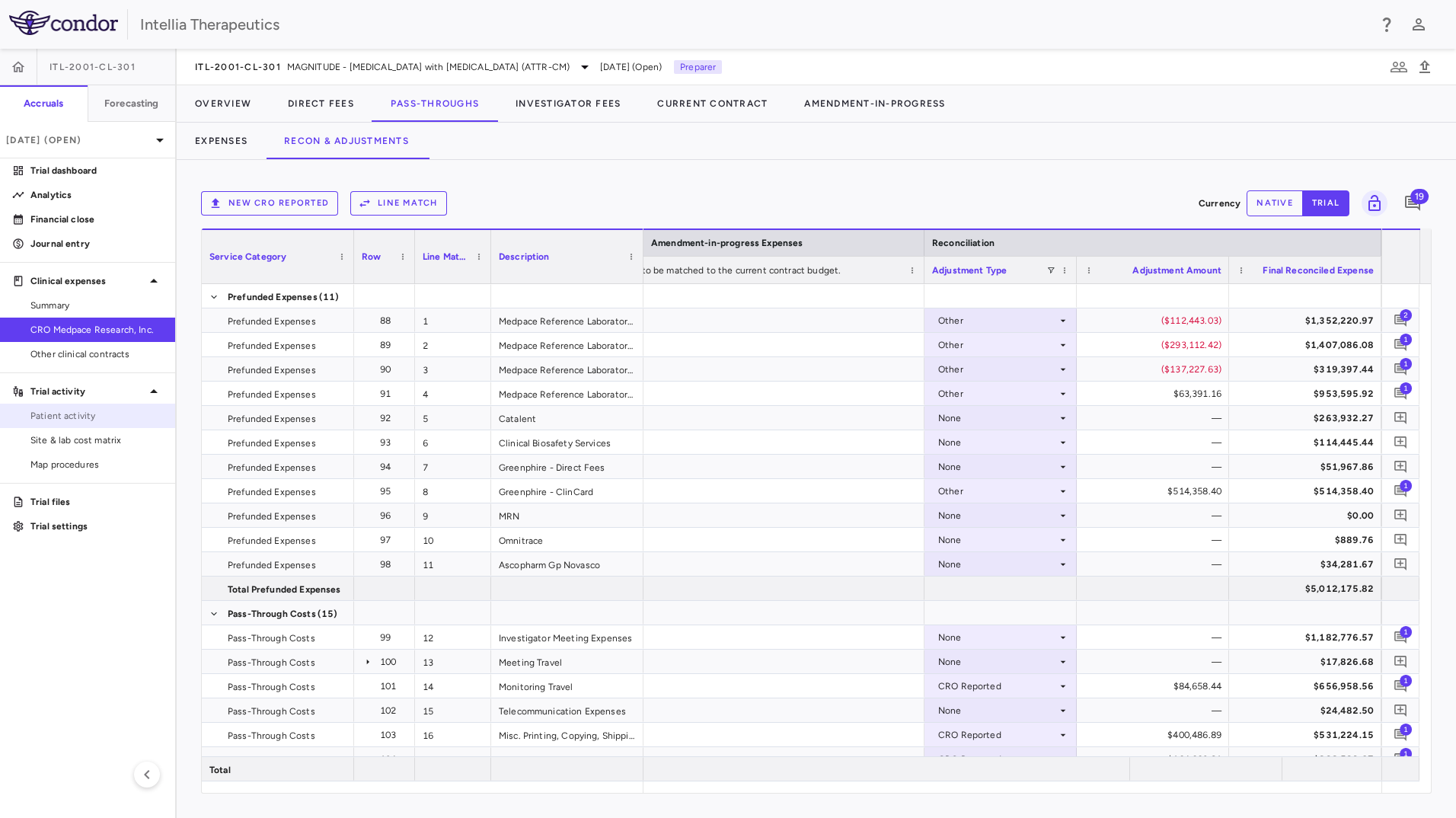
click at [107, 409] on span "Patient activity" at bounding box center [97, 415] width 133 height 14
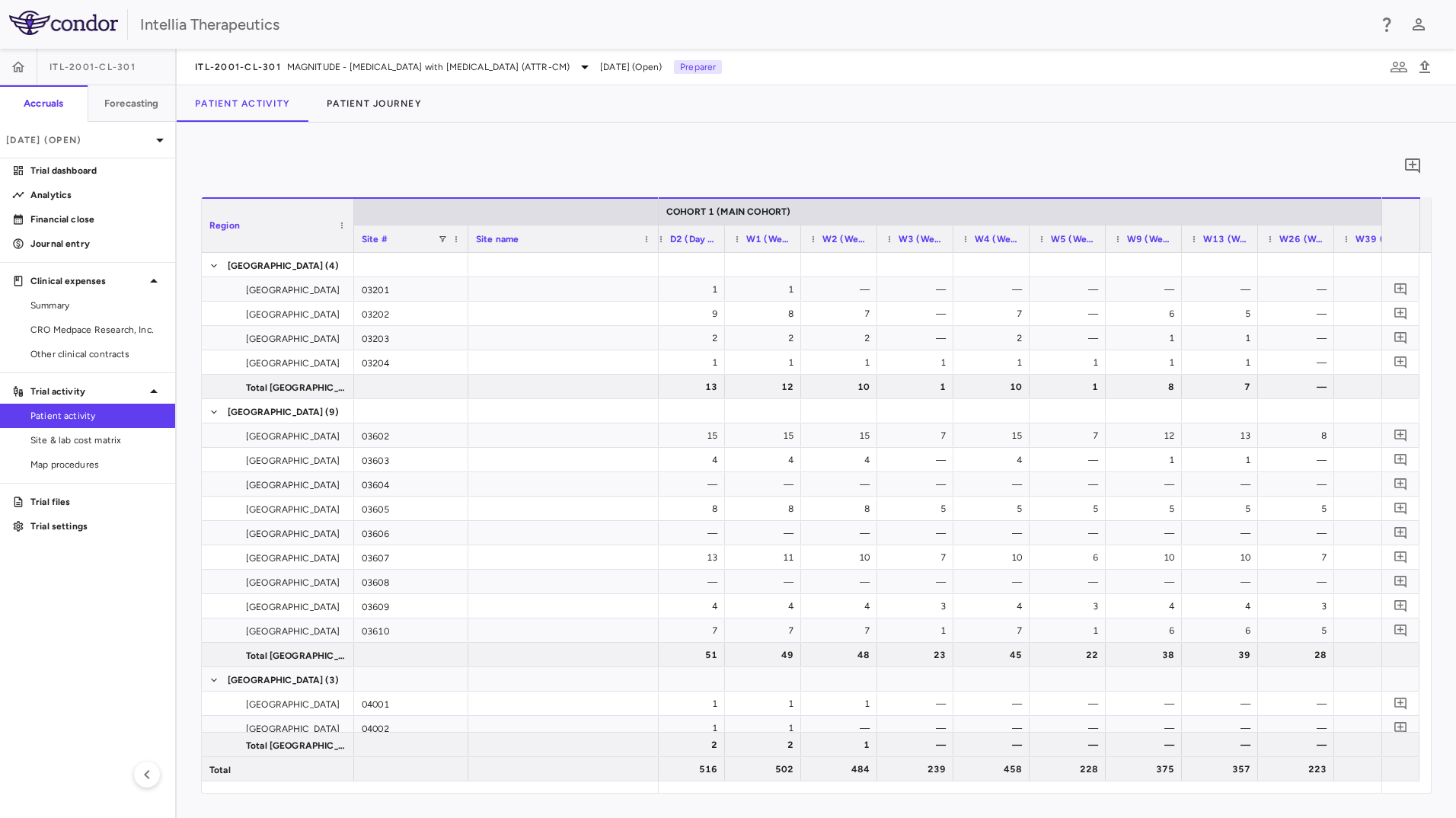
scroll to position [0, 1469]
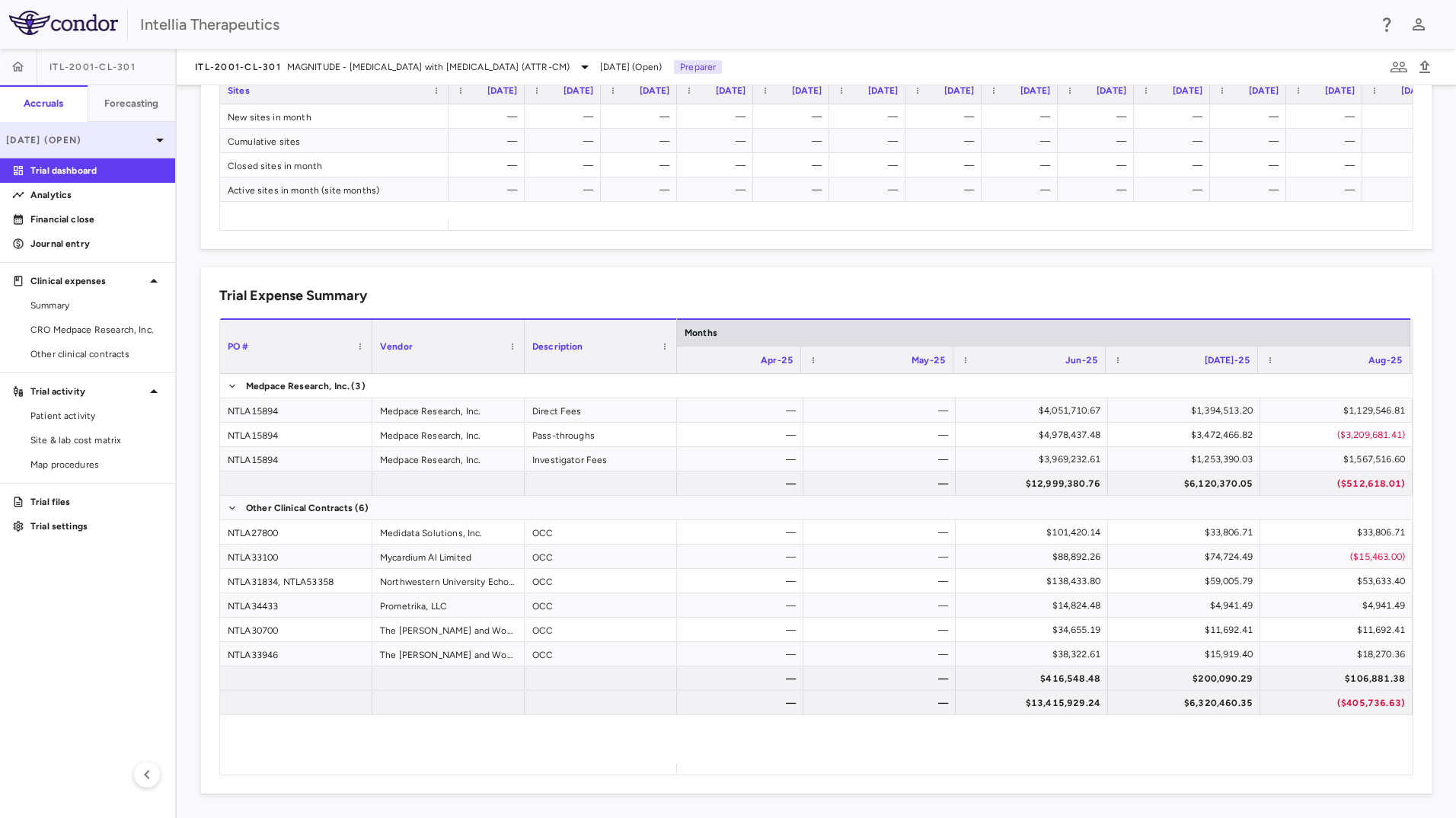
click at [117, 137] on p "[DATE] (Open)" at bounding box center [79, 140] width 145 height 14
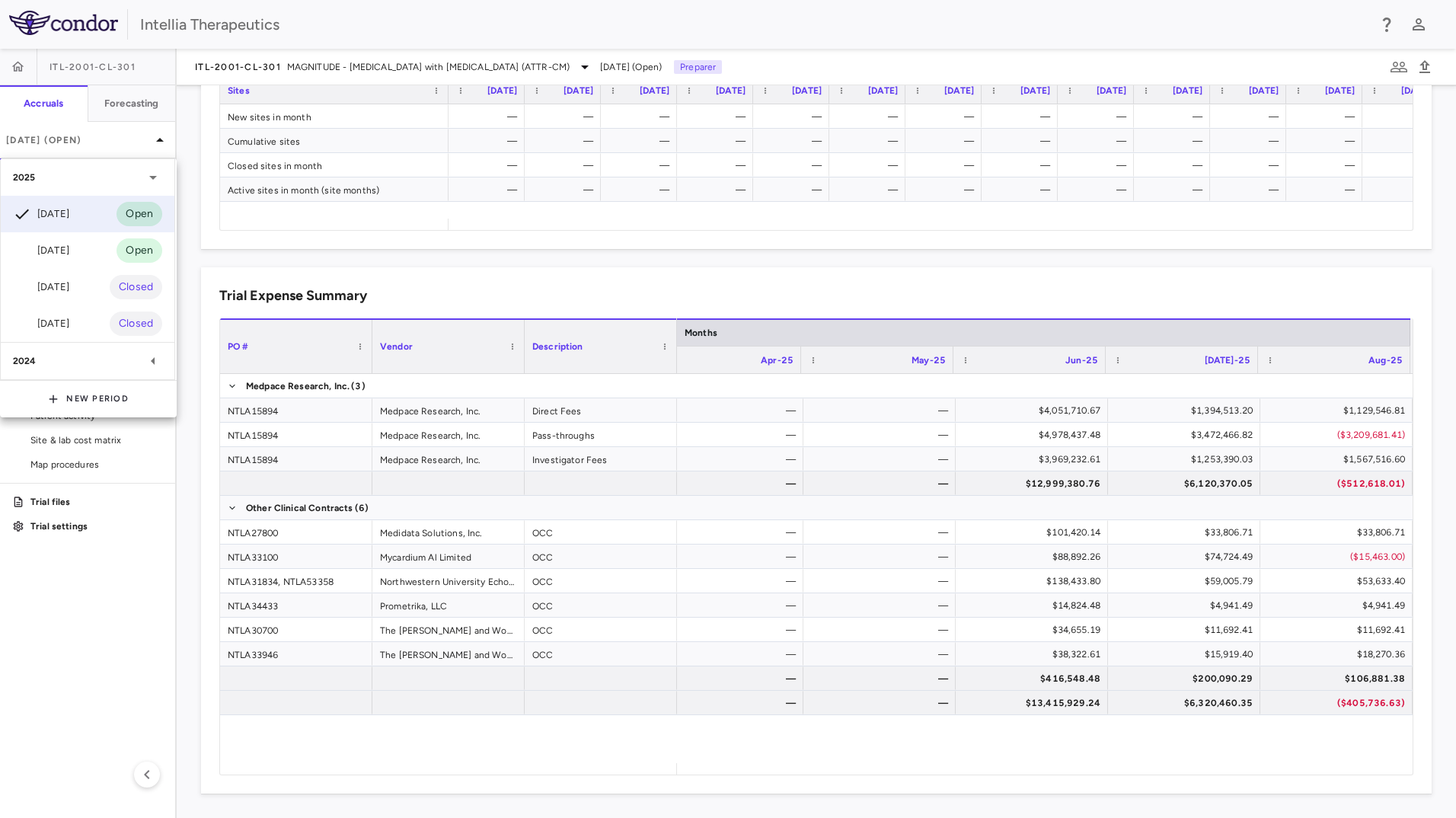
click at [93, 251] on div "[DATE] Open" at bounding box center [88, 250] width 174 height 36
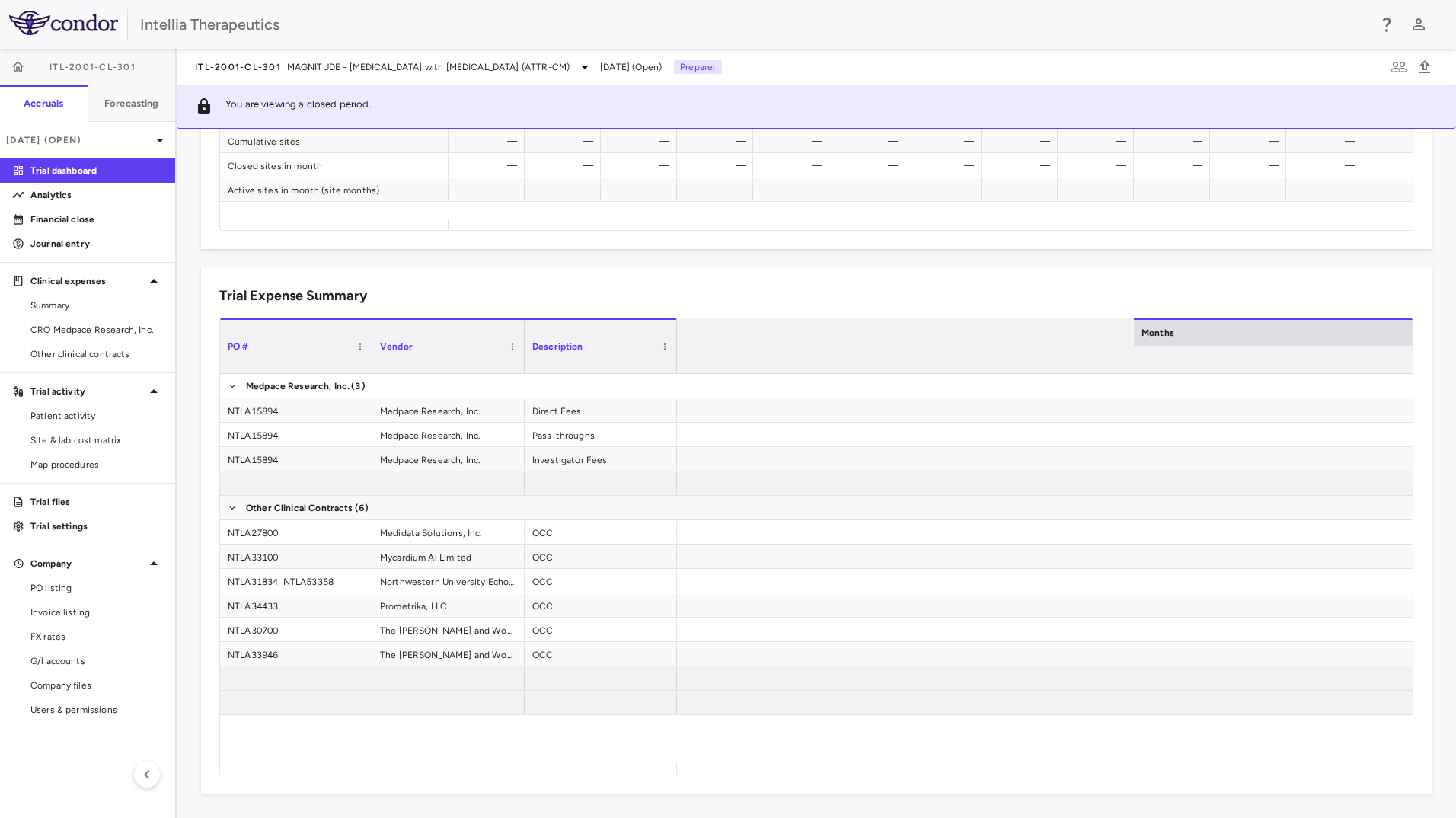
scroll to position [0, 3589]
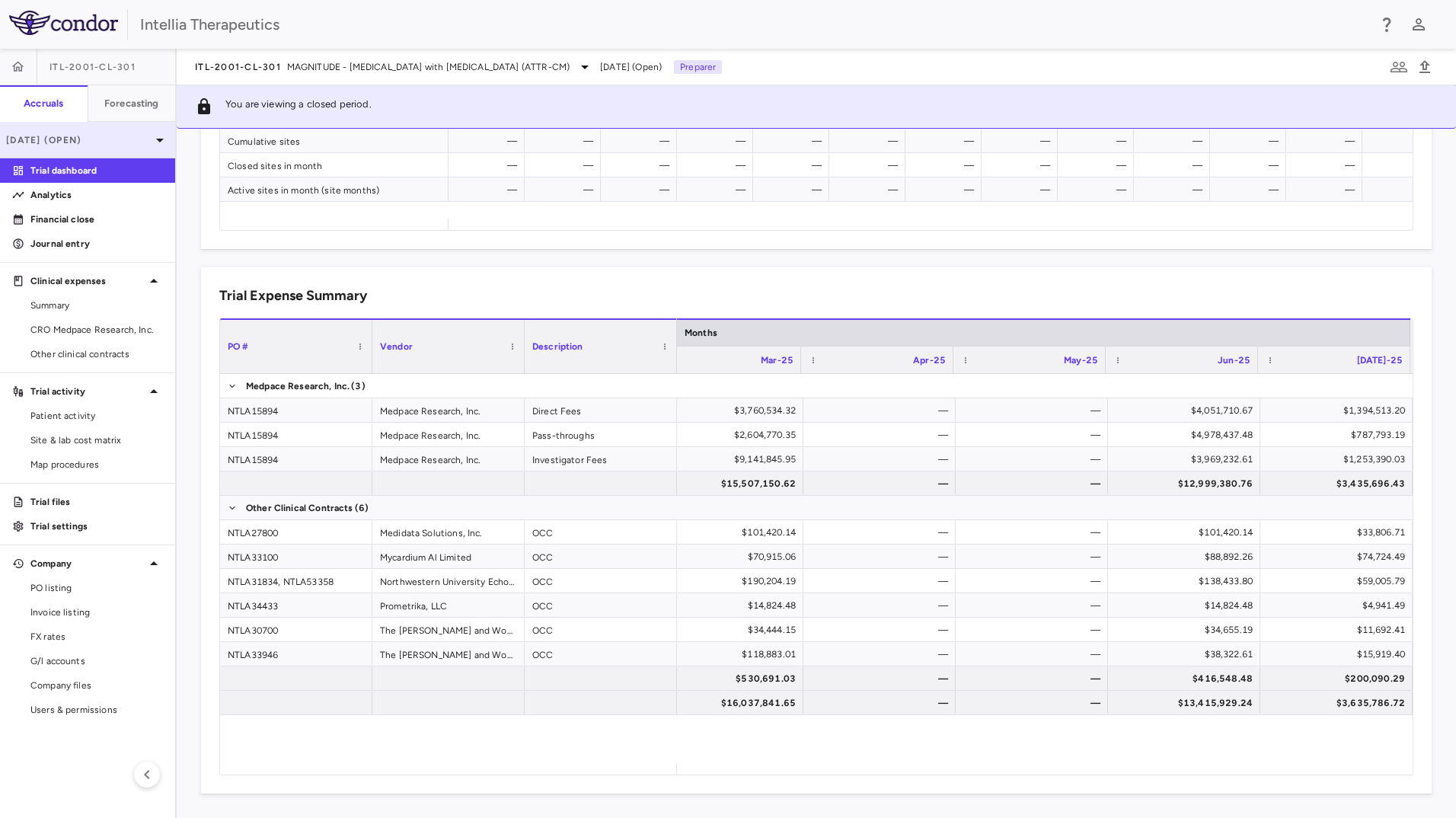
click at [121, 134] on p "[DATE] (Open)" at bounding box center [79, 140] width 145 height 14
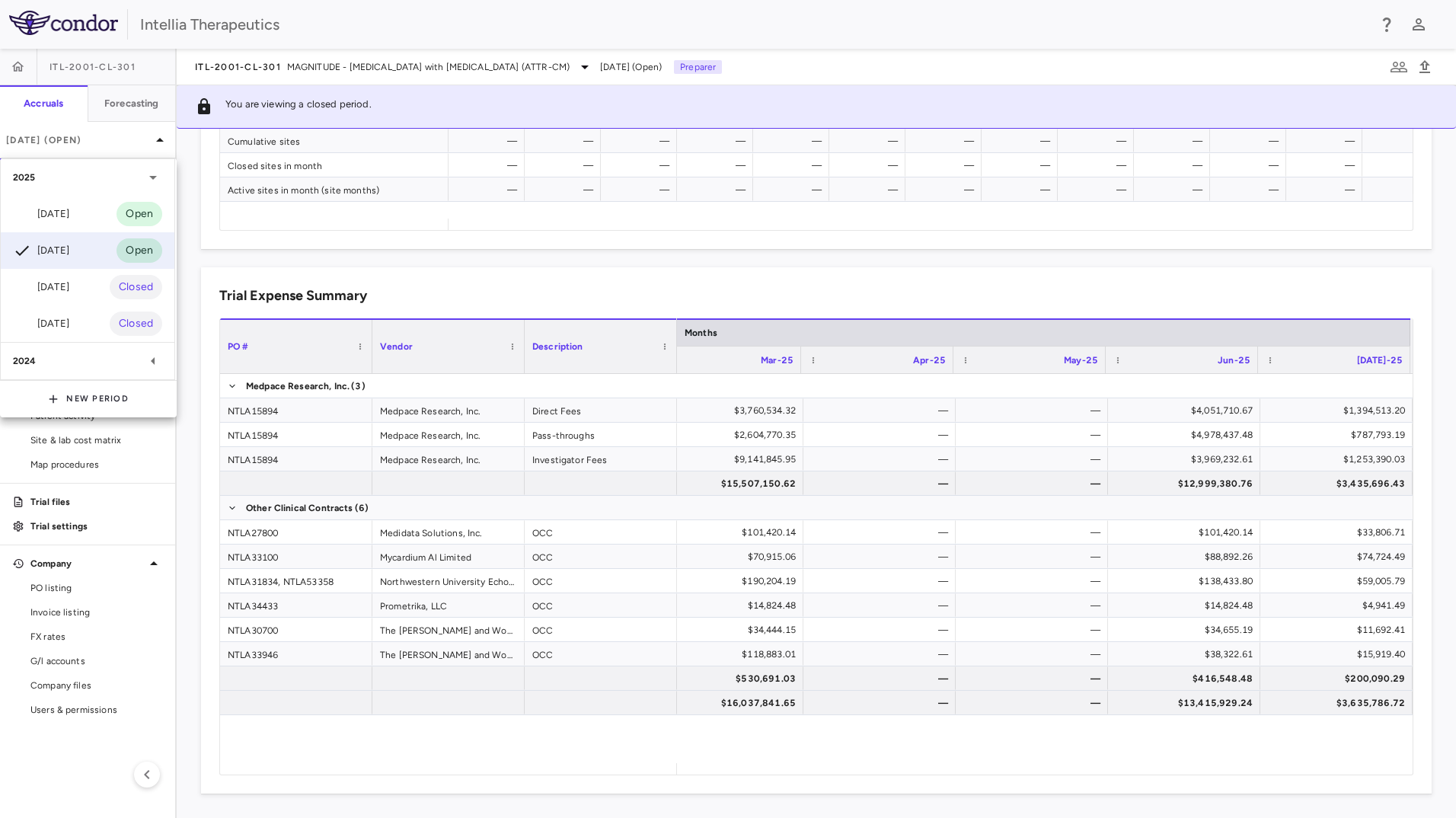
click at [101, 208] on div "[DATE] Open" at bounding box center [88, 213] width 174 height 36
